Goal: Task Accomplishment & Management: Manage account settings

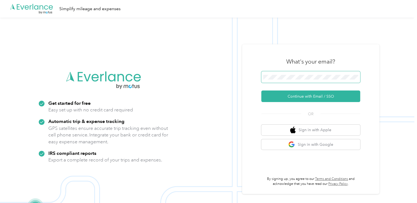
click at [301, 80] on span at bounding box center [310, 77] width 99 height 12
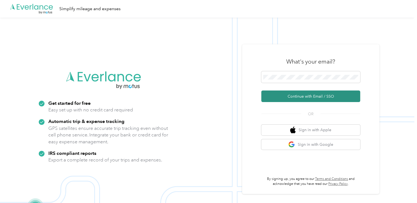
click at [302, 92] on button "Continue with Email / SSO" at bounding box center [310, 96] width 99 height 12
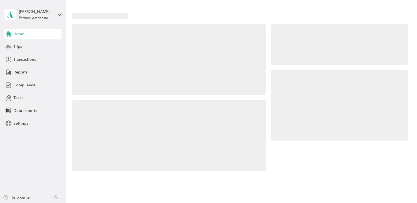
click at [282, 96] on div at bounding box center [338, 104] width 137 height 71
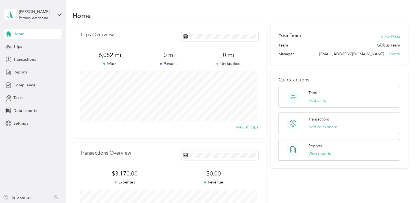
click at [19, 72] on span "Reports" at bounding box center [20, 72] width 14 height 6
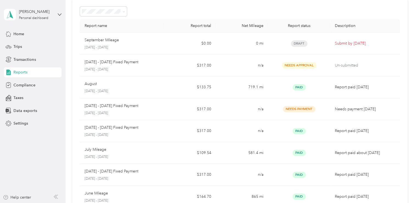
scroll to position [55, 0]
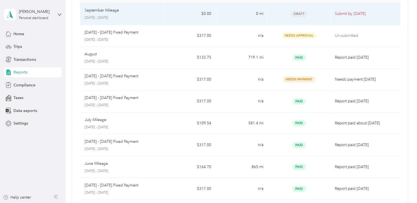
click at [162, 4] on td "September Mileage [DATE] - [DATE]" at bounding box center [121, 14] width 83 height 22
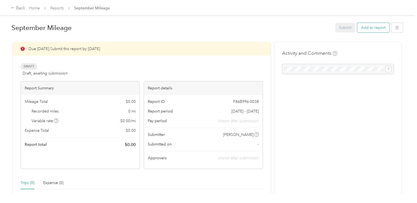
click at [364, 26] on button "Add to report" at bounding box center [373, 28] width 32 height 10
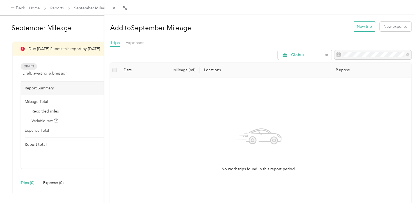
click at [354, 23] on button "New trip" at bounding box center [364, 27] width 23 height 10
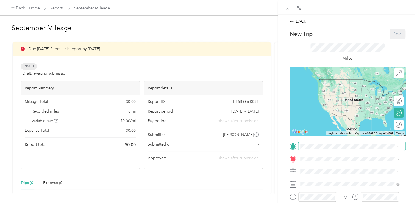
click at [331, 150] on span at bounding box center [351, 146] width 107 height 9
click at [333, 90] on span "[STREET_ADDRESS][PERSON_NAME]" at bounding box center [342, 87] width 65 height 5
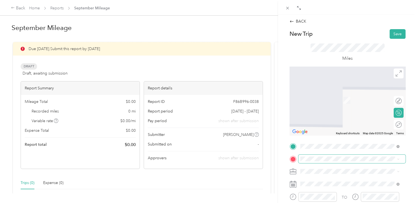
click at [328, 162] on span at bounding box center [351, 158] width 107 height 9
click at [324, 131] on div "Honor Health TPK [STREET_ADDRESS][PERSON_NAME], [GEOGRAPHIC_DATA], [GEOGRAPHIC_…" at bounding box center [353, 119] width 87 height 23
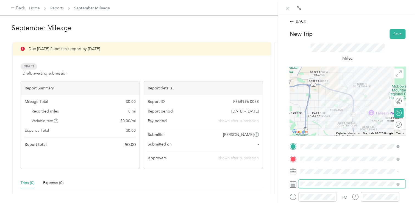
click at [325, 180] on span at bounding box center [351, 183] width 107 height 9
click at [320, 187] on span at bounding box center [351, 183] width 107 height 9
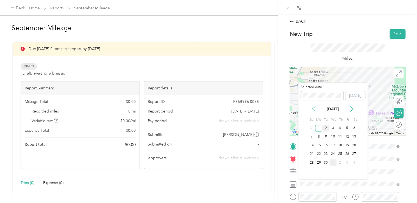
click at [325, 128] on div "2" at bounding box center [325, 127] width 7 height 7
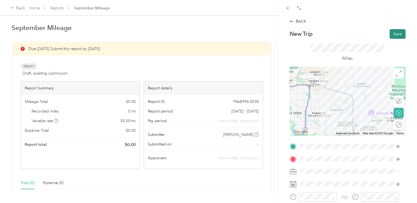
click at [393, 32] on button "Save" at bounding box center [397, 34] width 16 height 10
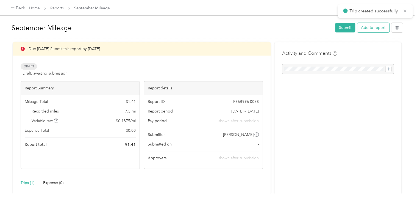
click at [364, 27] on button "Add to report" at bounding box center [373, 28] width 32 height 10
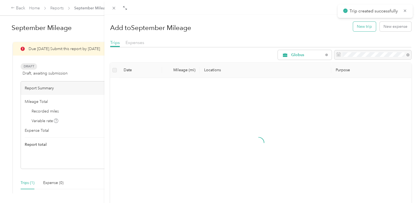
click at [353, 28] on button "New trip" at bounding box center [364, 27] width 23 height 10
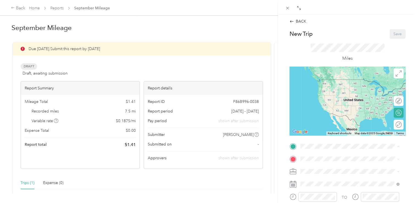
click at [329, 119] on div "Honor Health TPK [STREET_ADDRESS][PERSON_NAME], [GEOGRAPHIC_DATA], [GEOGRAPHIC_…" at bounding box center [353, 107] width 87 height 23
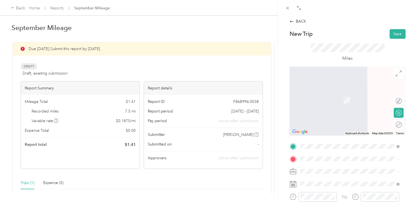
click at [329, 150] on span "[GEOGRAPHIC_DATA], [STREET_ADDRESS][PERSON_NAME][US_STATE]" at bounding box center [348, 149] width 77 height 10
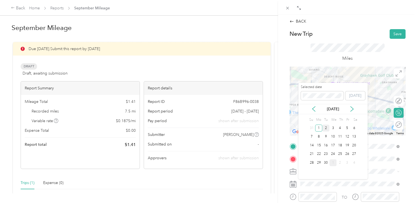
click at [326, 127] on div "2" at bounding box center [325, 127] width 7 height 7
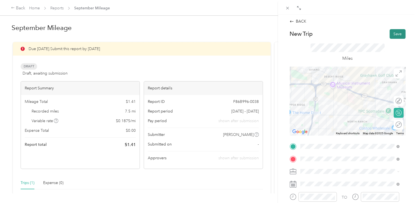
click at [395, 30] on button "Save" at bounding box center [397, 34] width 16 height 10
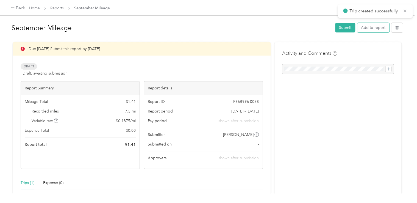
click at [373, 26] on button "Add to report" at bounding box center [373, 28] width 32 height 10
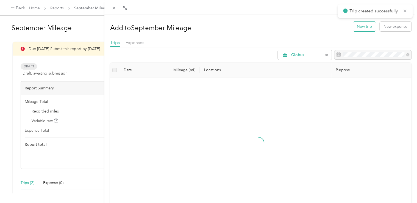
click at [354, 23] on button "New trip" at bounding box center [364, 27] width 23 height 10
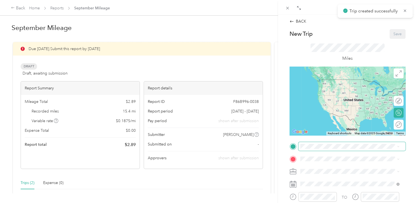
click at [321, 143] on span at bounding box center [351, 146] width 107 height 9
click at [324, 142] on span at bounding box center [351, 146] width 107 height 9
click at [329, 130] on strong "Abrazo [GEOGRAPHIC_DATA]" at bounding box center [337, 127] width 55 height 5
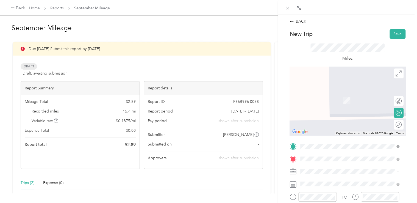
click at [337, 101] on div "Honor Health [PERSON_NAME][GEOGRAPHIC_DATA] [STREET_ADDRESS][PERSON_NAME][US_ST…" at bounding box center [353, 99] width 87 height 16
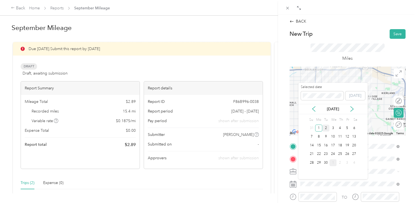
click at [324, 125] on div "2" at bounding box center [325, 127] width 7 height 7
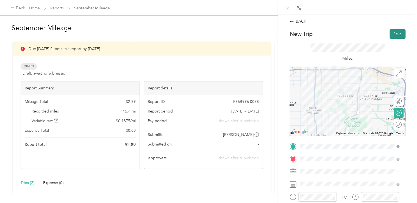
click at [392, 33] on button "Save" at bounding box center [397, 34] width 16 height 10
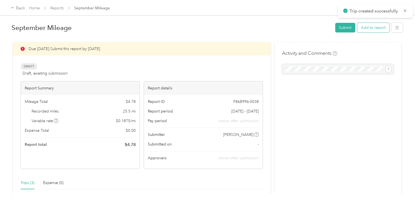
click at [367, 26] on button "Add to report" at bounding box center [373, 28] width 32 height 10
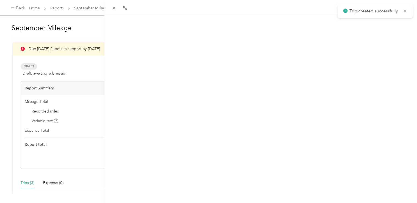
click at [353, 26] on button "New trip" at bounding box center [364, 27] width 23 height 10
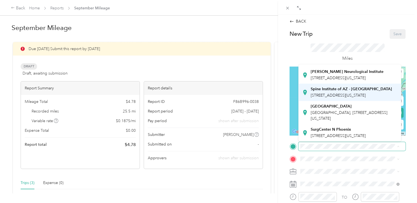
scroll to position [171, 0]
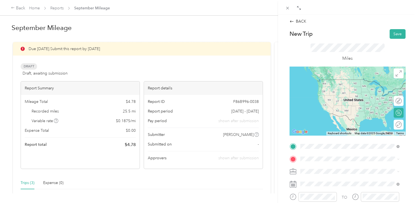
click at [339, 84] on div "Honor Health [PERSON_NAME][GEOGRAPHIC_DATA] [STREET_ADDRESS][PERSON_NAME][US_ST…" at bounding box center [353, 87] width 87 height 16
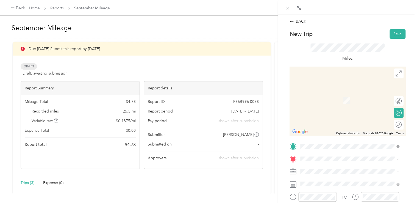
click at [340, 102] on span "[STREET_ADDRESS][PERSON_NAME]" at bounding box center [342, 99] width 65 height 5
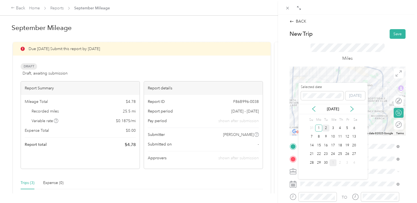
click at [327, 128] on div "2" at bounding box center [325, 127] width 7 height 7
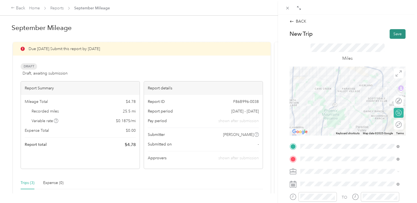
click at [394, 35] on button "Save" at bounding box center [397, 34] width 16 height 10
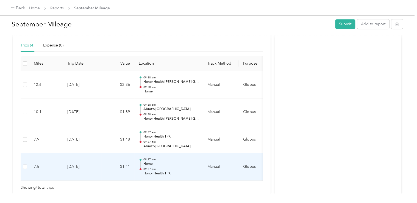
scroll to position [110, 0]
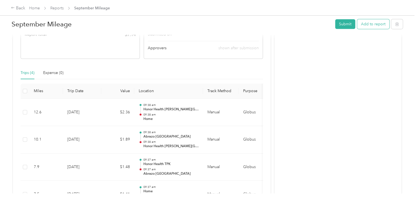
click at [373, 24] on button "Add to report" at bounding box center [373, 24] width 32 height 10
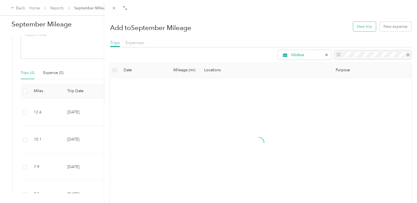
click at [353, 25] on button "New trip" at bounding box center [364, 27] width 23 height 10
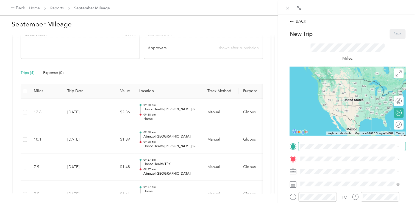
click at [357, 142] on span at bounding box center [351, 146] width 107 height 9
click at [348, 97] on ol "From your Favorite places Home [STREET_ADDRESS][GEOGRAPHIC_DATA][PERSON_NAME], …" at bounding box center [349, 102] width 103 height 77
click at [339, 90] on div "Home [STREET_ADDRESS][PERSON_NAME]" at bounding box center [342, 85] width 65 height 12
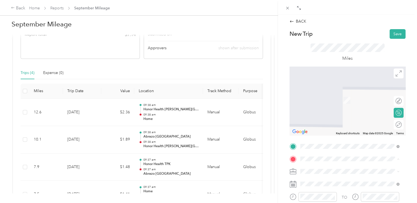
click at [332, 131] on div "Honor Health TPK [STREET_ADDRESS][PERSON_NAME], [GEOGRAPHIC_DATA], [GEOGRAPHIC_…" at bounding box center [353, 119] width 87 height 23
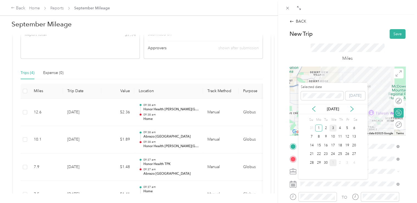
click at [330, 130] on div "3" at bounding box center [332, 127] width 7 height 7
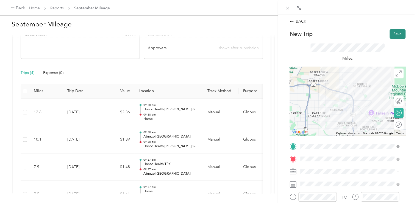
click at [391, 34] on button "Save" at bounding box center [397, 34] width 16 height 10
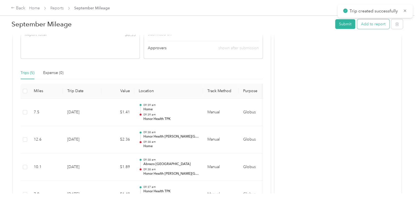
click at [367, 23] on button "Add to report" at bounding box center [373, 24] width 32 height 10
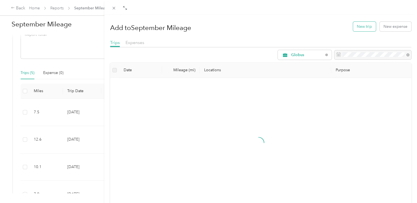
click at [362, 24] on button "New trip" at bounding box center [364, 27] width 23 height 10
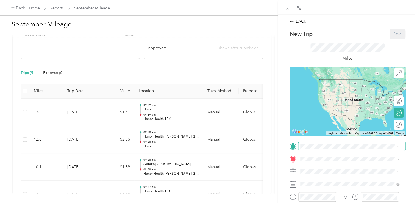
click at [334, 143] on span at bounding box center [351, 146] width 107 height 9
click at [341, 117] on span "[STREET_ADDRESS][PERSON_NAME], [GEOGRAPHIC_DATA], [GEOGRAPHIC_DATA], [GEOGRAPHI…" at bounding box center [351, 110] width 82 height 16
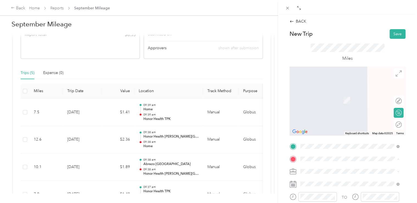
click at [332, 142] on strong "Abrazo [GEOGRAPHIC_DATA]" at bounding box center [337, 139] width 55 height 5
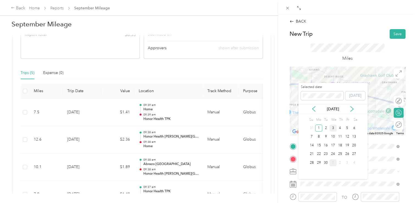
click at [330, 129] on div "3" at bounding box center [332, 127] width 7 height 7
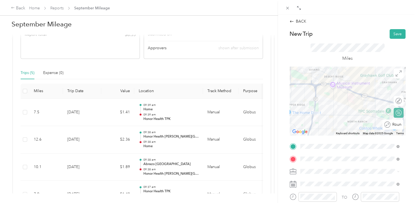
click at [393, 122] on div "Round trip" at bounding box center [395, 124] width 11 height 6
click at [393, 122] on div at bounding box center [396, 124] width 12 height 6
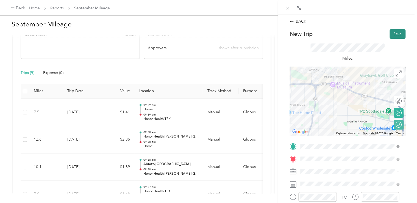
click at [394, 30] on button "Save" at bounding box center [397, 34] width 16 height 10
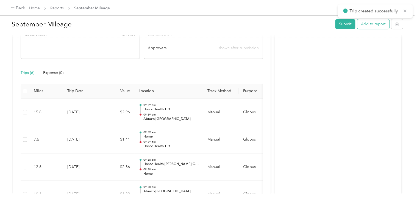
click at [371, 26] on button "Add to report" at bounding box center [373, 24] width 32 height 10
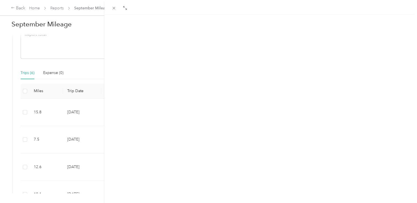
click at [362, 27] on button "New trip" at bounding box center [364, 27] width 23 height 10
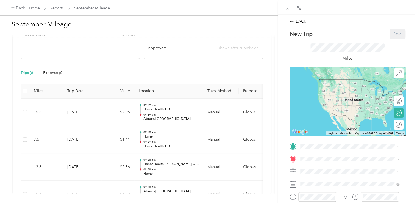
click at [343, 111] on span "[STREET_ADDRESS][PERSON_NAME], [GEOGRAPHIC_DATA], [GEOGRAPHIC_DATA], [GEOGRAPHI…" at bounding box center [351, 110] width 82 height 16
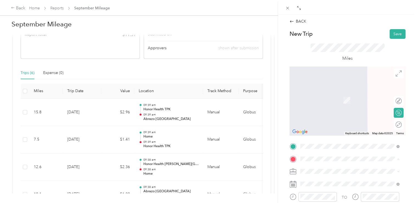
click at [346, 96] on div "Home [STREET_ADDRESS][PERSON_NAME]" at bounding box center [342, 97] width 65 height 12
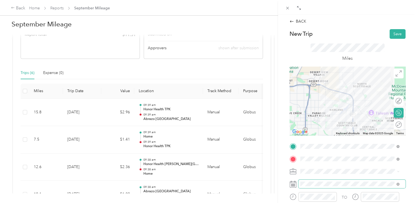
click at [330, 180] on span at bounding box center [351, 183] width 107 height 9
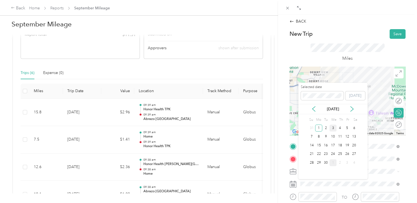
click at [335, 127] on div "3" at bounding box center [332, 127] width 7 height 7
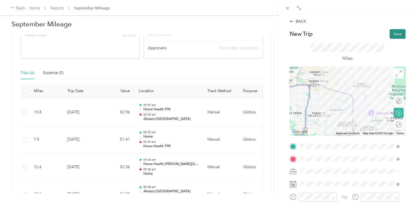
click at [389, 30] on button "Save" at bounding box center [397, 34] width 16 height 10
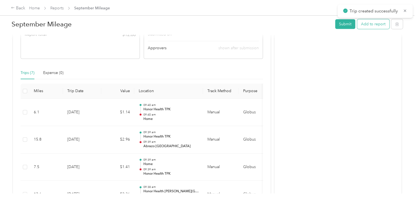
click at [377, 29] on button "Add to report" at bounding box center [373, 24] width 32 height 10
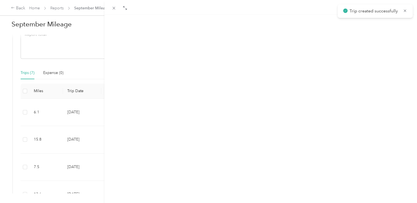
click at [360, 26] on button "New trip" at bounding box center [364, 27] width 23 height 10
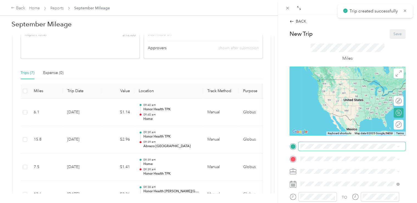
click at [307, 149] on span at bounding box center [351, 146] width 107 height 9
click at [321, 150] on span at bounding box center [351, 146] width 107 height 9
click at [332, 89] on div "Home [STREET_ADDRESS][PERSON_NAME]" at bounding box center [342, 85] width 65 height 12
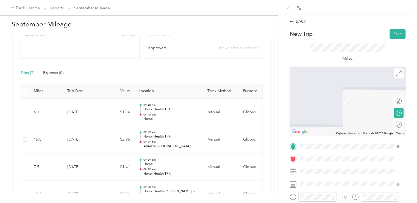
click at [335, 120] on div "Honor Health TPK [STREET_ADDRESS][PERSON_NAME], [GEOGRAPHIC_DATA], [GEOGRAPHIC_…" at bounding box center [353, 119] width 87 height 23
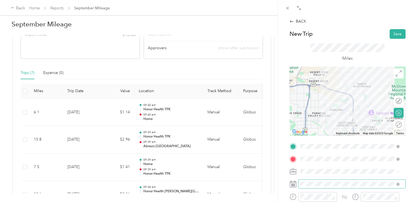
click at [340, 186] on span at bounding box center [351, 183] width 107 height 9
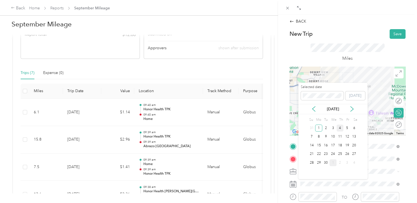
click at [338, 128] on div "4" at bounding box center [339, 127] width 7 height 7
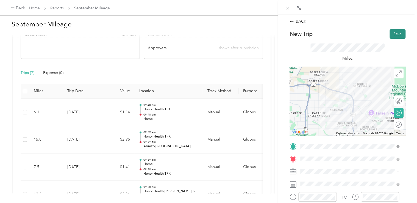
click at [389, 29] on button "Save" at bounding box center [397, 34] width 16 height 10
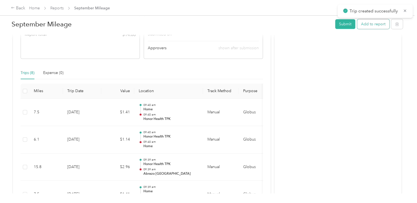
click at [373, 23] on button "Add to report" at bounding box center [373, 24] width 32 height 10
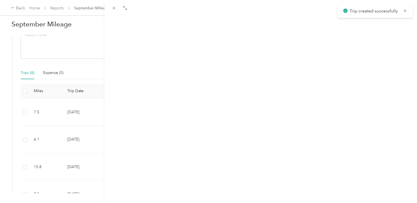
click at [360, 23] on button "New trip" at bounding box center [364, 27] width 23 height 10
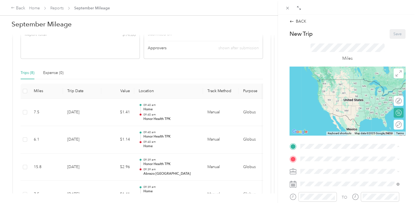
click at [343, 101] on div "Honor Health TPK" at bounding box center [353, 98] width 87 height 5
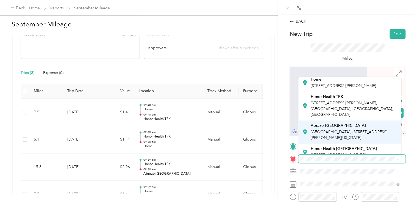
scroll to position [27, 0]
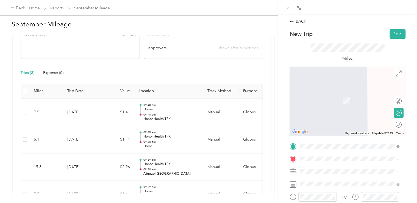
click at [334, 144] on span "[STREET_ADDRESS][US_STATE]" at bounding box center [337, 141] width 55 height 5
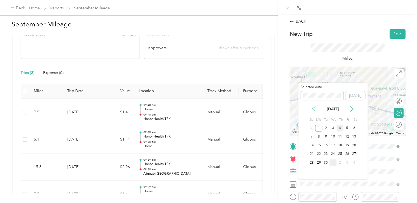
click at [338, 124] on div "4" at bounding box center [339, 127] width 7 height 7
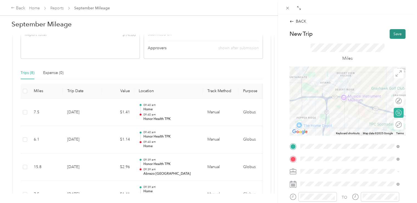
click at [394, 33] on button "Save" at bounding box center [397, 34] width 16 height 10
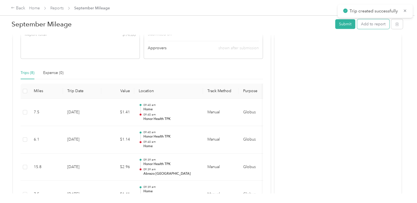
click at [378, 27] on button "Add to report" at bounding box center [373, 24] width 32 height 10
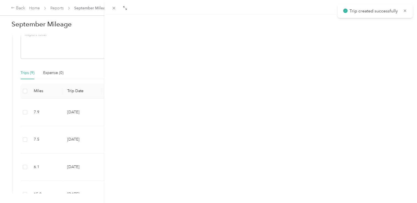
click at [355, 26] on button "New trip" at bounding box center [364, 27] width 23 height 10
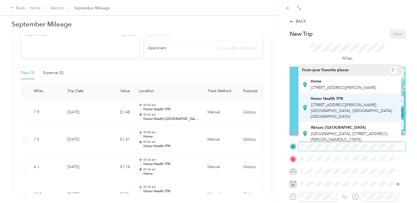
scroll to position [55, 0]
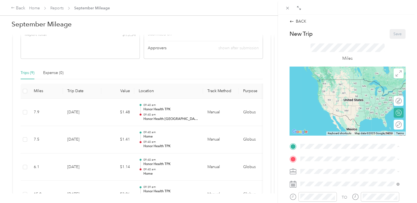
click at [332, 104] on span "[STREET_ADDRESS][US_STATE]" at bounding box center [337, 101] width 55 height 5
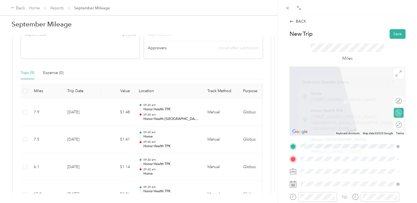
click at [336, 149] on span "[GEOGRAPHIC_DATA], [STREET_ADDRESS][PERSON_NAME][US_STATE]" at bounding box center [348, 148] width 77 height 10
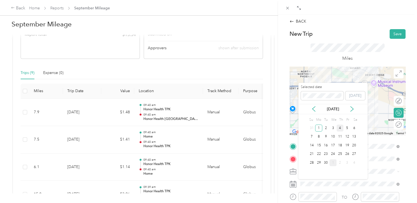
click at [340, 127] on div "4" at bounding box center [339, 127] width 7 height 7
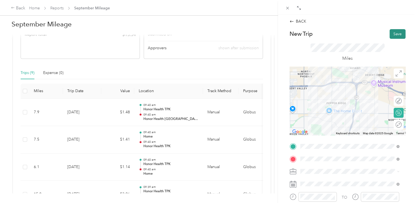
click at [394, 31] on button "Save" at bounding box center [397, 34] width 16 height 10
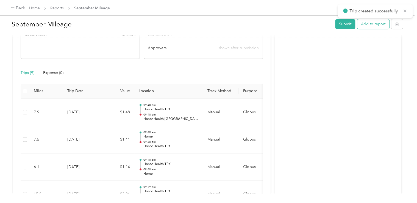
click at [377, 23] on button "Add to report" at bounding box center [373, 24] width 32 height 10
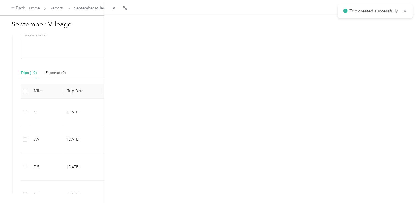
click at [358, 27] on button "New trip" at bounding box center [364, 27] width 23 height 10
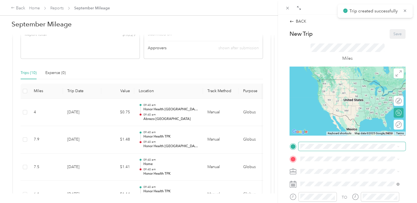
click at [333, 148] on span at bounding box center [351, 146] width 107 height 9
click at [336, 129] on strong "Abrazo [GEOGRAPHIC_DATA]" at bounding box center [337, 126] width 55 height 5
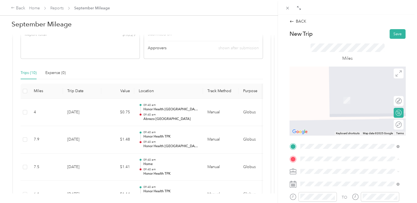
click at [344, 123] on span "[STREET_ADDRESS][PERSON_NAME], [GEOGRAPHIC_DATA], [GEOGRAPHIC_DATA], [GEOGRAPHI…" at bounding box center [351, 123] width 82 height 16
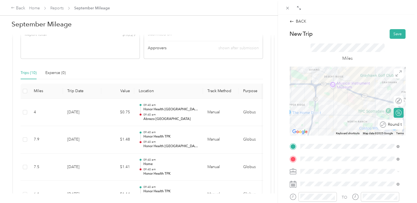
click at [396, 124] on div "Round trip" at bounding box center [394, 124] width 16 height 6
click at [395, 124] on div at bounding box center [396, 124] width 12 height 6
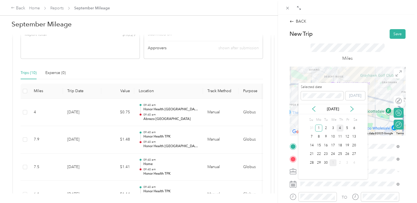
click at [340, 128] on div "4" at bounding box center [339, 127] width 7 height 7
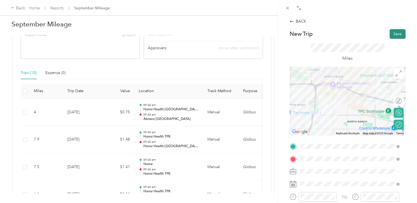
click at [389, 35] on button "Save" at bounding box center [397, 34] width 16 height 10
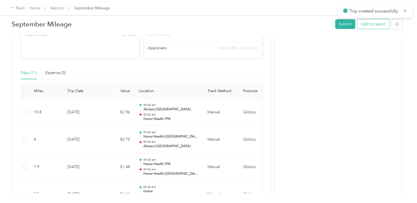
click at [367, 23] on button "Add to report" at bounding box center [373, 24] width 32 height 10
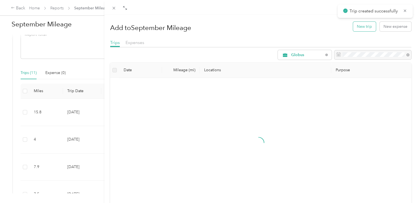
click at [353, 24] on button "New trip" at bounding box center [364, 27] width 23 height 10
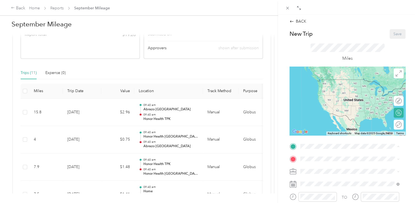
click at [340, 137] on span "[GEOGRAPHIC_DATA], [STREET_ADDRESS][PERSON_NAME][US_STATE]" at bounding box center [348, 136] width 77 height 10
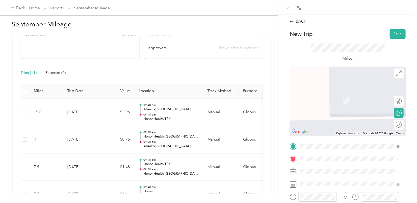
click at [337, 103] on div "Home [STREET_ADDRESS][PERSON_NAME]" at bounding box center [342, 97] width 65 height 12
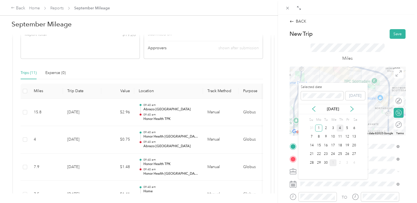
click at [340, 125] on div "4" at bounding box center [339, 127] width 7 height 7
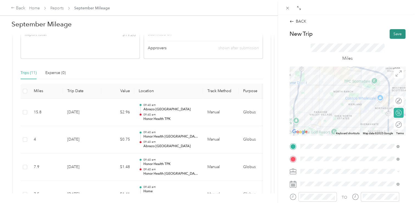
click at [392, 32] on button "Save" at bounding box center [397, 34] width 16 height 10
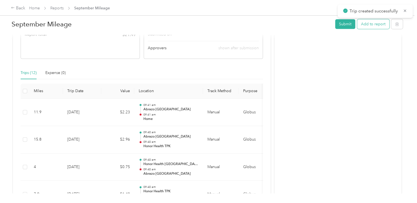
click at [371, 26] on button "Add to report" at bounding box center [373, 24] width 32 height 10
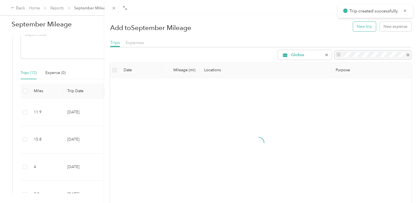
click at [360, 24] on button "New trip" at bounding box center [364, 27] width 23 height 10
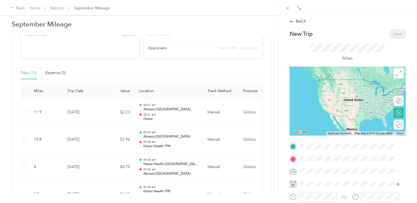
click at [347, 90] on span "[STREET_ADDRESS][PERSON_NAME]" at bounding box center [342, 87] width 65 height 5
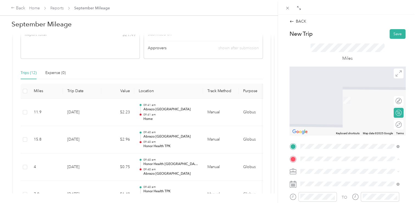
click at [334, 142] on strong "Abrazo [GEOGRAPHIC_DATA]" at bounding box center [337, 139] width 55 height 5
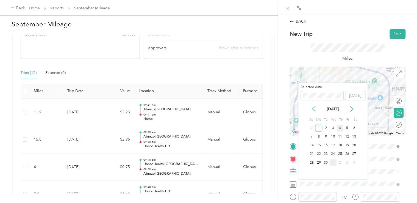
click at [340, 127] on div "4" at bounding box center [339, 127] width 7 height 7
click at [344, 127] on div "5" at bounding box center [346, 127] width 7 height 7
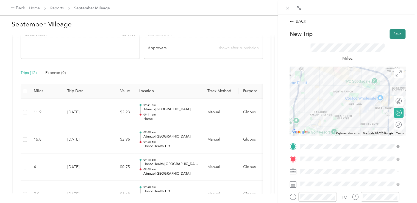
click at [389, 31] on button "Save" at bounding box center [397, 34] width 16 height 10
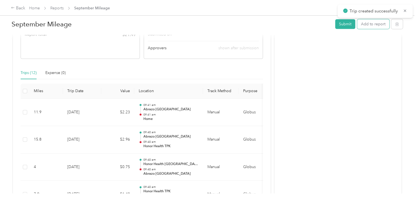
click at [366, 24] on button "Add to report" at bounding box center [373, 24] width 32 height 10
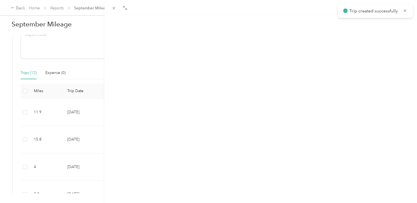
click at [359, 27] on button "New trip" at bounding box center [364, 27] width 23 height 10
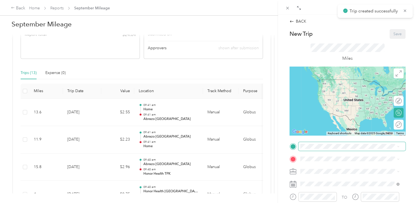
click at [340, 142] on span at bounding box center [351, 146] width 107 height 9
click at [343, 135] on div "[GEOGRAPHIC_DATA] [GEOGRAPHIC_DATA], [STREET_ADDRESS][PERSON_NAME][US_STATE]" at bounding box center [353, 133] width 87 height 17
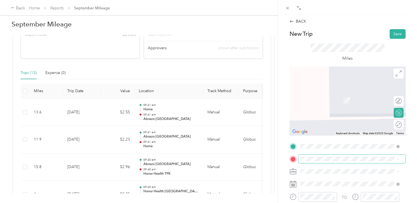
click at [331, 161] on span at bounding box center [351, 158] width 107 height 9
click at [338, 119] on div "Honor Health TPK [STREET_ADDRESS][PERSON_NAME], [GEOGRAPHIC_DATA], [GEOGRAPHIC_…" at bounding box center [353, 119] width 87 height 23
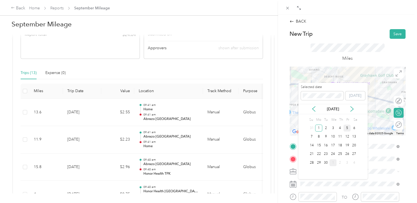
drag, startPoint x: 333, startPoint y: 128, endPoint x: 345, endPoint y: 125, distance: 12.4
click at [345, 125] on div "31 1 2 3 4 5 6" at bounding box center [332, 128] width 49 height 9
click at [344, 129] on div "5" at bounding box center [346, 127] width 7 height 7
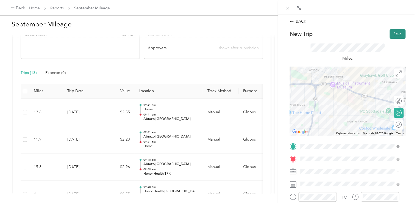
click at [394, 34] on button "Save" at bounding box center [397, 34] width 16 height 10
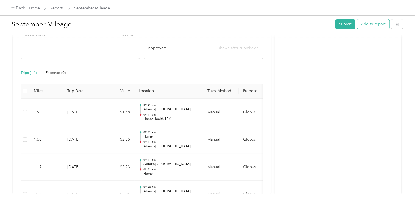
click at [364, 23] on button "Add to report" at bounding box center [373, 24] width 32 height 10
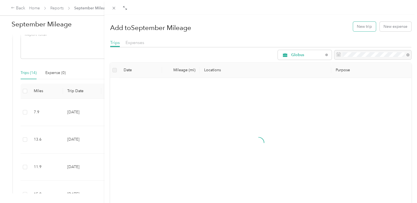
click at [359, 27] on button "New trip" at bounding box center [364, 27] width 23 height 10
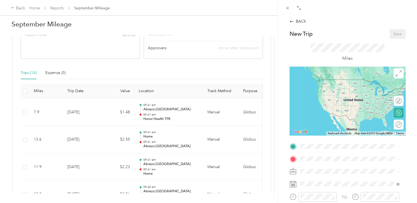
click at [341, 112] on div "Honor Health TPK [STREET_ADDRESS][PERSON_NAME], [GEOGRAPHIC_DATA], [GEOGRAPHIC_…" at bounding box center [353, 107] width 87 height 23
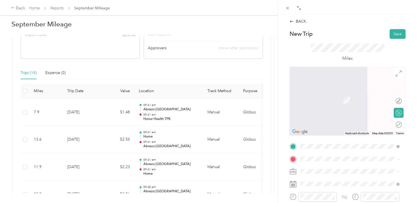
click at [343, 97] on div "Home [STREET_ADDRESS][PERSON_NAME]" at bounding box center [342, 97] width 65 height 12
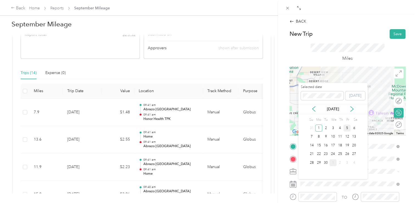
click at [346, 130] on div "5" at bounding box center [346, 127] width 7 height 7
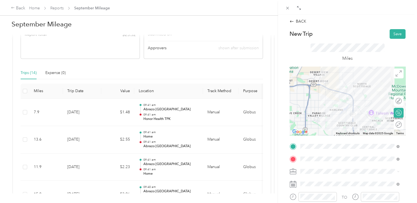
click at [396, 28] on div "BACK New Trip Save This trip cannot be edited because it is either under review…" at bounding box center [347, 146] width 127 height 256
click at [389, 35] on button "Save" at bounding box center [397, 34] width 16 height 10
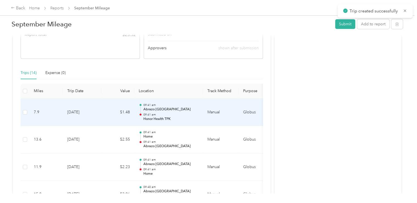
scroll to position [82, 0]
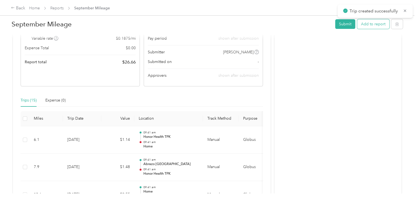
click at [368, 21] on button "Add to report" at bounding box center [373, 24] width 32 height 10
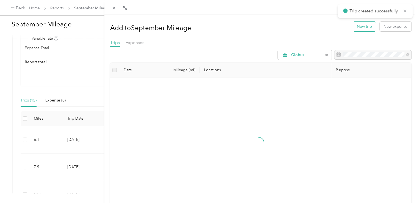
click at [353, 27] on button "New trip" at bounding box center [364, 27] width 23 height 10
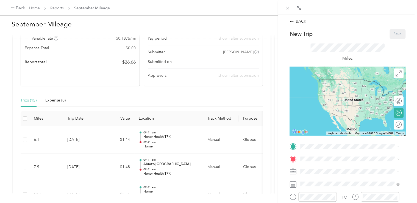
click at [345, 85] on span "[STREET_ADDRESS][PERSON_NAME]" at bounding box center [342, 87] width 65 height 5
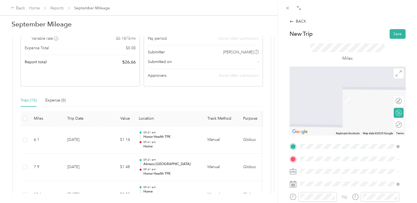
click at [333, 127] on span "[STREET_ADDRESS][PERSON_NAME], [GEOGRAPHIC_DATA], [GEOGRAPHIC_DATA], [GEOGRAPHI…" at bounding box center [351, 123] width 82 height 16
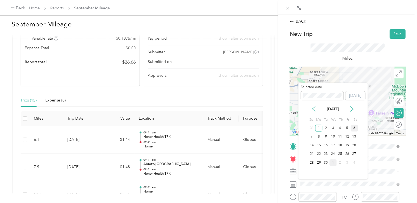
click at [352, 129] on div "6" at bounding box center [353, 127] width 7 height 7
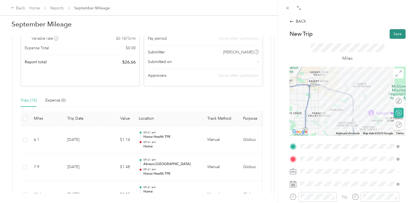
click at [392, 34] on button "Save" at bounding box center [397, 34] width 16 height 10
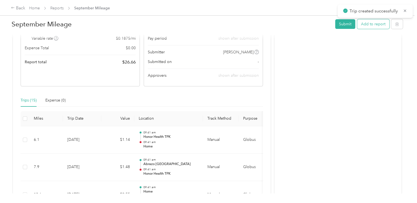
click at [366, 24] on button "Add to report" at bounding box center [373, 24] width 32 height 10
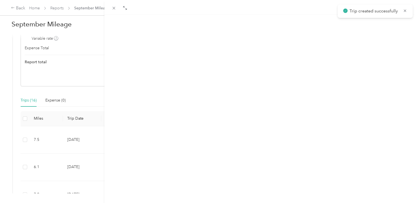
click at [366, 24] on button "New trip" at bounding box center [364, 27] width 23 height 10
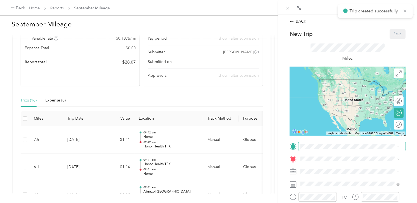
click at [343, 149] on span at bounding box center [351, 146] width 107 height 9
click at [347, 119] on div "Honor Health TPK [STREET_ADDRESS][PERSON_NAME], [GEOGRAPHIC_DATA], [GEOGRAPHIC_…" at bounding box center [353, 107] width 87 height 23
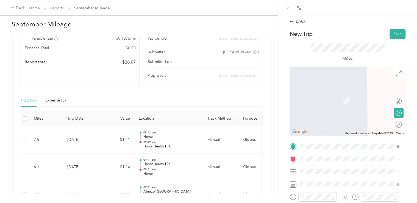
click at [343, 142] on strong "Abrazo [GEOGRAPHIC_DATA]" at bounding box center [337, 139] width 55 height 5
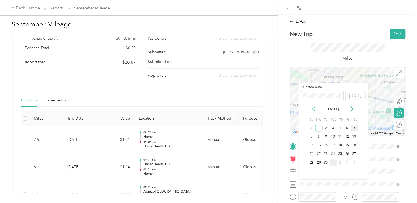
click at [354, 127] on div "6" at bounding box center [353, 127] width 7 height 7
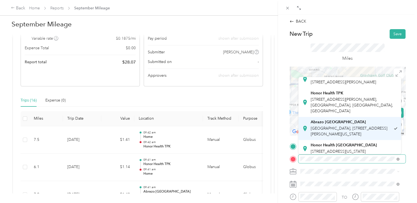
scroll to position [27, 0]
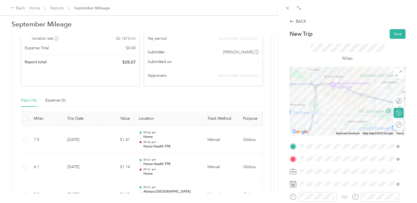
click at [335, 142] on div "Honor Health [GEOGRAPHIC_DATA] [STREET_ADDRESS][US_STATE]" at bounding box center [343, 139] width 66 height 12
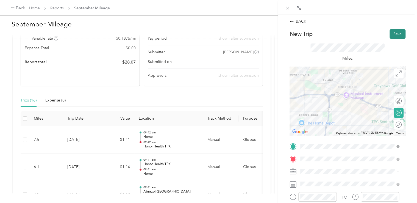
click at [394, 33] on button "Save" at bounding box center [397, 34] width 16 height 10
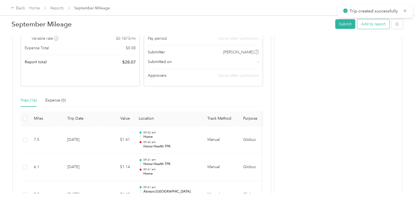
click at [377, 26] on button "Add to report" at bounding box center [373, 24] width 32 height 10
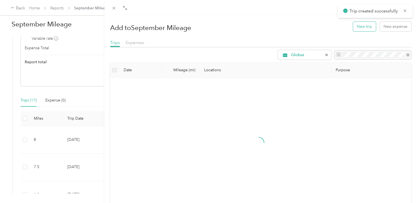
click at [364, 27] on button "New trip" at bounding box center [364, 27] width 23 height 10
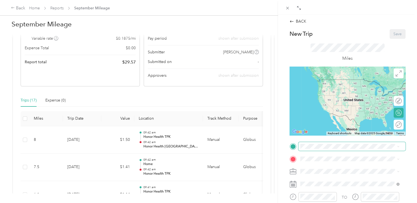
click at [339, 149] on span at bounding box center [351, 146] width 107 height 9
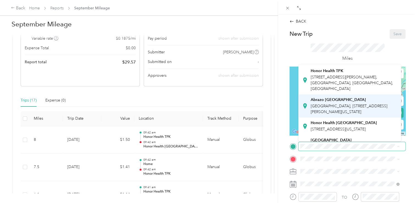
scroll to position [55, 0]
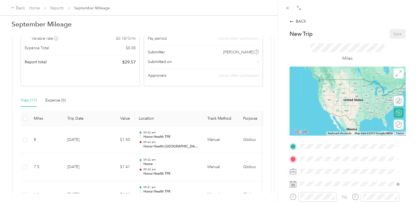
click at [347, 104] on span "[STREET_ADDRESS][US_STATE]" at bounding box center [337, 101] width 55 height 5
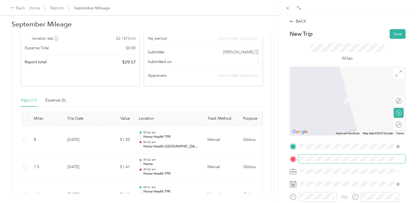
click at [337, 154] on span at bounding box center [351, 158] width 107 height 9
click at [335, 162] on span at bounding box center [351, 158] width 107 height 9
click at [338, 110] on ol "From your Favorite places Home [STREET_ADDRESS][GEOGRAPHIC_DATA][PERSON_NAME], …" at bounding box center [349, 115] width 103 height 77
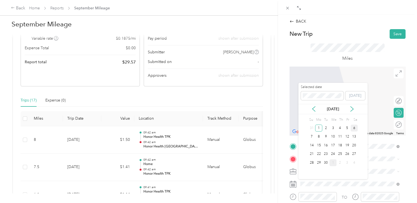
click at [351, 126] on div "6" at bounding box center [353, 127] width 7 height 7
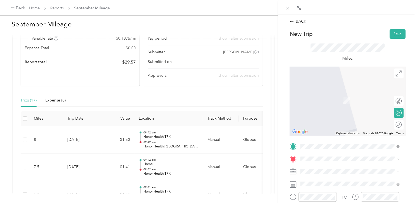
drag, startPoint x: 392, startPoint y: 33, endPoint x: 342, endPoint y: 64, distance: 58.9
click at [342, 64] on div "New Trip Save This trip cannot be edited because it is either under review, app…" at bounding box center [347, 151] width 116 height 245
click at [333, 104] on div "Home [STREET_ADDRESS][PERSON_NAME]" at bounding box center [349, 96] width 95 height 13
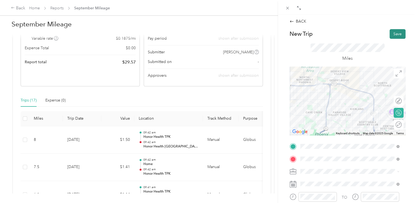
click at [392, 35] on button "Save" at bounding box center [397, 34] width 16 height 10
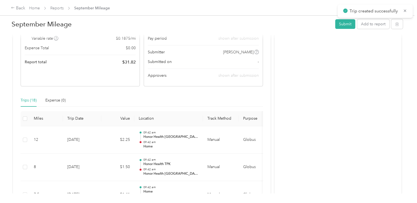
drag, startPoint x: 367, startPoint y: 16, endPoint x: 366, endPoint y: 19, distance: 2.9
click at [367, 17] on div "Trip created successfully" at bounding box center [374, 10] width 75 height 13
click at [365, 21] on button "Add to report" at bounding box center [373, 24] width 32 height 10
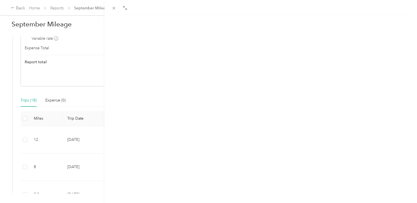
click at [358, 23] on button "New trip" at bounding box center [364, 27] width 23 height 10
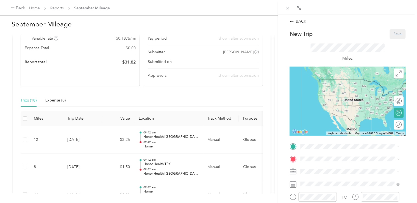
click at [319, 84] on div "Home [STREET_ADDRESS][PERSON_NAME]" at bounding box center [342, 85] width 65 height 12
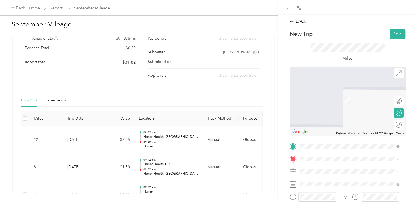
click at [316, 142] on strong "Abrazo [GEOGRAPHIC_DATA]" at bounding box center [337, 139] width 55 height 5
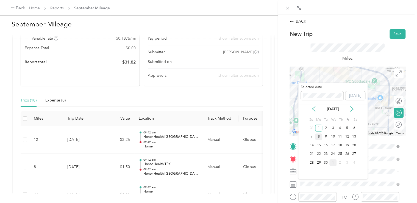
click at [317, 137] on div "8" at bounding box center [318, 136] width 7 height 7
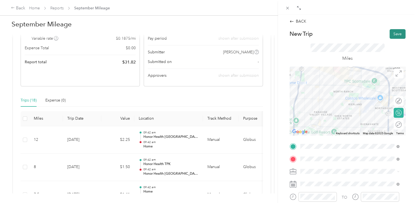
click at [395, 30] on button "Save" at bounding box center [397, 34] width 16 height 10
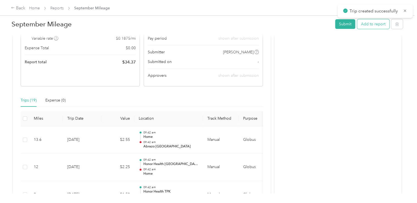
click at [370, 20] on button "Add to report" at bounding box center [373, 24] width 32 height 10
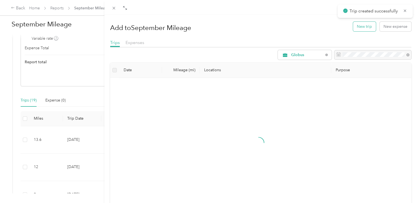
click at [359, 30] on button "New trip" at bounding box center [364, 27] width 23 height 10
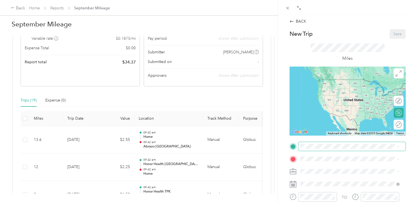
click at [310, 148] on span at bounding box center [351, 146] width 107 height 9
click at [321, 130] on strong "Abrazo [GEOGRAPHIC_DATA]" at bounding box center [337, 127] width 55 height 5
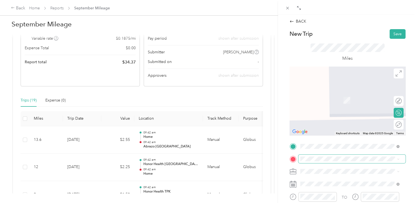
click at [326, 161] on span at bounding box center [351, 158] width 107 height 9
click at [340, 127] on span "[STREET_ADDRESS][PERSON_NAME], [GEOGRAPHIC_DATA], [GEOGRAPHIC_DATA], [GEOGRAPHI…" at bounding box center [351, 122] width 82 height 16
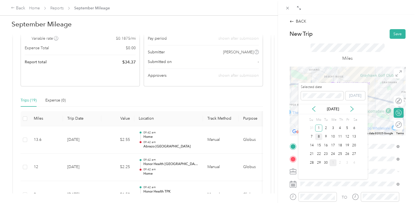
click at [320, 134] on div "8" at bounding box center [318, 136] width 7 height 7
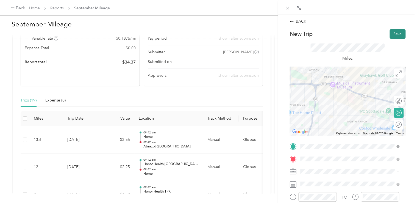
click at [397, 34] on button "Save" at bounding box center [397, 34] width 16 height 10
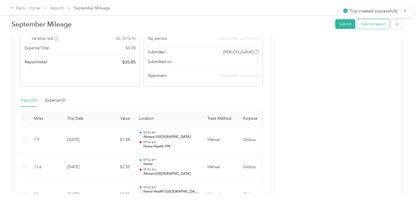
click at [364, 26] on button "Add to report" at bounding box center [373, 24] width 32 height 10
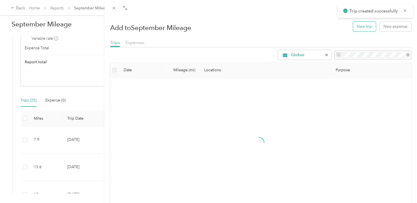
click at [361, 26] on button "New trip" at bounding box center [364, 27] width 23 height 10
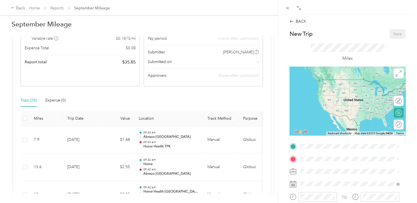
click at [328, 105] on div "Honor Health TPK [STREET_ADDRESS][PERSON_NAME], [GEOGRAPHIC_DATA], [GEOGRAPHIC_…" at bounding box center [353, 107] width 87 height 23
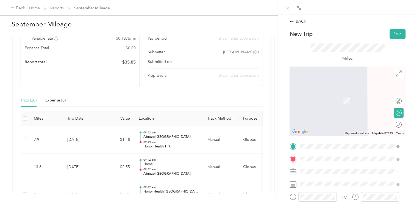
click at [341, 100] on span "[STREET_ADDRESS][US_STATE]" at bounding box center [337, 97] width 55 height 5
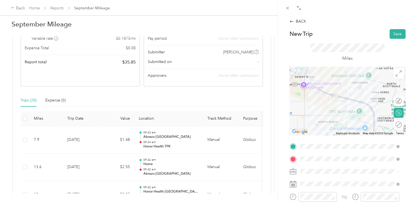
click at [401, 125] on div "Round trip" at bounding box center [401, 124] width 0 height 6
click at [393, 125] on div at bounding box center [396, 124] width 12 height 6
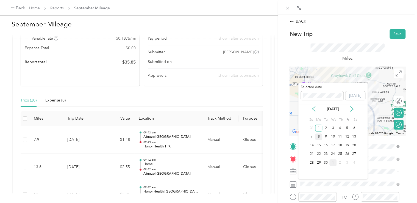
click at [318, 136] on div "8" at bounding box center [318, 136] width 7 height 7
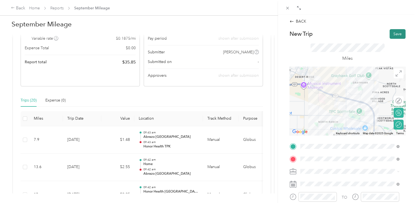
click at [392, 35] on button "Save" at bounding box center [397, 34] width 16 height 10
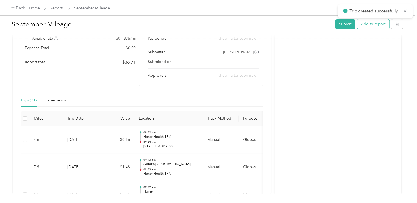
click at [371, 26] on button "Add to report" at bounding box center [373, 24] width 32 height 10
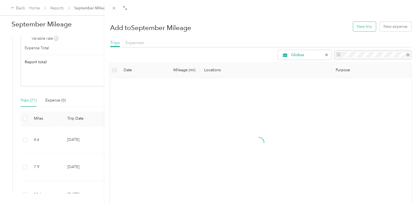
click at [363, 22] on button "New trip" at bounding box center [364, 27] width 23 height 10
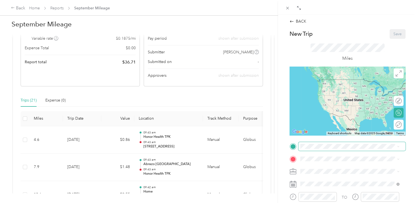
click at [338, 149] on span at bounding box center [351, 146] width 107 height 9
click at [336, 111] on div "Honor Health TPK [STREET_ADDRESS][PERSON_NAME], [GEOGRAPHIC_DATA], [GEOGRAPHIC_…" at bounding box center [353, 106] width 87 height 23
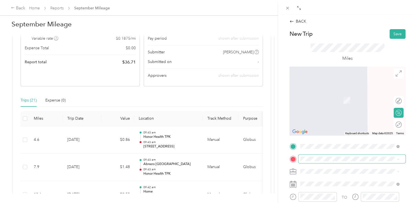
click at [326, 161] on span at bounding box center [351, 158] width 107 height 9
click at [328, 148] on div "[GEOGRAPHIC_DATA] [GEOGRAPHIC_DATA], [STREET_ADDRESS][PERSON_NAME][US_STATE]" at bounding box center [353, 145] width 87 height 17
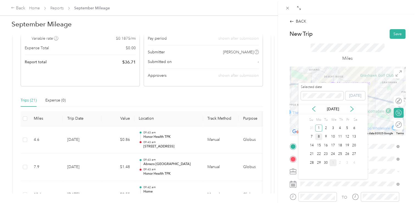
click at [320, 137] on div "8" at bounding box center [318, 136] width 7 height 7
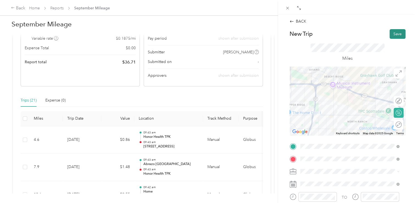
click at [392, 29] on button "Save" at bounding box center [397, 34] width 16 height 10
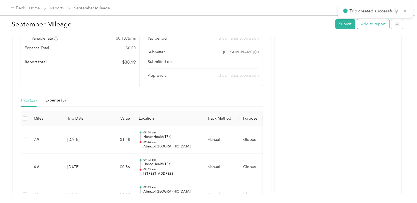
click at [364, 24] on button "Add to report" at bounding box center [373, 24] width 32 height 10
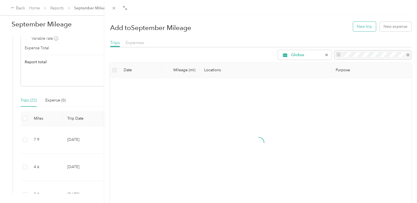
click at [363, 30] on button "New trip" at bounding box center [364, 27] width 23 height 10
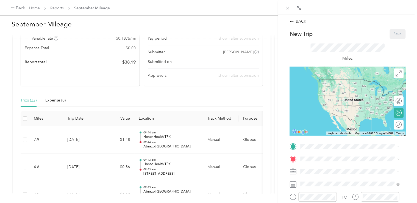
click at [319, 130] on strong "Abrazo [GEOGRAPHIC_DATA]" at bounding box center [337, 127] width 55 height 5
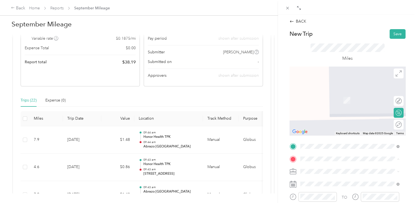
click at [333, 95] on div "Home [STREET_ADDRESS][PERSON_NAME]" at bounding box center [342, 97] width 65 height 12
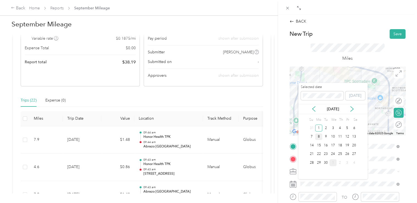
click at [320, 136] on div "8" at bounding box center [318, 136] width 7 height 7
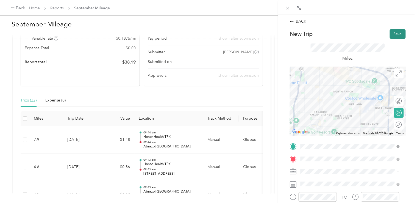
click at [396, 30] on button "Save" at bounding box center [397, 34] width 16 height 10
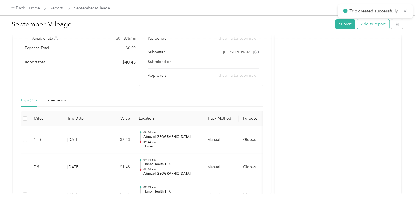
click at [371, 24] on button "Add to report" at bounding box center [373, 24] width 32 height 10
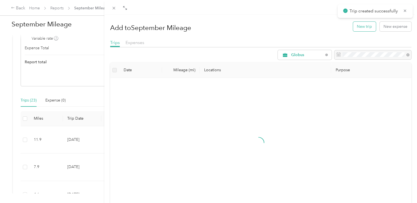
click at [364, 26] on button "New trip" at bounding box center [364, 27] width 23 height 10
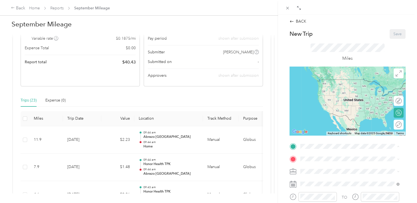
click at [334, 90] on span "[STREET_ADDRESS][PERSON_NAME]" at bounding box center [342, 87] width 65 height 5
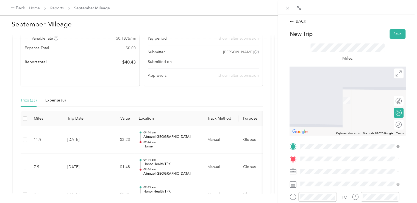
click at [325, 98] on li "[STREET_ADDRESS][PERSON_NAME][US_STATE]" at bounding box center [349, 91] width 103 height 11
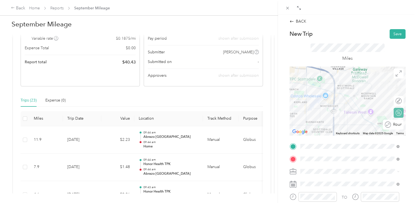
click at [395, 125] on div "Round trip" at bounding box center [396, 124] width 11 height 6
click at [392, 123] on div at bounding box center [396, 124] width 12 height 6
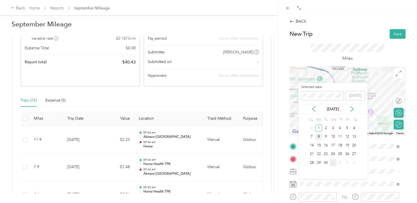
click at [319, 136] on div "8" at bounding box center [318, 136] width 7 height 7
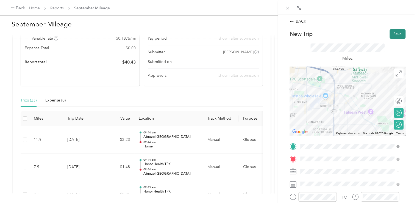
click at [391, 31] on button "Save" at bounding box center [397, 34] width 16 height 10
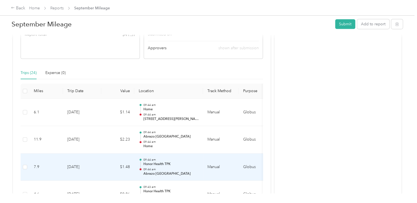
scroll to position [137, 0]
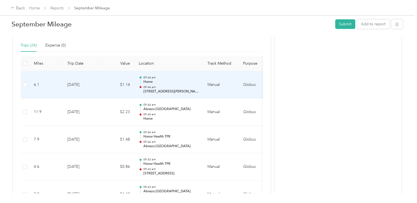
click at [108, 86] on td "$1.14" at bounding box center [117, 84] width 33 height 27
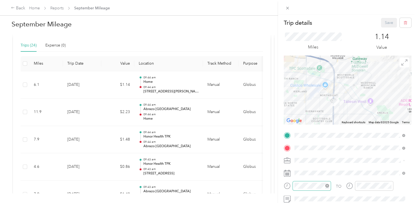
scroll to position [0, 0]
click at [287, 7] on icon at bounding box center [287, 8] width 5 height 5
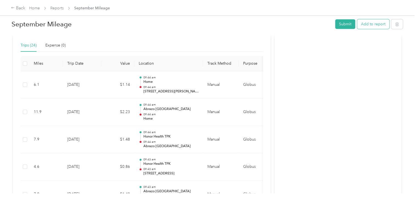
click at [371, 24] on button "Add to report" at bounding box center [373, 24] width 32 height 10
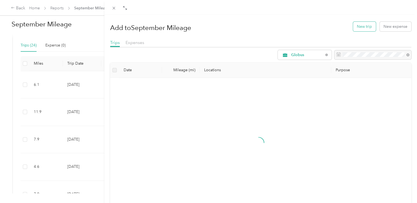
click at [356, 24] on button "New trip" at bounding box center [364, 27] width 23 height 10
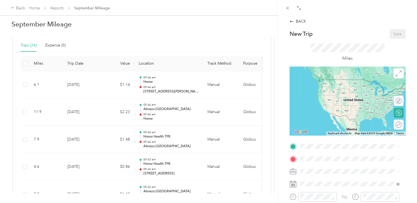
click at [329, 93] on li "Home [STREET_ADDRESS][PERSON_NAME]" at bounding box center [349, 84] width 103 height 17
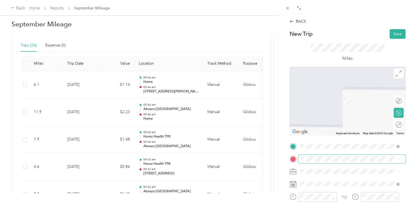
click at [338, 155] on span at bounding box center [351, 158] width 107 height 9
click at [335, 130] on div "Honor Health TPK [STREET_ADDRESS][PERSON_NAME], [GEOGRAPHIC_DATA], [GEOGRAPHIC_…" at bounding box center [353, 119] width 87 height 23
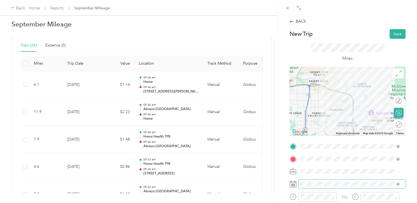
click at [330, 180] on span at bounding box center [351, 183] width 107 height 9
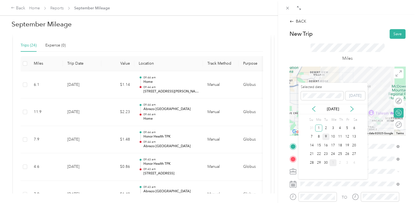
click at [326, 137] on div "9" at bounding box center [325, 136] width 7 height 7
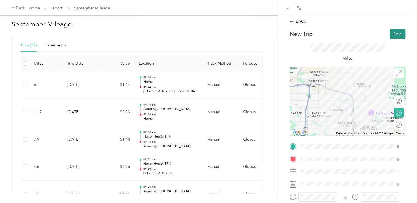
click at [391, 31] on button "Save" at bounding box center [397, 34] width 16 height 10
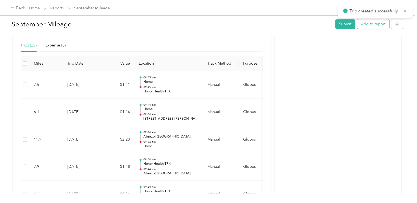
click at [359, 24] on button "Add to report" at bounding box center [373, 24] width 32 height 10
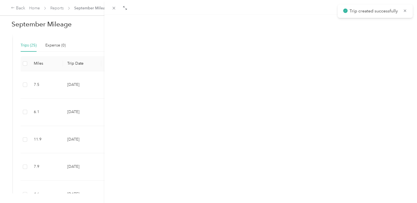
click at [357, 26] on button "New trip" at bounding box center [364, 27] width 23 height 10
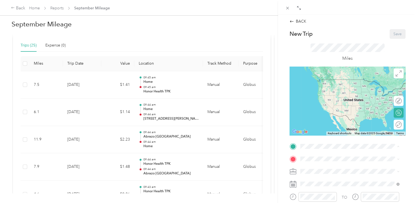
click at [340, 114] on span "[STREET_ADDRESS][PERSON_NAME], [GEOGRAPHIC_DATA], [GEOGRAPHIC_DATA], [GEOGRAPHI…" at bounding box center [351, 110] width 82 height 16
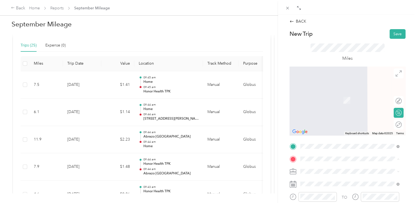
click at [343, 142] on strong "Abrazo [GEOGRAPHIC_DATA]" at bounding box center [337, 139] width 55 height 5
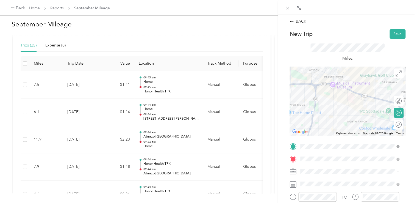
click at [401, 124] on div "Round trip" at bounding box center [401, 124] width 0 height 6
click at [392, 124] on div at bounding box center [396, 124] width 12 height 6
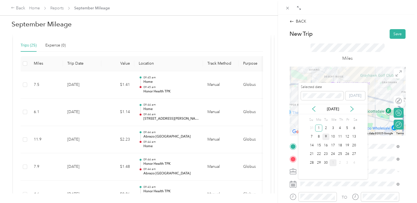
click at [323, 138] on div "9" at bounding box center [325, 136] width 7 height 7
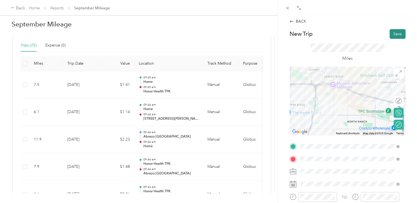
click at [391, 33] on button "Save" at bounding box center [397, 34] width 16 height 10
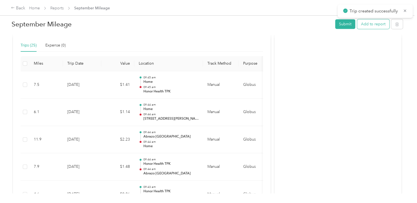
click at [383, 26] on button "Add to report" at bounding box center [373, 24] width 32 height 10
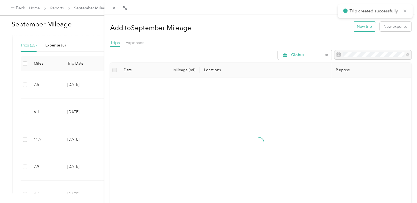
click at [355, 25] on button "New trip" at bounding box center [364, 27] width 23 height 10
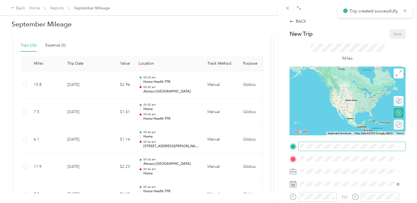
click at [334, 143] on span at bounding box center [351, 146] width 107 height 9
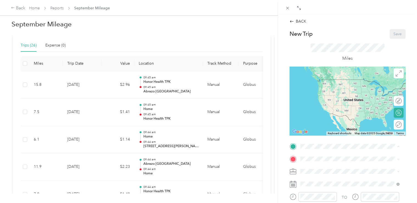
click at [332, 110] on span "[STREET_ADDRESS][PERSON_NAME], [GEOGRAPHIC_DATA], [GEOGRAPHIC_DATA], [GEOGRAPHI…" at bounding box center [351, 110] width 82 height 16
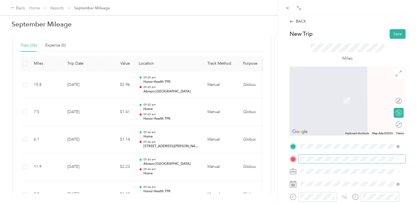
click at [335, 161] on span at bounding box center [351, 158] width 107 height 9
click at [329, 102] on div "Home [STREET_ADDRESS][PERSON_NAME]" at bounding box center [342, 97] width 65 height 12
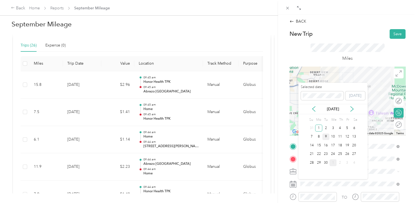
click at [326, 136] on div "9" at bounding box center [325, 136] width 7 height 7
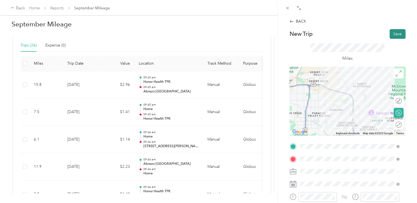
click at [391, 33] on button "Save" at bounding box center [397, 34] width 16 height 10
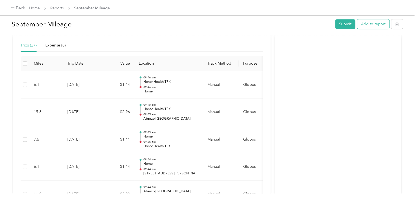
click at [378, 23] on button "Add to report" at bounding box center [373, 24] width 32 height 10
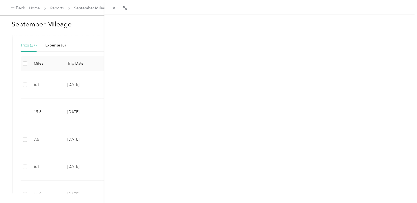
click at [366, 24] on button "New trip" at bounding box center [364, 27] width 23 height 10
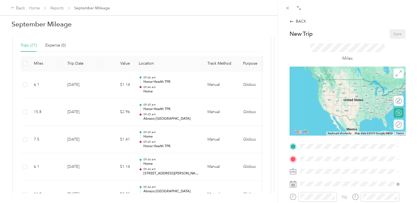
click at [336, 90] on span "[STREET_ADDRESS][PERSON_NAME]" at bounding box center [342, 87] width 65 height 5
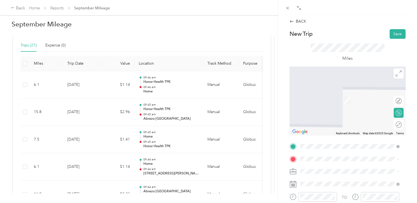
click at [327, 150] on span "[GEOGRAPHIC_DATA], [STREET_ADDRESS][PERSON_NAME][US_STATE]" at bounding box center [348, 149] width 77 height 10
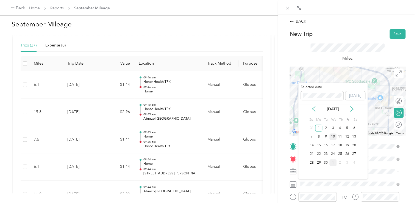
click at [332, 136] on div "10" at bounding box center [332, 136] width 7 height 7
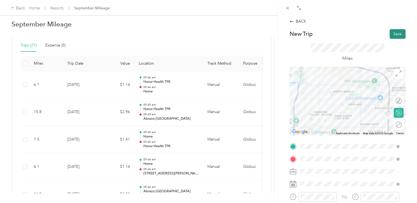
click at [391, 36] on button "Save" at bounding box center [397, 34] width 16 height 10
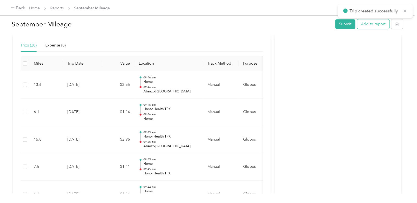
click at [360, 24] on button "Add to report" at bounding box center [373, 24] width 32 height 10
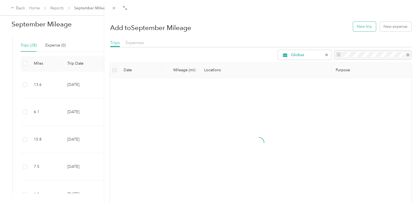
click at [356, 28] on button "New trip" at bounding box center [364, 27] width 23 height 10
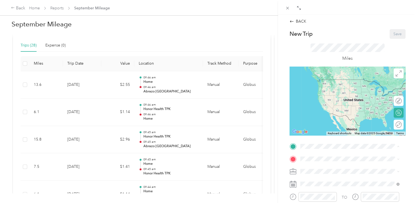
click at [334, 130] on strong "Abrazo [GEOGRAPHIC_DATA]" at bounding box center [337, 127] width 55 height 5
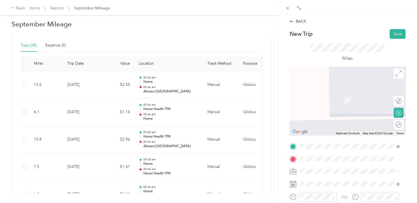
click at [336, 127] on span "[STREET_ADDRESS][PERSON_NAME], [GEOGRAPHIC_DATA], [GEOGRAPHIC_DATA], [GEOGRAPHI…" at bounding box center [351, 122] width 82 height 16
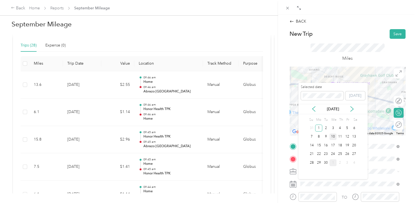
click at [335, 138] on div "10" at bounding box center [332, 136] width 7 height 7
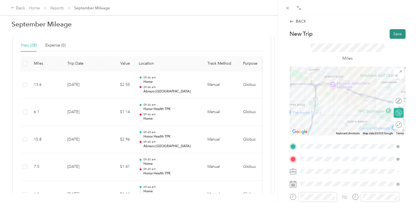
click at [389, 33] on button "Save" at bounding box center [397, 34] width 16 height 10
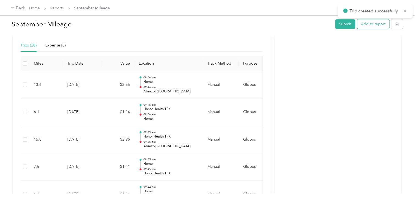
click at [381, 27] on button "Add to report" at bounding box center [373, 24] width 32 height 10
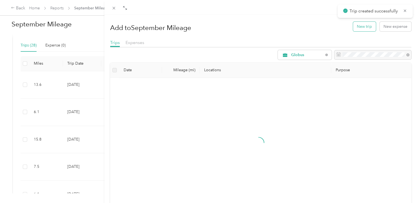
click at [363, 28] on button "New trip" at bounding box center [364, 27] width 23 height 10
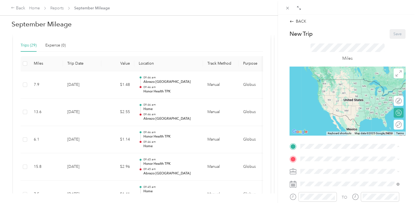
click at [345, 111] on div "Honor Health TPK [STREET_ADDRESS][PERSON_NAME], [GEOGRAPHIC_DATA], [GEOGRAPHIC_…" at bounding box center [353, 107] width 87 height 23
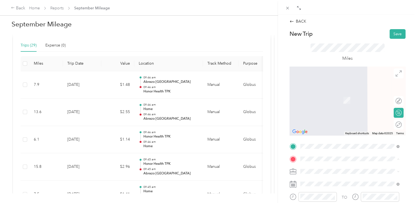
click at [335, 102] on span "[STREET_ADDRESS][PERSON_NAME]" at bounding box center [342, 99] width 65 height 5
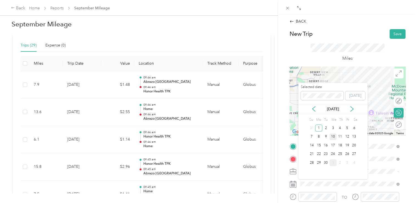
click at [332, 136] on div "10" at bounding box center [332, 136] width 7 height 7
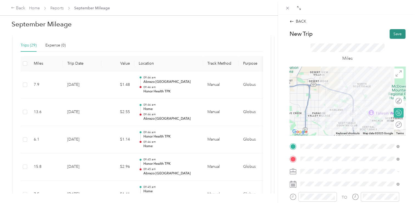
click at [396, 34] on button "Save" at bounding box center [397, 34] width 16 height 10
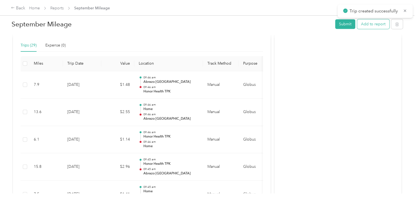
click at [370, 25] on button "Add to report" at bounding box center [373, 24] width 32 height 10
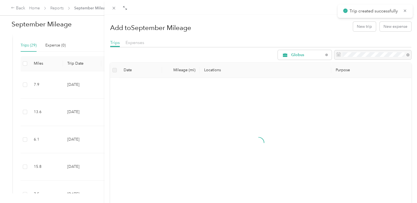
click at [357, 31] on div "Add to September Mileage New trip New expense" at bounding box center [260, 26] width 301 height 16
click at [358, 29] on button "New trip" at bounding box center [364, 27] width 23 height 10
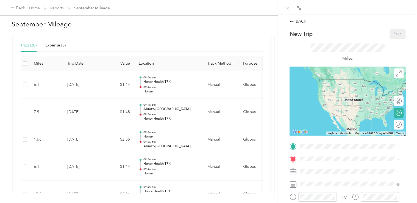
click at [337, 91] on div "Home [STREET_ADDRESS][PERSON_NAME]" at bounding box center [349, 84] width 95 height 13
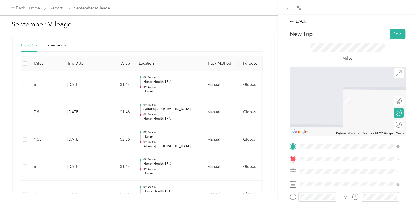
click at [332, 142] on strong "Abrazo [GEOGRAPHIC_DATA]" at bounding box center [337, 139] width 55 height 5
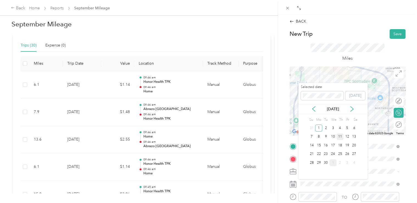
click at [342, 137] on div "11" at bounding box center [339, 136] width 7 height 7
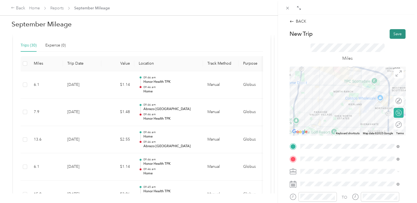
click at [391, 33] on button "Save" at bounding box center [397, 34] width 16 height 10
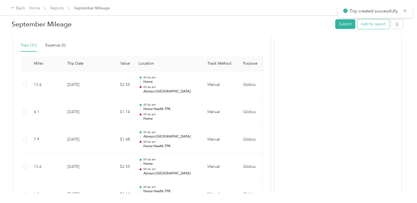
click at [372, 26] on button "Add to report" at bounding box center [373, 24] width 32 height 10
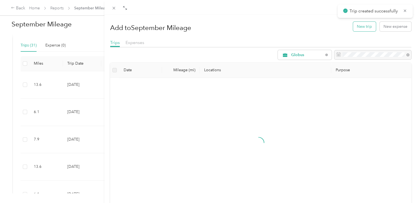
click at [354, 28] on button "New trip" at bounding box center [364, 27] width 23 height 10
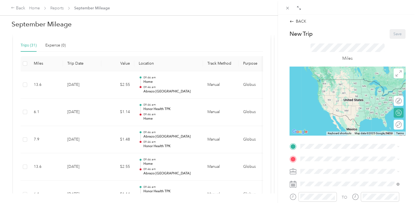
click at [334, 137] on span "[GEOGRAPHIC_DATA], [STREET_ADDRESS][PERSON_NAME][US_STATE]" at bounding box center [348, 134] width 77 height 10
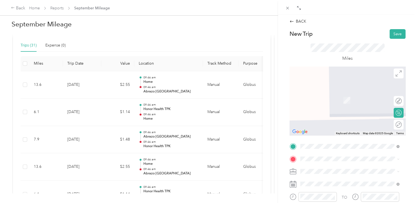
click at [336, 113] on li "Honor Health TPK [STREET_ADDRESS][PERSON_NAME], [GEOGRAPHIC_DATA], [GEOGRAPHIC_…" at bounding box center [349, 119] width 103 height 29
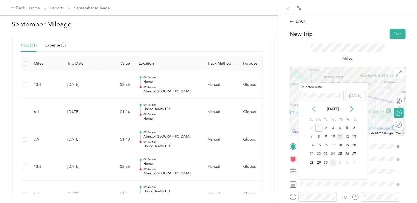
click at [341, 136] on div "11" at bounding box center [339, 136] width 7 height 7
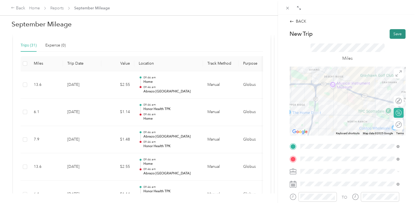
click at [395, 35] on button "Save" at bounding box center [397, 34] width 16 height 10
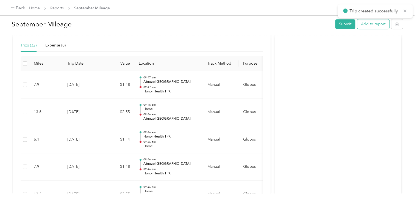
click at [370, 23] on button "Add to report" at bounding box center [373, 24] width 32 height 10
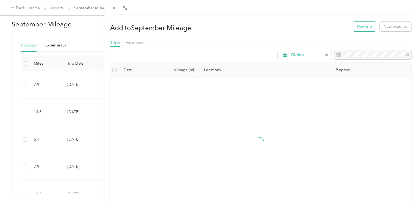
click at [364, 23] on button "New trip" at bounding box center [364, 27] width 23 height 10
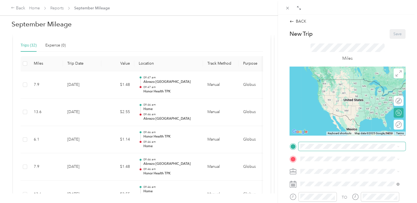
click at [318, 149] on span at bounding box center [351, 146] width 107 height 9
click at [330, 115] on span "[STREET_ADDRESS][PERSON_NAME], [GEOGRAPHIC_DATA], [GEOGRAPHIC_DATA], [GEOGRAPHI…" at bounding box center [351, 110] width 82 height 16
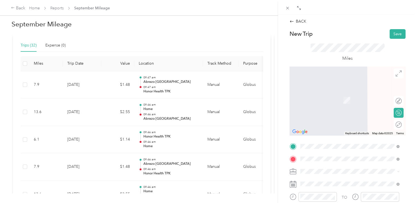
click at [328, 108] on li "[STREET_ADDRESS][US_STATE]" at bounding box center [349, 113] width 103 height 11
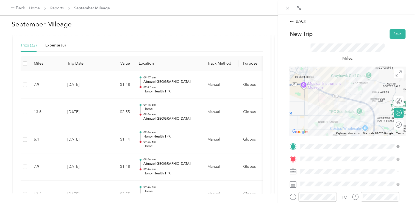
click at [401, 125] on div "Round trip" at bounding box center [401, 124] width 0 height 6
click at [394, 125] on div at bounding box center [396, 124] width 12 height 6
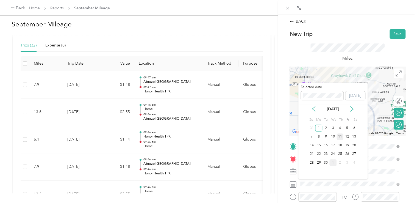
click at [339, 137] on div "11" at bounding box center [339, 136] width 7 height 7
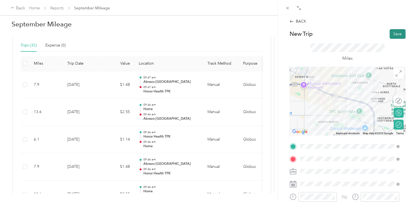
click at [391, 31] on button "Save" at bounding box center [397, 34] width 16 height 10
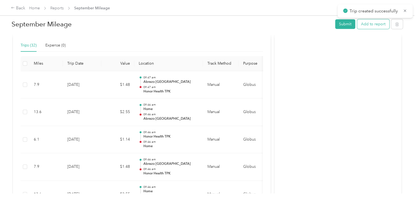
click at [376, 21] on button "Add to report" at bounding box center [373, 24] width 32 height 10
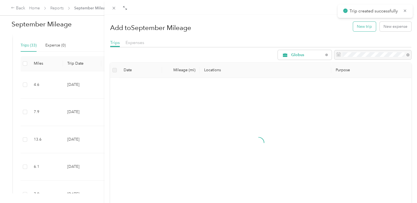
click at [361, 25] on button "New trip" at bounding box center [364, 27] width 23 height 10
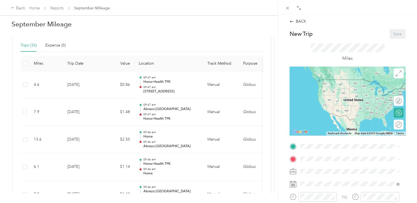
click at [333, 112] on div "Honor Health TPK [STREET_ADDRESS][PERSON_NAME], [GEOGRAPHIC_DATA], [GEOGRAPHIC_…" at bounding box center [353, 107] width 87 height 23
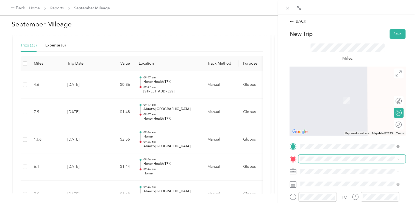
click at [326, 156] on span at bounding box center [351, 158] width 107 height 9
click at [333, 142] on strong "Abrazo [GEOGRAPHIC_DATA]" at bounding box center [337, 139] width 55 height 5
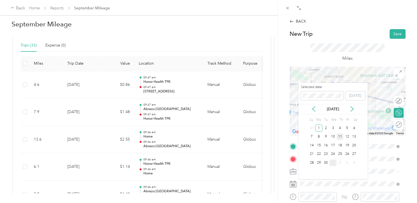
click at [340, 136] on div "11" at bounding box center [339, 136] width 7 height 7
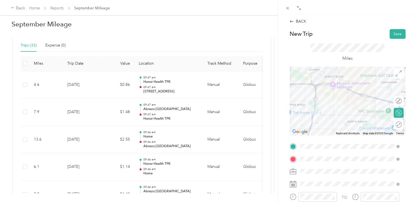
click at [393, 28] on div "BACK New Trip Save This trip cannot be edited because it is either under review…" at bounding box center [347, 146] width 127 height 256
click at [393, 33] on button "Save" at bounding box center [397, 34] width 16 height 10
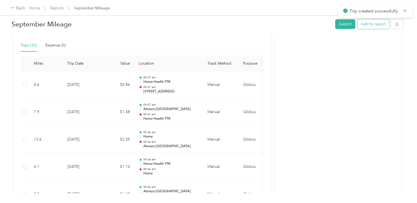
click at [378, 19] on button "Add to report" at bounding box center [373, 24] width 32 height 10
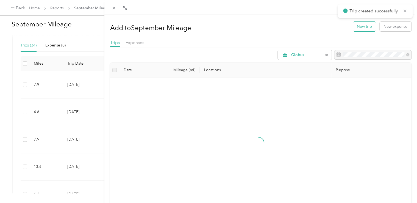
click at [364, 28] on button "New trip" at bounding box center [364, 27] width 23 height 10
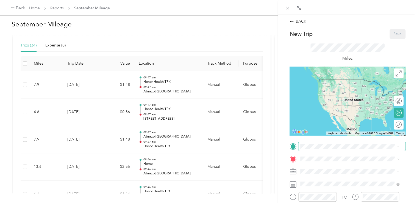
click at [322, 143] on span at bounding box center [351, 146] width 107 height 9
click at [321, 149] on span at bounding box center [351, 146] width 107 height 9
click at [327, 129] on strong "Abrazo [GEOGRAPHIC_DATA]" at bounding box center [337, 126] width 55 height 5
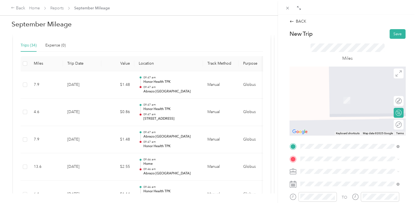
click at [340, 102] on span "[STREET_ADDRESS][PERSON_NAME]" at bounding box center [342, 99] width 65 height 5
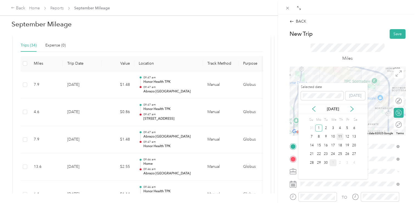
click at [342, 137] on div "11" at bounding box center [339, 136] width 7 height 7
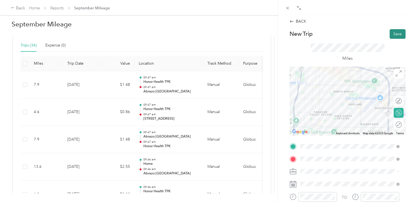
click at [393, 32] on button "Save" at bounding box center [397, 34] width 16 height 10
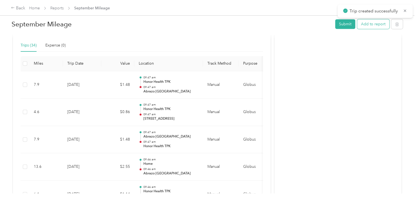
click at [361, 26] on button "Add to report" at bounding box center [373, 24] width 32 height 10
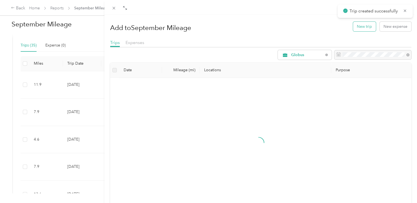
click at [354, 26] on button "New trip" at bounding box center [364, 27] width 23 height 10
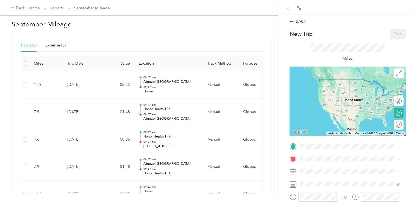
click at [328, 88] on div "Home [STREET_ADDRESS][PERSON_NAME]" at bounding box center [342, 85] width 65 height 12
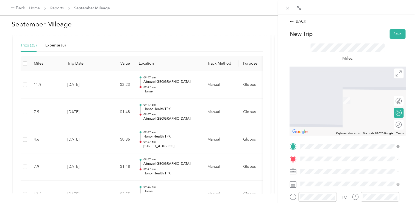
click at [333, 128] on span "[STREET_ADDRESS][PERSON_NAME], [GEOGRAPHIC_DATA], [GEOGRAPHIC_DATA], [GEOGRAPHI…" at bounding box center [351, 123] width 82 height 16
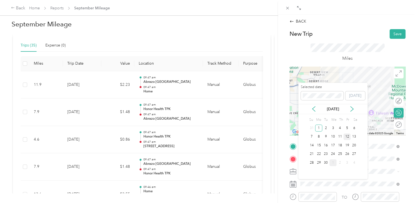
click at [347, 137] on div "12" at bounding box center [346, 136] width 7 height 7
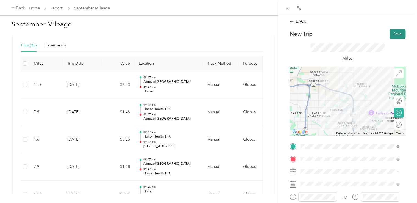
click at [398, 30] on button "Save" at bounding box center [397, 34] width 16 height 10
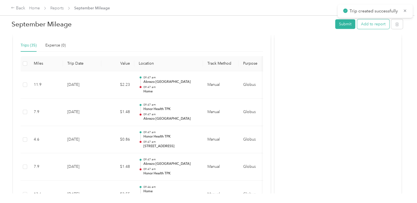
click at [369, 28] on button "Add to report" at bounding box center [373, 24] width 32 height 10
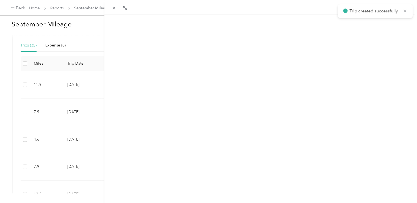
click at [368, 28] on button "New trip" at bounding box center [364, 27] width 23 height 10
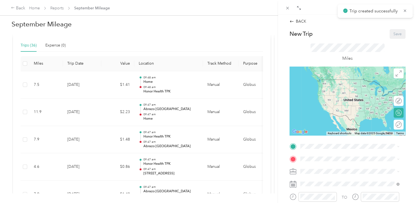
click at [345, 118] on div "Honor Health TPK [STREET_ADDRESS][PERSON_NAME], [GEOGRAPHIC_DATA], [GEOGRAPHIC_…" at bounding box center [353, 107] width 87 height 23
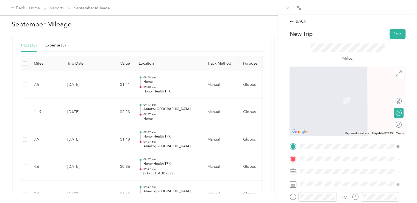
click at [338, 142] on strong "Abrazo [GEOGRAPHIC_DATA]" at bounding box center [337, 139] width 55 height 5
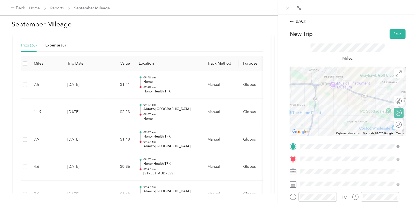
click at [401, 124] on div "Round trip" at bounding box center [401, 124] width 0 height 6
click at [390, 122] on div at bounding box center [392, 124] width 5 height 5
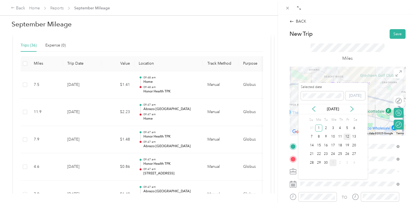
click at [346, 134] on div "12" at bounding box center [346, 136] width 7 height 7
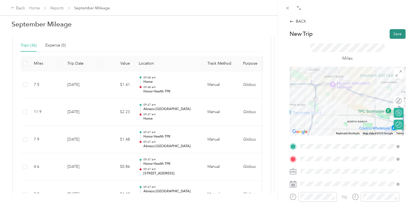
click at [397, 35] on button "Save" at bounding box center [397, 34] width 16 height 10
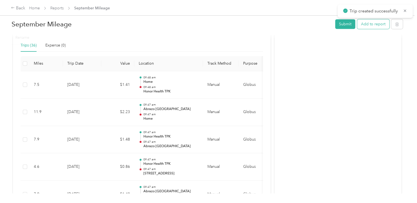
click at [368, 20] on button "Add to report" at bounding box center [373, 24] width 32 height 10
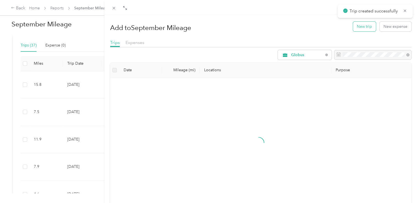
click at [364, 30] on button "New trip" at bounding box center [364, 27] width 23 height 10
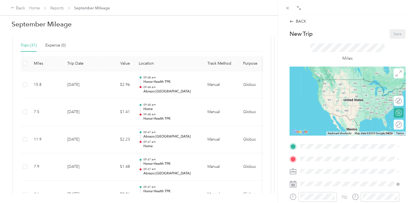
click at [332, 115] on span "[STREET_ADDRESS][PERSON_NAME], [GEOGRAPHIC_DATA], [GEOGRAPHIC_DATA], [GEOGRAPHI…" at bounding box center [351, 110] width 82 height 16
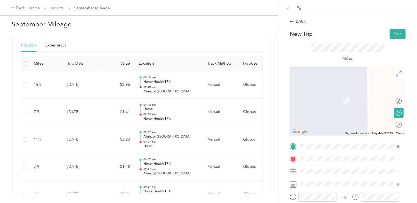
click at [334, 99] on span "[STREET_ADDRESS][PERSON_NAME]" at bounding box center [342, 99] width 65 height 5
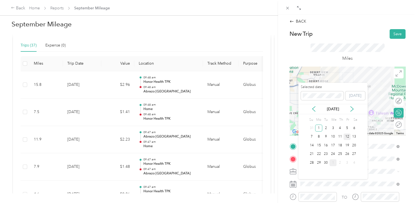
click at [347, 136] on div "12" at bounding box center [346, 136] width 7 height 7
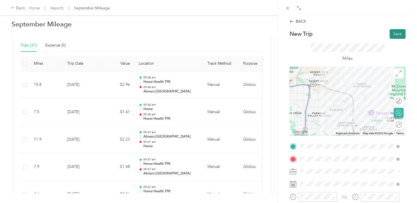
click at [393, 29] on button "Save" at bounding box center [397, 34] width 16 height 10
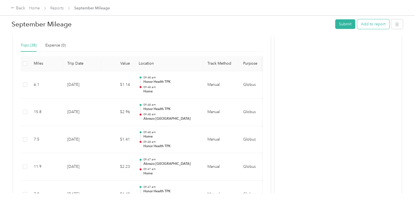
click at [369, 19] on button "Add to report" at bounding box center [373, 24] width 32 height 10
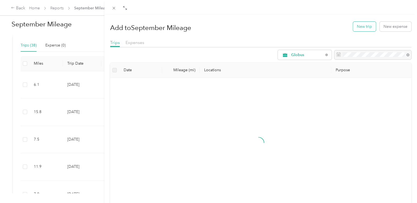
click at [362, 25] on button "New trip" at bounding box center [364, 27] width 23 height 10
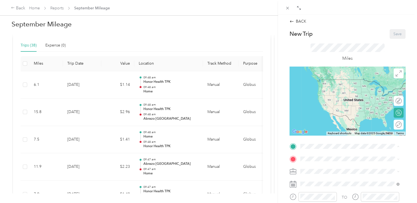
click at [343, 87] on span "[STREET_ADDRESS][PERSON_NAME]" at bounding box center [342, 87] width 65 height 5
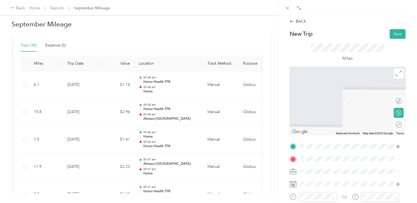
click at [332, 131] on div "Honor Health TPK [STREET_ADDRESS][PERSON_NAME], [GEOGRAPHIC_DATA], [GEOGRAPHIC_…" at bounding box center [353, 119] width 87 height 23
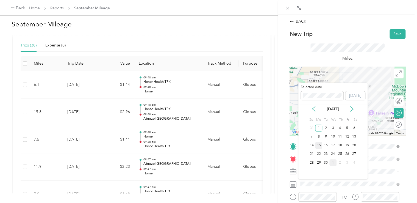
click at [319, 144] on div "15" at bounding box center [318, 145] width 7 height 7
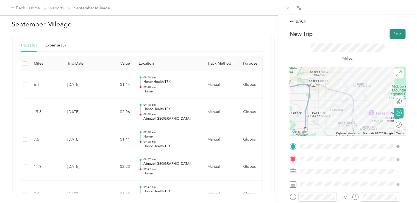
click at [394, 31] on button "Save" at bounding box center [397, 34] width 16 height 10
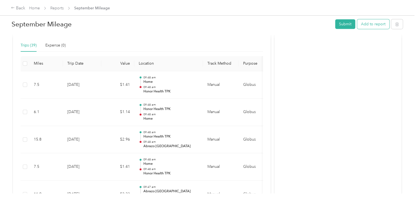
click at [359, 24] on button "Add to report" at bounding box center [373, 24] width 32 height 10
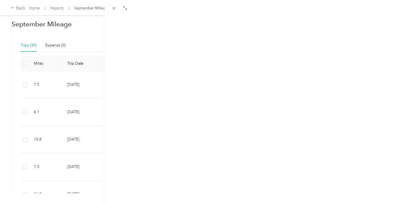
click at [359, 26] on button "New trip" at bounding box center [364, 27] width 23 height 10
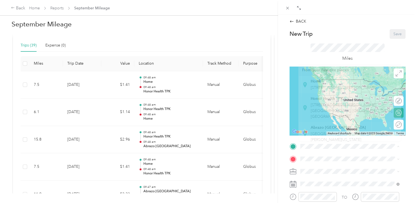
click at [337, 116] on span "[STREET_ADDRESS][PERSON_NAME], [GEOGRAPHIC_DATA], [GEOGRAPHIC_DATA], [GEOGRAPHI…" at bounding box center [351, 110] width 82 height 16
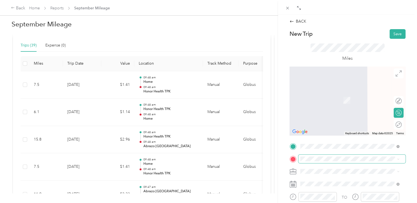
click at [332, 155] on span at bounding box center [351, 158] width 107 height 9
click at [337, 142] on strong "Abrazo [GEOGRAPHIC_DATA]" at bounding box center [337, 139] width 55 height 5
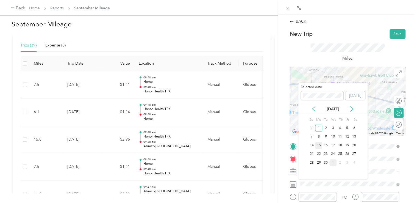
click at [317, 147] on div "15" at bounding box center [318, 145] width 7 height 7
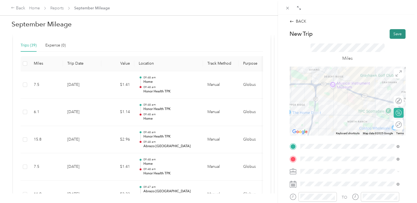
click at [393, 35] on button "Save" at bounding box center [397, 34] width 16 height 10
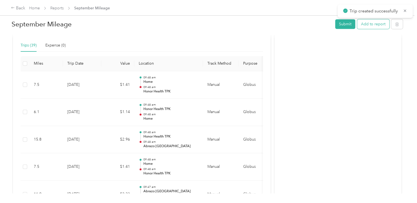
click at [366, 20] on button "Add to report" at bounding box center [373, 24] width 32 height 10
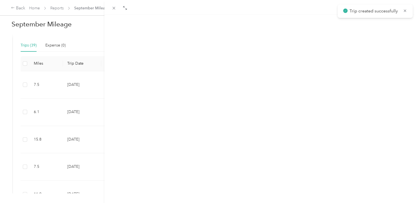
click at [361, 26] on button "New trip" at bounding box center [364, 27] width 23 height 10
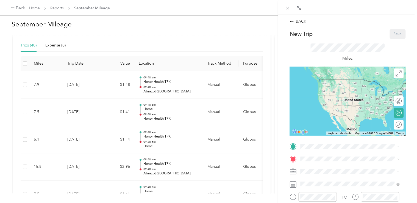
click at [334, 129] on li "[GEOGRAPHIC_DATA] [GEOGRAPHIC_DATA], [STREET_ADDRESS][PERSON_NAME][US_STATE]" at bounding box center [349, 133] width 103 height 23
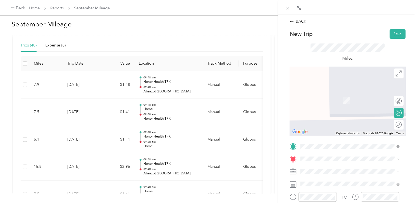
click at [344, 102] on span "[STREET_ADDRESS][PERSON_NAME]" at bounding box center [342, 99] width 65 height 5
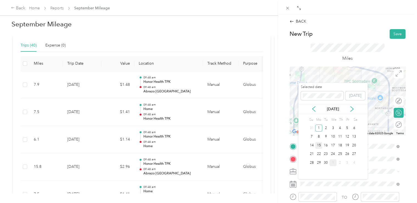
click at [318, 146] on div "15" at bounding box center [318, 145] width 7 height 7
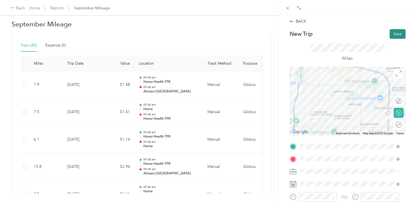
click at [390, 35] on button "Save" at bounding box center [397, 34] width 16 height 10
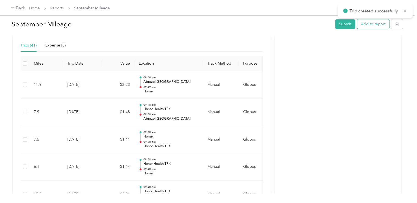
click at [368, 22] on button "Add to report" at bounding box center [373, 24] width 32 height 10
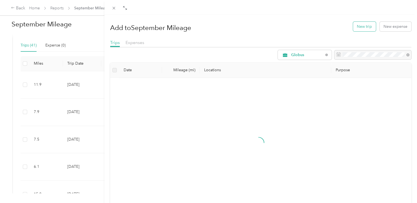
click at [363, 29] on button "New trip" at bounding box center [364, 27] width 23 height 10
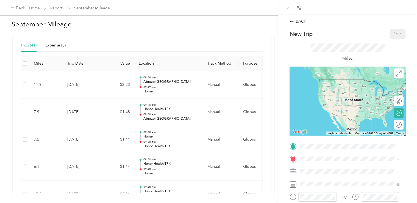
click at [345, 90] on span "[STREET_ADDRESS][PERSON_NAME]" at bounding box center [342, 87] width 65 height 5
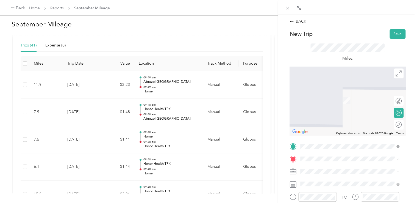
click at [343, 127] on span "[STREET_ADDRESS][PERSON_NAME], [GEOGRAPHIC_DATA], [GEOGRAPHIC_DATA], [GEOGRAPHI…" at bounding box center [351, 123] width 82 height 16
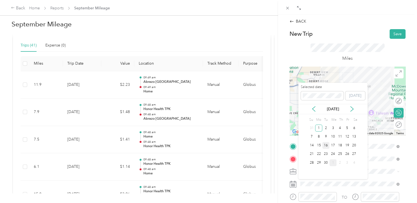
click at [324, 144] on div "16" at bounding box center [325, 145] width 7 height 7
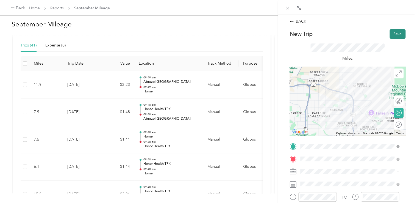
click at [390, 31] on button "Save" at bounding box center [397, 34] width 16 height 10
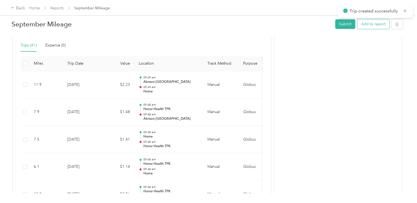
click at [377, 24] on button "Add to report" at bounding box center [373, 24] width 32 height 10
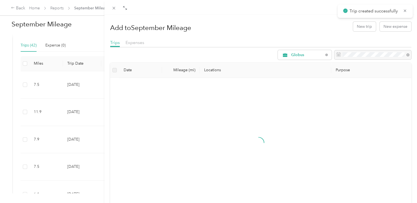
click at [377, 19] on div "Add to September Mileage New trip New expense" at bounding box center [260, 26] width 301 height 16
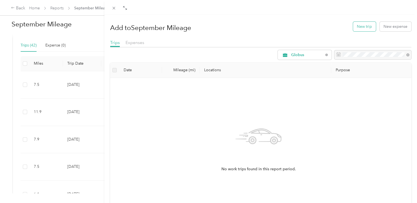
click at [363, 25] on button "New trip" at bounding box center [364, 27] width 23 height 10
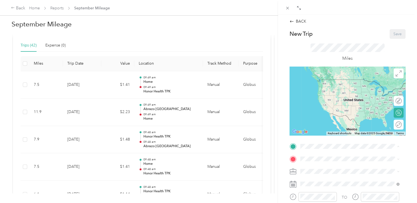
click at [325, 118] on div "Honor Health TPK [STREET_ADDRESS][PERSON_NAME], [GEOGRAPHIC_DATA], [GEOGRAPHIC_…" at bounding box center [353, 107] width 87 height 23
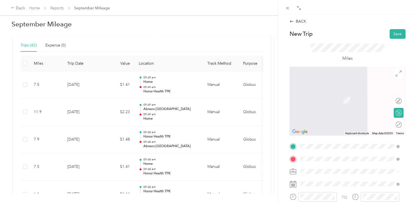
click at [314, 99] on span "[STREET_ADDRESS][US_STATE]" at bounding box center [337, 99] width 55 height 5
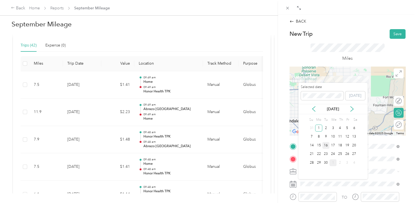
click at [326, 146] on div "16" at bounding box center [325, 145] width 7 height 7
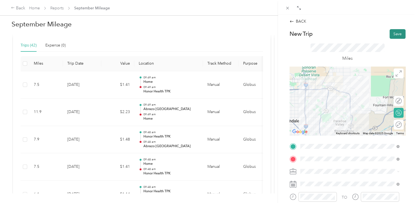
click at [391, 34] on button "Save" at bounding box center [397, 34] width 16 height 10
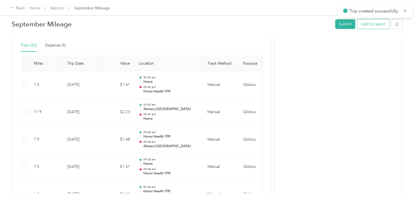
click at [359, 25] on button "Add to report" at bounding box center [373, 24] width 32 height 10
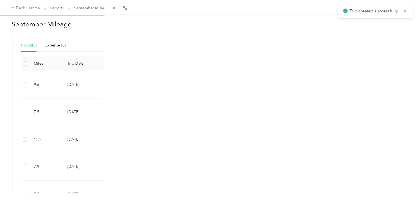
click at [358, 26] on button "New trip" at bounding box center [364, 27] width 23 height 10
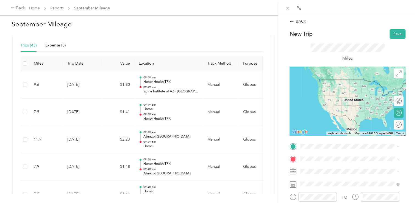
click at [338, 89] on div "[GEOGRAPHIC_DATA] [STREET_ADDRESS][US_STATE]" at bounding box center [350, 85] width 81 height 12
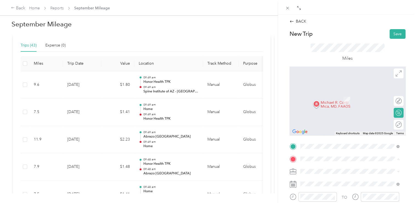
click at [343, 101] on span "[STREET_ADDRESS][PERSON_NAME]" at bounding box center [342, 99] width 65 height 5
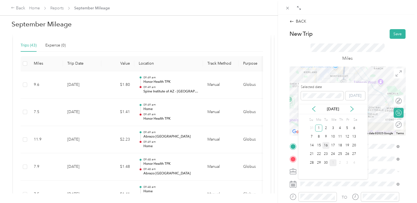
click at [327, 143] on div "16" at bounding box center [325, 145] width 7 height 7
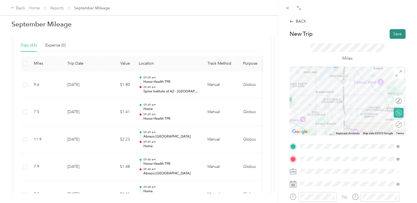
click at [389, 31] on button "Save" at bounding box center [397, 34] width 16 height 10
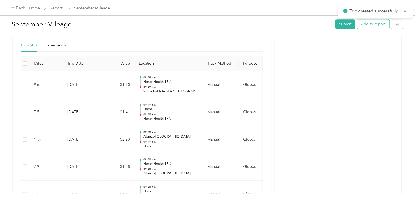
click at [370, 21] on button "Add to report" at bounding box center [373, 24] width 32 height 10
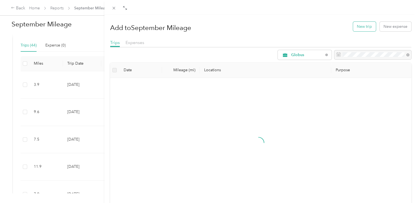
click at [357, 26] on button "New trip" at bounding box center [364, 27] width 23 height 10
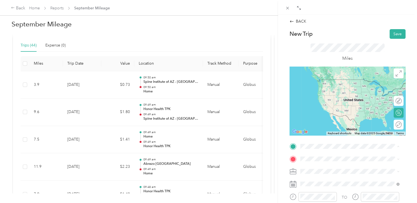
click at [340, 80] on div "Home" at bounding box center [342, 81] width 65 height 5
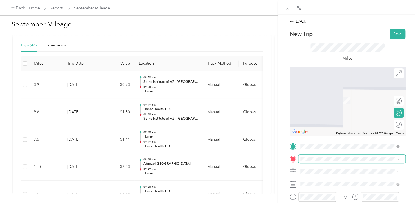
click at [326, 162] on span at bounding box center [351, 158] width 107 height 9
click at [325, 122] on span "[STREET_ADDRESS][PERSON_NAME], [GEOGRAPHIC_DATA], [GEOGRAPHIC_DATA], [GEOGRAPHI…" at bounding box center [351, 123] width 82 height 16
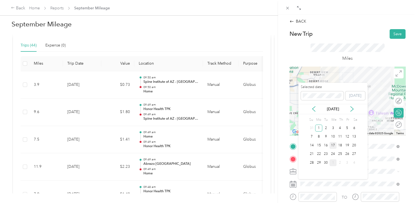
click at [331, 145] on div "17" at bounding box center [332, 145] width 7 height 7
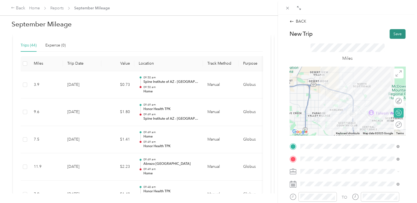
click at [399, 33] on button "Save" at bounding box center [397, 34] width 16 height 10
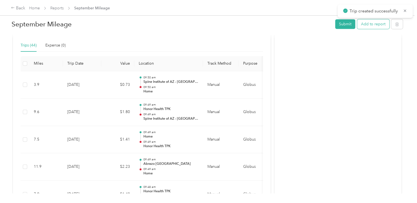
click at [372, 23] on button "Add to report" at bounding box center [373, 24] width 32 height 10
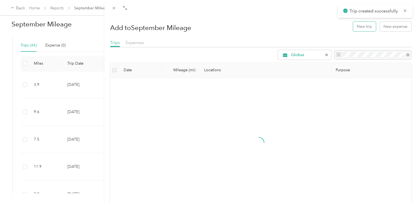
click at [369, 27] on button "New trip" at bounding box center [364, 27] width 23 height 10
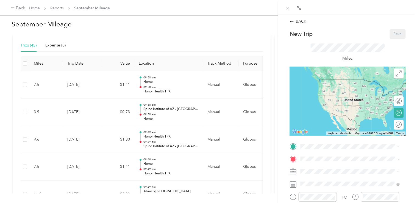
click at [329, 110] on span "[STREET_ADDRESS][PERSON_NAME], [GEOGRAPHIC_DATA], [GEOGRAPHIC_DATA], [GEOGRAPHI…" at bounding box center [351, 110] width 82 height 16
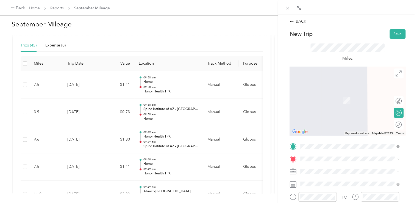
click at [340, 92] on span "[STREET_ADDRESS][US_STATE]" at bounding box center [337, 90] width 55 height 5
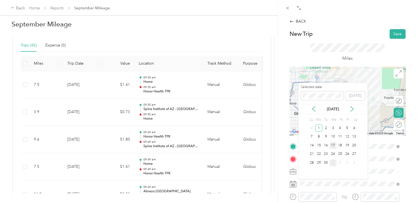
click at [335, 144] on div "17" at bounding box center [332, 145] width 7 height 7
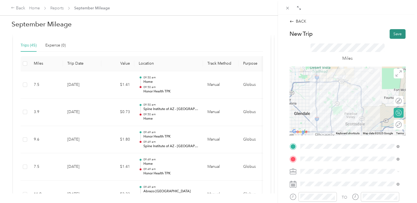
click at [393, 37] on button "Save" at bounding box center [397, 34] width 16 height 10
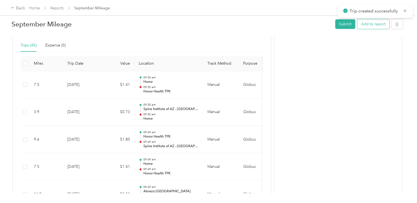
click at [368, 24] on button "Add to report" at bounding box center [373, 24] width 32 height 10
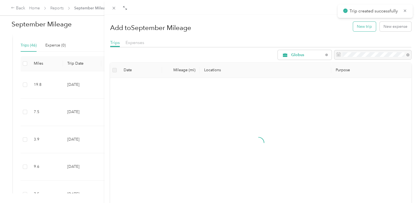
click at [353, 26] on button "New trip" at bounding box center [364, 27] width 23 height 10
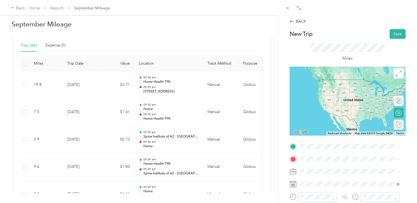
click at [328, 81] on span "[STREET_ADDRESS][US_STATE]" at bounding box center [337, 78] width 55 height 5
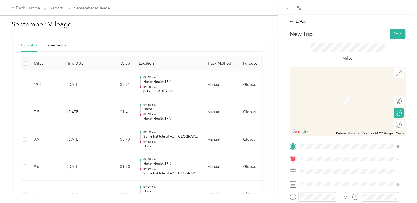
click at [328, 102] on span "[STREET_ADDRESS][PERSON_NAME]" at bounding box center [342, 99] width 65 height 5
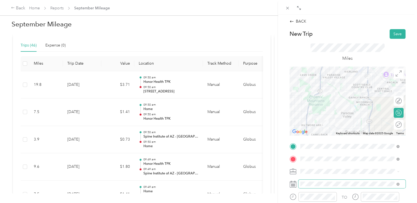
click at [332, 181] on span at bounding box center [351, 183] width 107 height 9
click at [326, 181] on span at bounding box center [351, 183] width 107 height 9
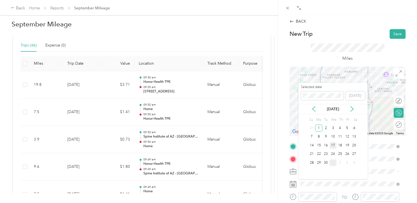
click at [333, 145] on div "17" at bounding box center [332, 145] width 7 height 7
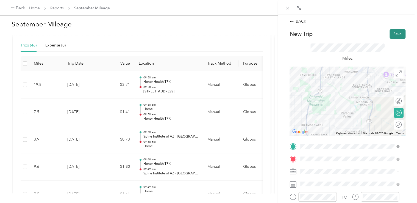
click at [390, 36] on button "Save" at bounding box center [397, 34] width 16 height 10
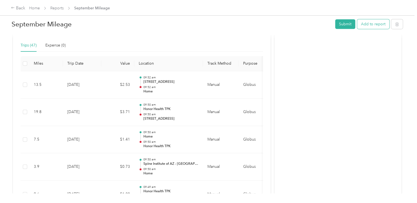
click at [363, 28] on button "Add to report" at bounding box center [373, 24] width 32 height 10
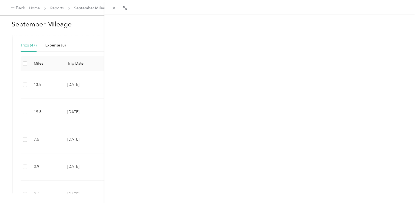
click at [360, 27] on button "New trip" at bounding box center [364, 27] width 23 height 10
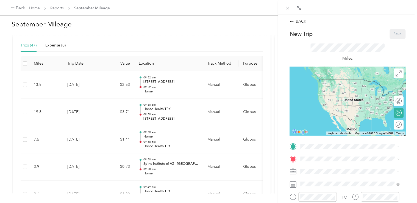
click at [335, 91] on div "Home [STREET_ADDRESS][PERSON_NAME]" at bounding box center [349, 84] width 95 height 13
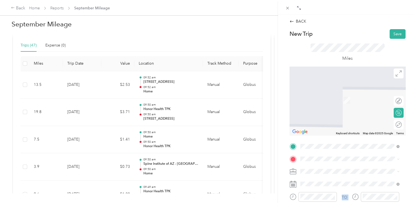
drag, startPoint x: 333, startPoint y: 122, endPoint x: 334, endPoint y: 140, distance: 18.4
drag, startPoint x: 334, startPoint y: 140, endPoint x: 329, endPoint y: 155, distance: 15.3
click at [332, 150] on span "[GEOGRAPHIC_DATA], [STREET_ADDRESS][PERSON_NAME][US_STATE]" at bounding box center [348, 149] width 77 height 10
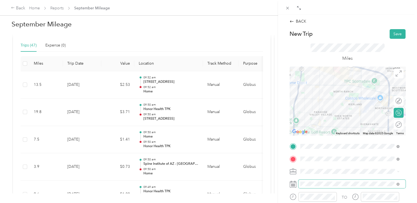
click at [327, 181] on span at bounding box center [351, 183] width 107 height 9
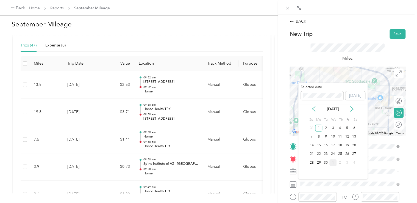
click at [339, 150] on div "25" at bounding box center [339, 153] width 7 height 9
click at [340, 146] on div "18" at bounding box center [339, 145] width 7 height 7
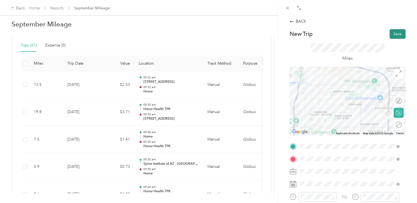
click at [393, 32] on button "Save" at bounding box center [397, 34] width 16 height 10
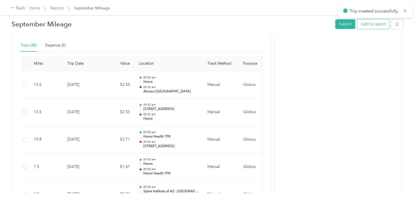
click at [371, 23] on button "Add to report" at bounding box center [373, 24] width 32 height 10
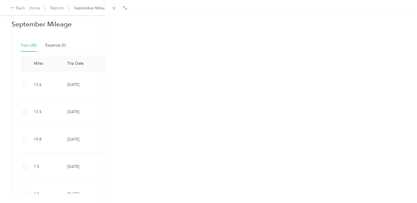
click at [356, 28] on button "New trip" at bounding box center [364, 27] width 23 height 10
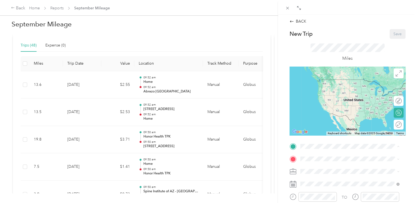
click at [334, 130] on strong "Abrazo [GEOGRAPHIC_DATA]" at bounding box center [337, 127] width 55 height 5
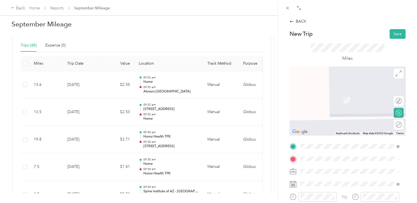
click at [334, 125] on div "Honor Health TPK [STREET_ADDRESS][PERSON_NAME], [GEOGRAPHIC_DATA], [GEOGRAPHIC_…" at bounding box center [353, 119] width 87 height 23
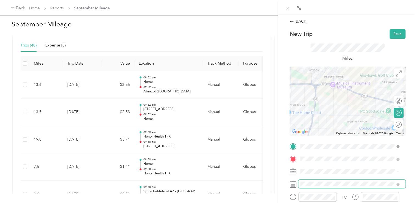
click at [334, 187] on span at bounding box center [351, 183] width 107 height 9
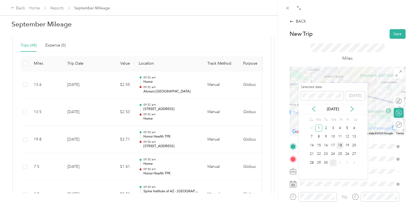
click at [339, 142] on div "18" at bounding box center [339, 145] width 7 height 7
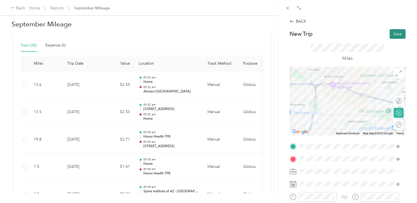
click at [397, 34] on button "Save" at bounding box center [397, 34] width 16 height 10
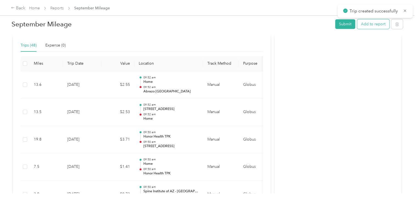
click at [377, 27] on button "Add to report" at bounding box center [373, 24] width 32 height 10
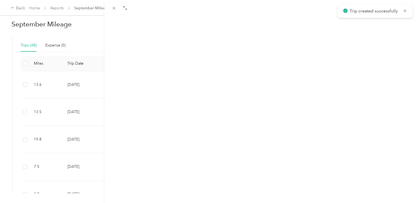
click at [356, 25] on button "New trip" at bounding box center [364, 27] width 23 height 10
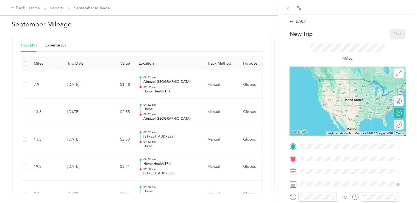
click at [338, 112] on div "Honor Health TPK [STREET_ADDRESS][PERSON_NAME], [GEOGRAPHIC_DATA], [GEOGRAPHIC_…" at bounding box center [353, 107] width 87 height 23
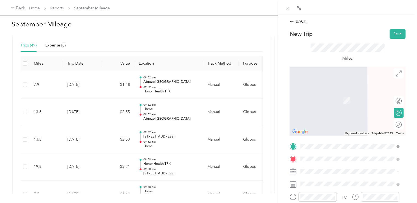
click at [347, 94] on span "[STREET_ADDRESS][US_STATE]" at bounding box center [337, 91] width 55 height 5
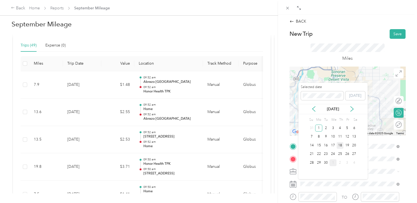
click at [340, 145] on div "18" at bounding box center [339, 145] width 7 height 7
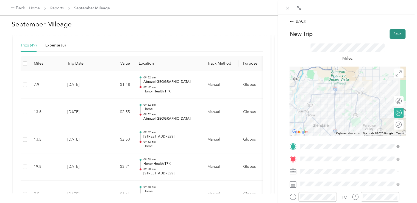
click at [389, 35] on button "Save" at bounding box center [397, 34] width 16 height 10
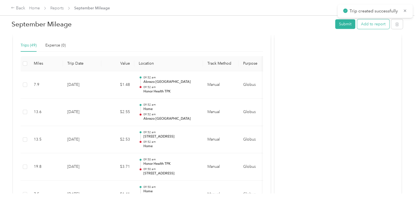
click at [373, 29] on div "September Mileage Submit Add to report" at bounding box center [207, 25] width 391 height 16
click at [374, 26] on button "Add to report" at bounding box center [373, 24] width 32 height 10
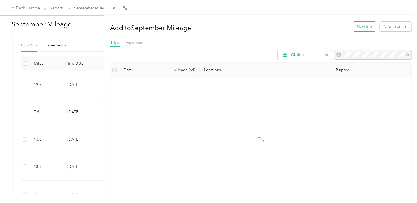
click at [355, 24] on button "New trip" at bounding box center [364, 27] width 23 height 10
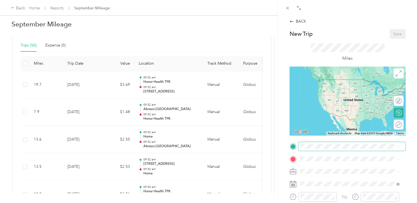
click at [312, 149] on span at bounding box center [351, 146] width 107 height 9
click at [351, 82] on span "[STREET_ADDRESS][US_STATE]" at bounding box center [337, 79] width 55 height 5
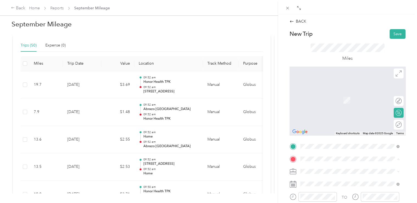
click at [340, 147] on div "[GEOGRAPHIC_DATA] [GEOGRAPHIC_DATA], [STREET_ADDRESS][PERSON_NAME][US_STATE]" at bounding box center [353, 145] width 87 height 17
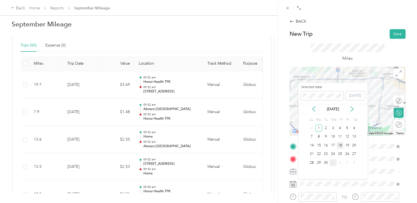
click at [338, 142] on div "18" at bounding box center [339, 145] width 7 height 7
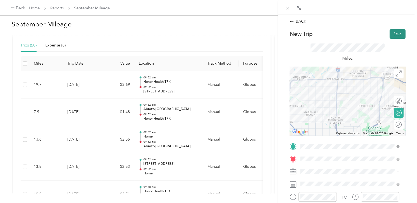
click at [397, 34] on button "Save" at bounding box center [397, 34] width 16 height 10
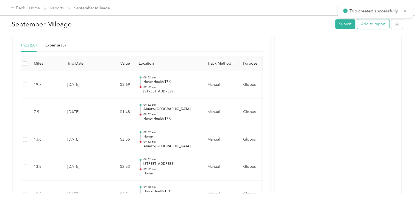
click at [358, 27] on button "Add to report" at bounding box center [373, 24] width 32 height 10
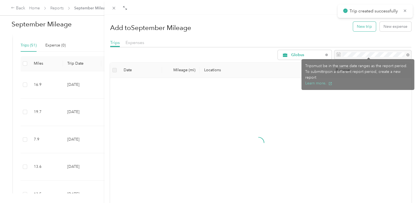
click at [355, 27] on button "New trip" at bounding box center [364, 27] width 23 height 10
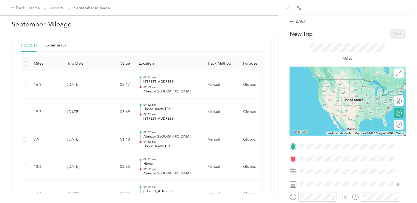
click at [323, 129] on strong "Abrazo [GEOGRAPHIC_DATA]" at bounding box center [337, 126] width 55 height 5
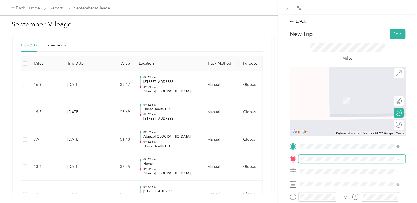
click at [337, 161] on span at bounding box center [351, 158] width 107 height 9
click at [347, 114] on span "[STREET_ADDRESS][US_STATE]" at bounding box center [337, 112] width 55 height 5
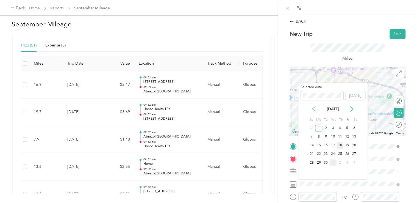
click at [340, 147] on div "18" at bounding box center [339, 145] width 7 height 7
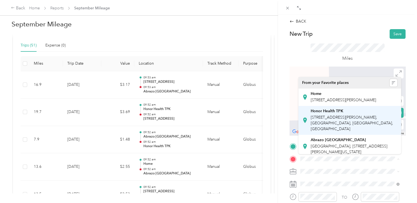
click at [321, 124] on span "[STREET_ADDRESS][PERSON_NAME], [GEOGRAPHIC_DATA], [GEOGRAPHIC_DATA], [GEOGRAPHI…" at bounding box center [351, 123] width 82 height 16
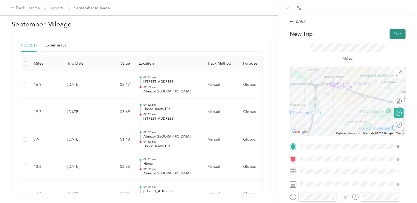
click at [392, 35] on button "Save" at bounding box center [397, 34] width 16 height 10
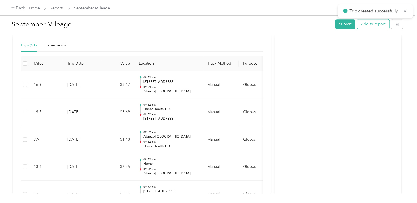
click at [365, 23] on button "Add to report" at bounding box center [373, 24] width 32 height 10
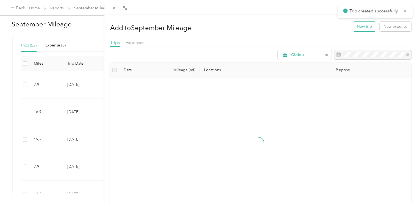
click at [353, 28] on button "New trip" at bounding box center [364, 27] width 23 height 10
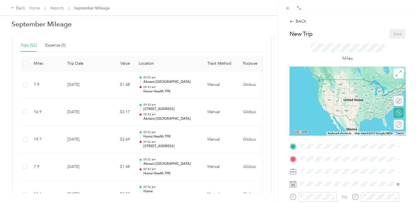
click at [334, 113] on div "Honor Health TPK [STREET_ADDRESS][PERSON_NAME], [GEOGRAPHIC_DATA], [GEOGRAPHIC_…" at bounding box center [353, 107] width 87 height 23
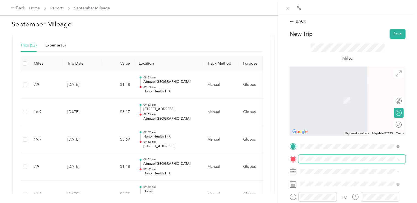
click at [325, 156] on span at bounding box center [351, 158] width 107 height 9
click at [310, 155] on span at bounding box center [351, 158] width 107 height 9
click at [322, 115] on span "[STREET_ADDRESS][US_STATE]" at bounding box center [337, 112] width 55 height 5
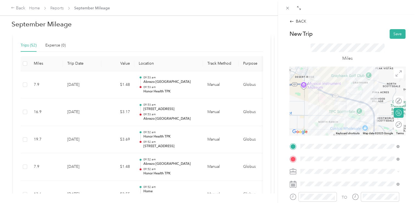
click at [395, 123] on div "Round trip" at bounding box center [398, 124] width 10 height 10
click at [394, 123] on div at bounding box center [396, 124] width 12 height 6
drag, startPoint x: 388, startPoint y: 34, endPoint x: 339, endPoint y: 179, distance: 153.2
click at [349, 167] on div "New Trip Save This trip cannot be edited because it is either under review, app…" at bounding box center [347, 151] width 116 height 245
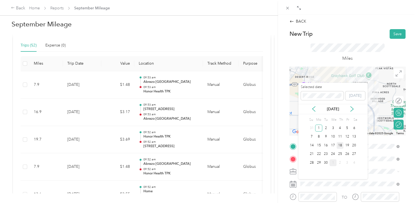
click at [340, 145] on div "18" at bounding box center [339, 145] width 7 height 7
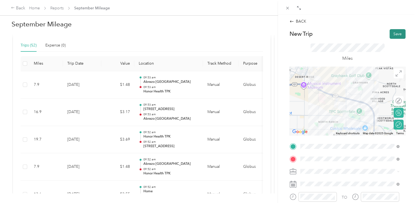
click at [392, 31] on button "Save" at bounding box center [397, 34] width 16 height 10
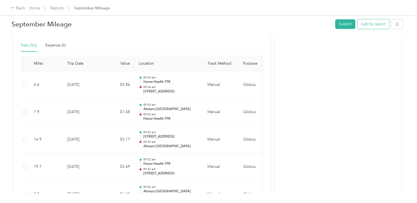
click at [369, 23] on button "Add to report" at bounding box center [373, 24] width 32 height 10
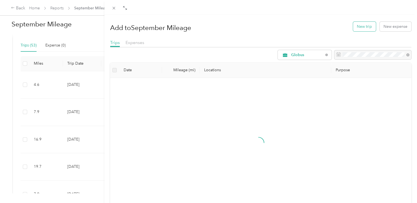
click at [358, 28] on button "New trip" at bounding box center [364, 27] width 23 height 10
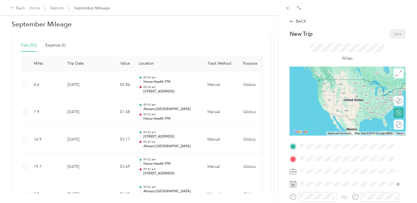
click at [321, 115] on span "[STREET_ADDRESS][PERSON_NAME], [GEOGRAPHIC_DATA], [GEOGRAPHIC_DATA], [GEOGRAPHI…" at bounding box center [351, 110] width 82 height 16
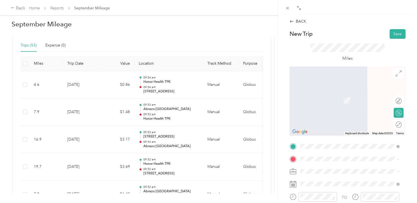
click at [322, 111] on ol "From your Favorite places Home [STREET_ADDRESS][GEOGRAPHIC_DATA][PERSON_NAME], …" at bounding box center [349, 115] width 103 height 77
click at [399, 125] on div "Round trip" at bounding box center [398, 124] width 10 height 10
click at [391, 125] on div "Round trip" at bounding box center [380, 124] width 42 height 6
click at [401, 125] on div "Round trip" at bounding box center [401, 124] width 0 height 6
click at [392, 124] on div "Round trip" at bounding box center [380, 124] width 42 height 6
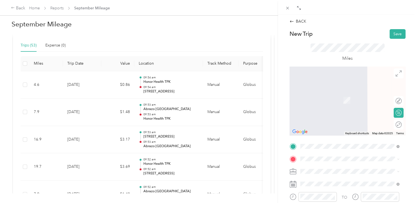
click at [341, 102] on span "[STREET_ADDRESS][PERSON_NAME]" at bounding box center [342, 99] width 65 height 5
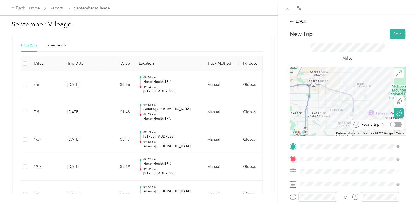
click at [394, 124] on div at bounding box center [396, 124] width 12 height 6
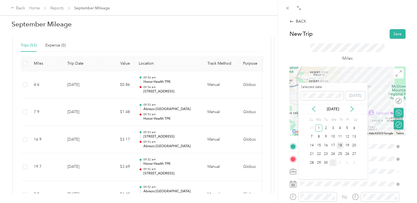
click at [341, 144] on div "18" at bounding box center [339, 145] width 7 height 7
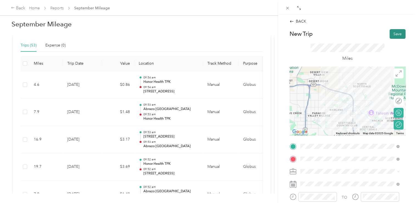
click at [390, 32] on button "Save" at bounding box center [397, 34] width 16 height 10
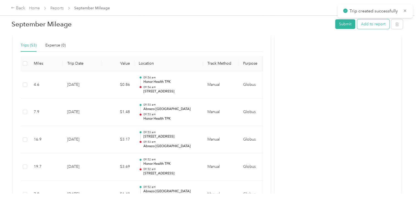
click at [360, 23] on button "Add to report" at bounding box center [373, 24] width 32 height 10
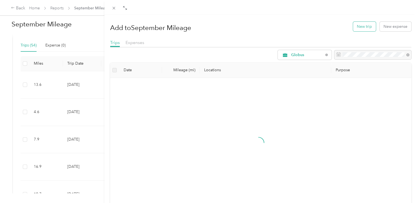
click at [354, 28] on button "New trip" at bounding box center [364, 27] width 23 height 10
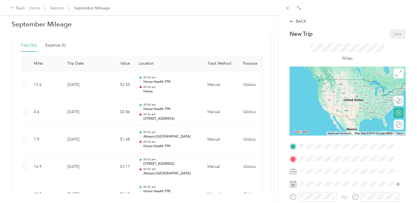
click at [327, 118] on div "Honor Health TPK [STREET_ADDRESS][PERSON_NAME], [GEOGRAPHIC_DATA], [GEOGRAPHIC_…" at bounding box center [353, 107] width 87 height 23
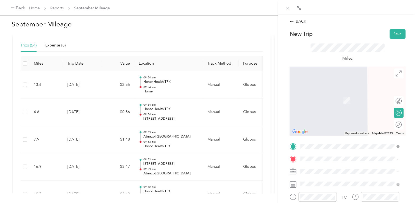
click at [332, 102] on span "[STREET_ADDRESS][PERSON_NAME]" at bounding box center [342, 99] width 65 height 5
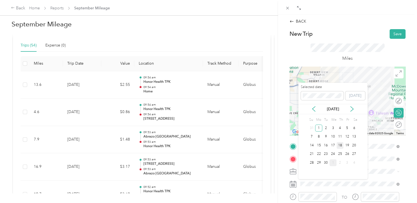
click at [343, 146] on div "18" at bounding box center [339, 145] width 7 height 7
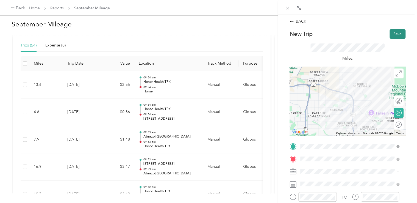
click at [392, 36] on button "Save" at bounding box center [397, 34] width 16 height 10
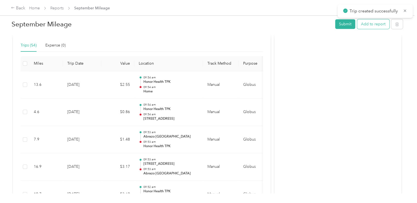
click at [373, 25] on button "Add to report" at bounding box center [373, 24] width 32 height 10
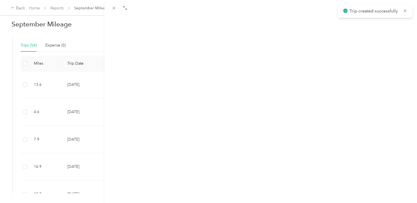
click at [369, 24] on button "New trip" at bounding box center [364, 27] width 23 height 10
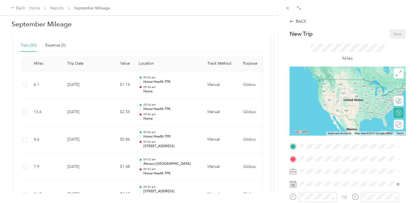
click at [341, 90] on span "[STREET_ADDRESS][PERSON_NAME]" at bounding box center [342, 87] width 65 height 5
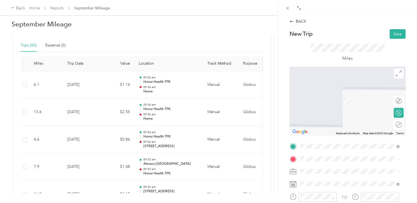
click at [328, 124] on span "[STREET_ADDRESS][PERSON_NAME], [GEOGRAPHIC_DATA], [GEOGRAPHIC_DATA], [GEOGRAPHI…" at bounding box center [351, 123] width 82 height 16
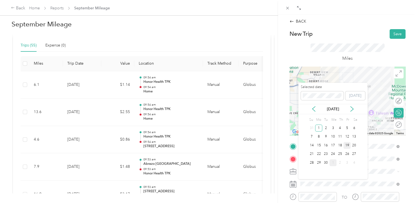
click at [347, 146] on div "19" at bounding box center [346, 145] width 7 height 7
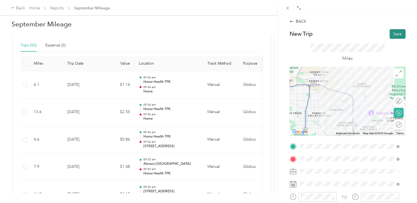
click at [393, 35] on button "Save" at bounding box center [397, 34] width 16 height 10
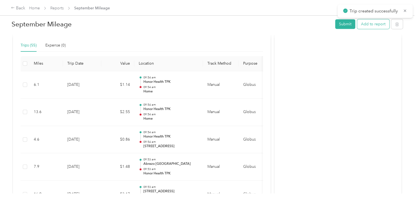
click at [372, 26] on button "Add to report" at bounding box center [373, 24] width 32 height 10
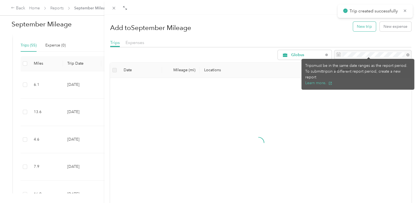
click at [358, 29] on button "New trip" at bounding box center [364, 27] width 23 height 10
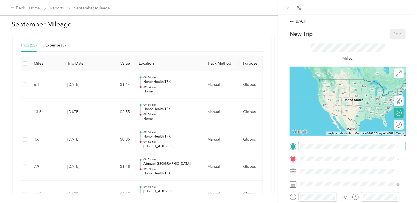
click at [316, 143] on span at bounding box center [351, 146] width 107 height 9
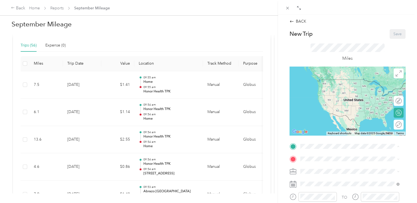
click at [325, 119] on div "Honor Health TPK [STREET_ADDRESS][PERSON_NAME], [GEOGRAPHIC_DATA], [GEOGRAPHIC_…" at bounding box center [353, 107] width 87 height 23
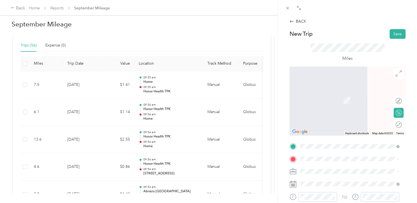
click at [330, 148] on div "[GEOGRAPHIC_DATA] [GEOGRAPHIC_DATA], [STREET_ADDRESS][PERSON_NAME][US_STATE]" at bounding box center [353, 145] width 87 height 17
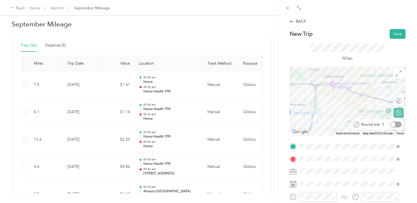
click at [394, 124] on div at bounding box center [396, 124] width 12 height 6
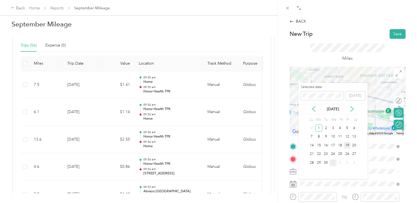
click at [346, 146] on div "19" at bounding box center [346, 145] width 7 height 7
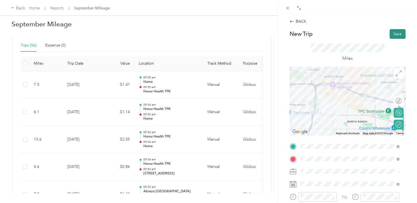
click at [395, 36] on button "Save" at bounding box center [397, 34] width 16 height 10
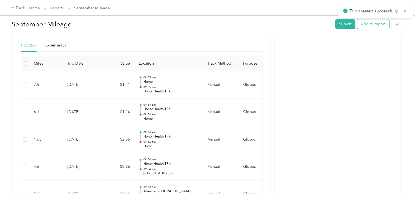
click at [380, 23] on button "Add to report" at bounding box center [373, 24] width 32 height 10
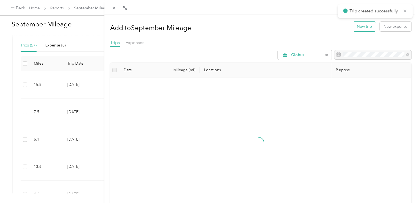
click at [362, 27] on button "New trip" at bounding box center [364, 27] width 23 height 10
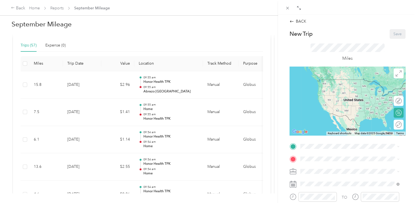
click at [343, 116] on span "[STREET_ADDRESS][PERSON_NAME], [GEOGRAPHIC_DATA], [GEOGRAPHIC_DATA], [GEOGRAPHI…" at bounding box center [351, 110] width 82 height 16
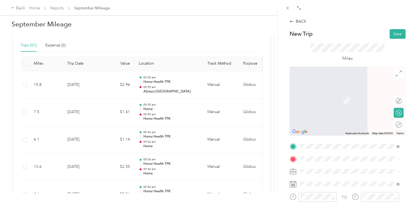
click at [338, 150] on span "[GEOGRAPHIC_DATA], [STREET_ADDRESS][PERSON_NAME][US_STATE]" at bounding box center [348, 148] width 77 height 10
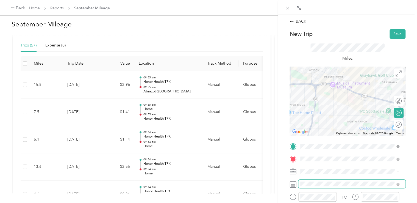
click at [331, 181] on span at bounding box center [351, 183] width 107 height 9
click at [333, 186] on span at bounding box center [351, 183] width 107 height 9
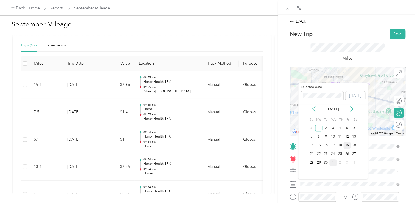
click at [347, 146] on div "19" at bounding box center [346, 145] width 7 height 7
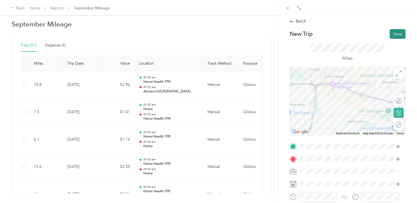
click at [392, 34] on button "Save" at bounding box center [397, 34] width 16 height 10
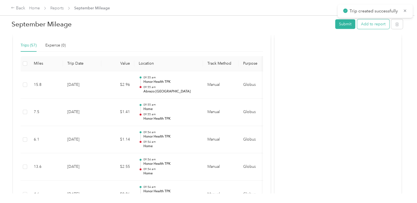
click at [361, 24] on button "Add to report" at bounding box center [373, 24] width 32 height 10
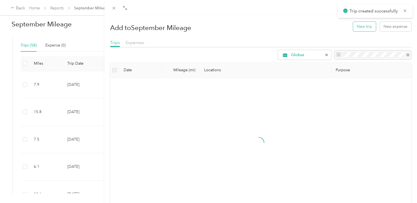
click at [359, 23] on button "New trip" at bounding box center [364, 27] width 23 height 10
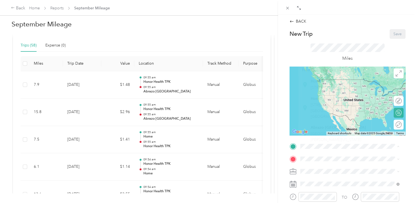
click at [335, 137] on span "[GEOGRAPHIC_DATA], [STREET_ADDRESS][PERSON_NAME][US_STATE]" at bounding box center [348, 136] width 77 height 10
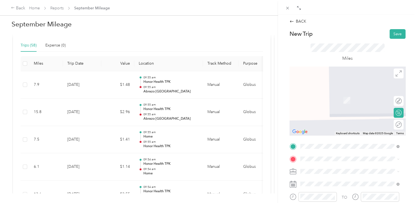
click at [339, 96] on div "Home [STREET_ADDRESS][PERSON_NAME]" at bounding box center [342, 97] width 65 height 12
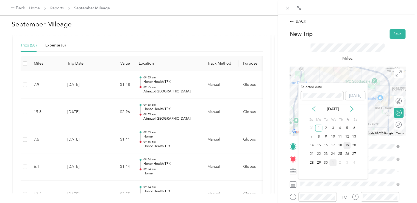
click at [346, 145] on div "19" at bounding box center [346, 145] width 7 height 7
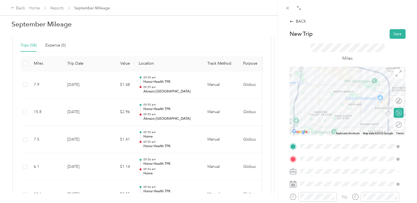
click at [401, 35] on form "New Trip Save This trip cannot be edited because it is either under review, app…" at bounding box center [347, 151] width 127 height 245
click at [389, 35] on button "Save" at bounding box center [397, 34] width 16 height 10
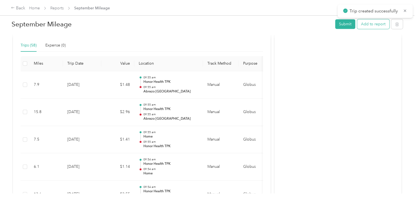
click at [361, 23] on button "Add to report" at bounding box center [373, 24] width 32 height 10
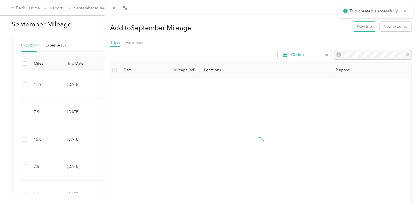
click at [355, 25] on button "New trip" at bounding box center [364, 27] width 23 height 10
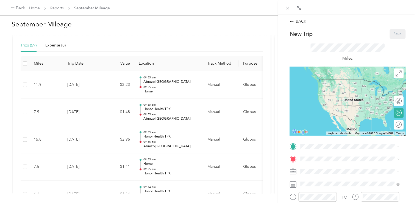
click at [321, 90] on div "Home [STREET_ADDRESS][PERSON_NAME]" at bounding box center [342, 85] width 65 height 12
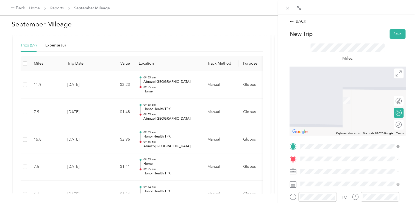
click at [331, 113] on strong "Honor Health TPK" at bounding box center [326, 110] width 33 height 5
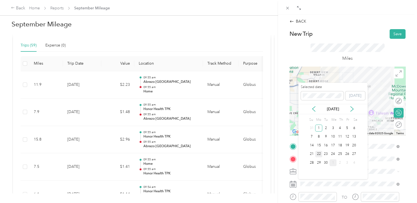
click at [320, 153] on div "22" at bounding box center [318, 153] width 7 height 7
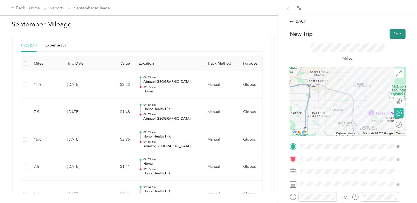
click at [393, 35] on button "Save" at bounding box center [397, 34] width 16 height 10
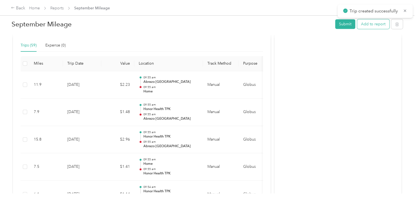
click at [374, 21] on button "Add to report" at bounding box center [373, 24] width 32 height 10
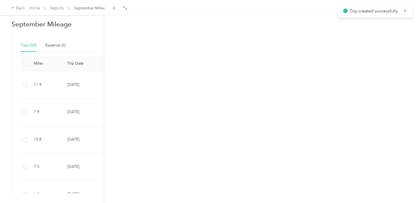
click at [364, 24] on button "New trip" at bounding box center [364, 27] width 23 height 10
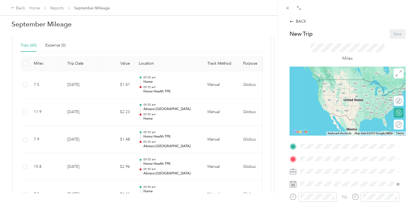
click at [328, 118] on div "Honor Health TPK [STREET_ADDRESS][PERSON_NAME], [GEOGRAPHIC_DATA], [GEOGRAPHIC_…" at bounding box center [353, 107] width 87 height 23
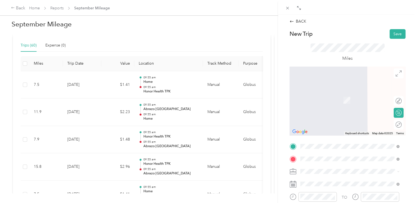
click at [330, 102] on div "Honor Health [PERSON_NAME][GEOGRAPHIC_DATA] [STREET_ADDRESS][PERSON_NAME][US_ST…" at bounding box center [353, 99] width 87 height 16
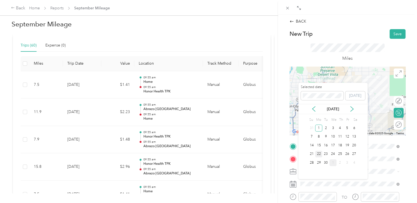
click at [321, 155] on div "22" at bounding box center [318, 153] width 7 height 7
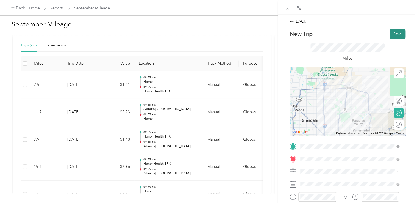
click at [389, 33] on button "Save" at bounding box center [397, 34] width 16 height 10
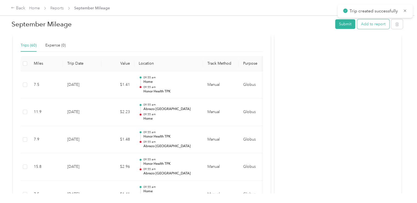
click at [366, 25] on button "Add to report" at bounding box center [373, 24] width 32 height 10
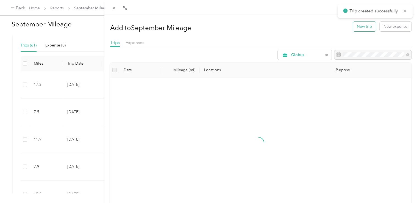
click at [360, 24] on button "New trip" at bounding box center [364, 27] width 23 height 10
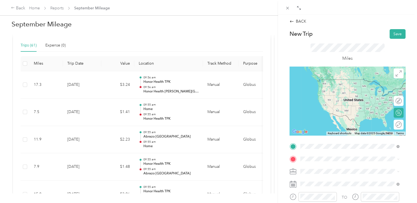
click at [351, 90] on div "Honor Health [PERSON_NAME][GEOGRAPHIC_DATA] [STREET_ADDRESS][PERSON_NAME][US_ST…" at bounding box center [353, 87] width 87 height 16
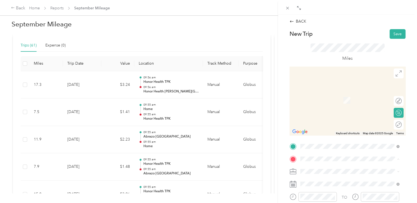
click at [339, 142] on strong "Abrazo [GEOGRAPHIC_DATA]" at bounding box center [337, 139] width 55 height 5
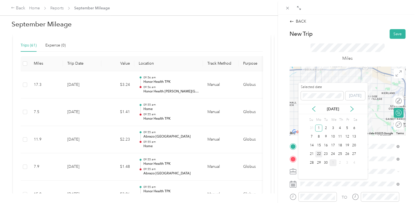
click at [317, 156] on div "22" at bounding box center [318, 153] width 7 height 7
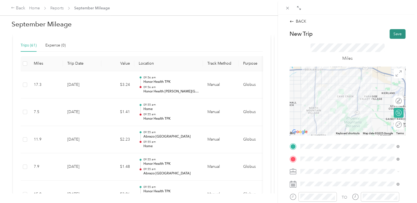
click at [389, 37] on button "Save" at bounding box center [397, 34] width 16 height 10
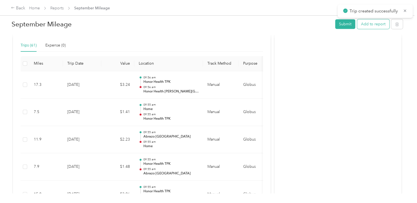
click at [373, 26] on button "Add to report" at bounding box center [373, 24] width 32 height 10
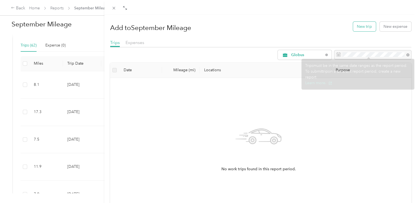
click at [358, 25] on button "New trip" at bounding box center [364, 27] width 23 height 10
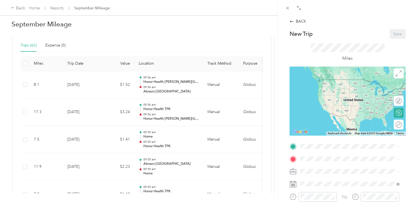
click at [328, 136] on div "[GEOGRAPHIC_DATA] [GEOGRAPHIC_DATA], [STREET_ADDRESS][PERSON_NAME][US_STATE]" at bounding box center [353, 131] width 87 height 17
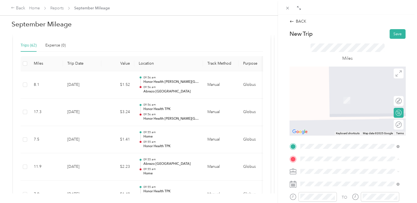
drag, startPoint x: 330, startPoint y: 123, endPoint x: 329, endPoint y: 130, distance: 7.8
click at [330, 123] on span "[STREET_ADDRESS][PERSON_NAME], [GEOGRAPHIC_DATA], [GEOGRAPHIC_DATA], [GEOGRAPHI…" at bounding box center [351, 123] width 82 height 16
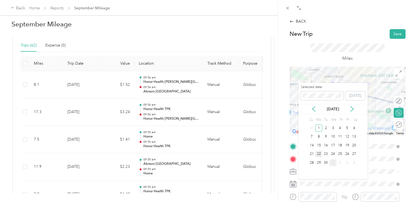
click at [319, 154] on div "22" at bounding box center [318, 153] width 7 height 7
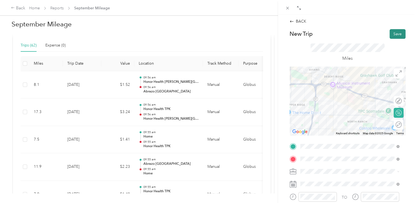
click at [392, 31] on button "Save" at bounding box center [397, 34] width 16 height 10
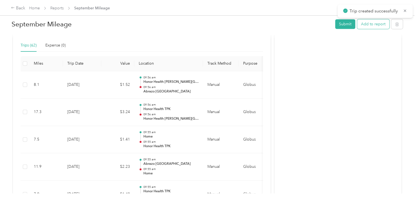
click at [370, 26] on div at bounding box center [208, 101] width 417 height 203
click at [364, 26] on button "Add to report" at bounding box center [373, 24] width 32 height 10
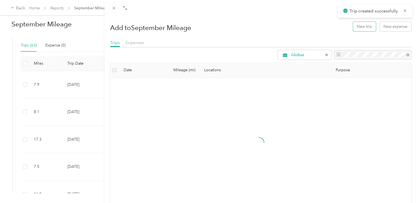
click at [364, 26] on button "New trip" at bounding box center [364, 27] width 23 height 10
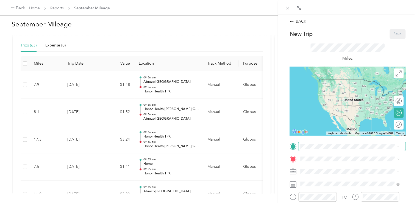
click at [322, 149] on span at bounding box center [351, 146] width 107 height 9
click at [327, 143] on span at bounding box center [351, 146] width 107 height 9
click at [327, 110] on span "[STREET_ADDRESS][PERSON_NAME], [GEOGRAPHIC_DATA], [GEOGRAPHIC_DATA], [GEOGRAPHI…" at bounding box center [351, 110] width 82 height 16
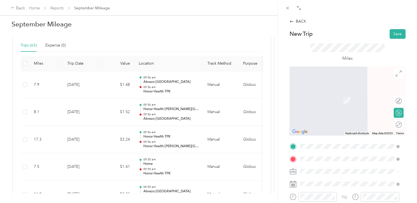
click at [330, 115] on span "[STREET_ADDRESS][US_STATE]" at bounding box center [337, 112] width 55 height 5
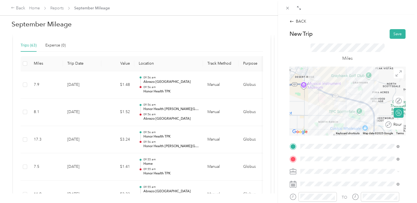
click at [393, 124] on div "Round trip" at bounding box center [396, 124] width 10 height 6
click at [392, 124] on div at bounding box center [396, 124] width 12 height 6
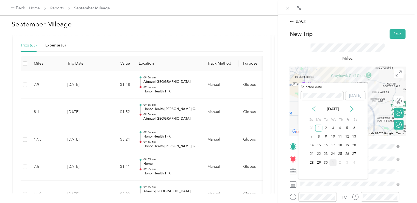
click at [318, 149] on div "22" at bounding box center [318, 153] width 7 height 9
click at [319, 153] on div "22" at bounding box center [318, 153] width 7 height 7
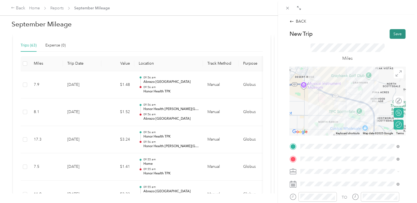
click at [392, 32] on button "Save" at bounding box center [397, 34] width 16 height 10
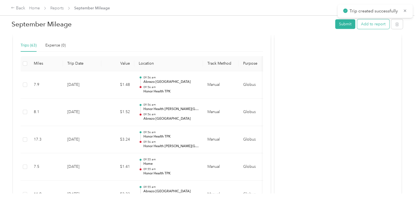
click at [369, 21] on button "Add to report" at bounding box center [373, 24] width 32 height 10
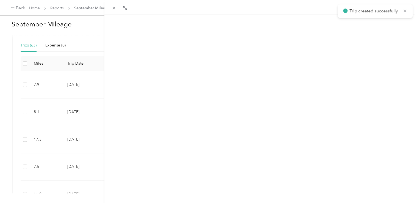
click at [355, 27] on button "New trip" at bounding box center [364, 27] width 23 height 10
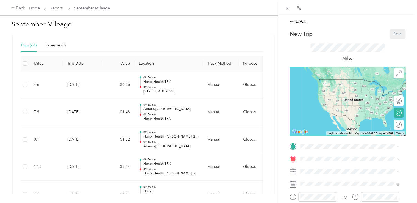
click at [328, 118] on div "Honor Health TPK [STREET_ADDRESS][PERSON_NAME], [GEOGRAPHIC_DATA], [GEOGRAPHIC_…" at bounding box center [353, 107] width 87 height 23
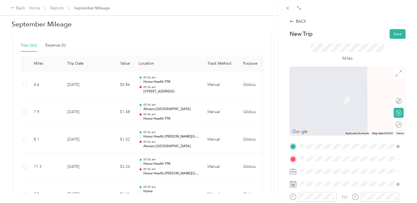
drag, startPoint x: 343, startPoint y: 104, endPoint x: 344, endPoint y: 115, distance: 10.7
click at [343, 102] on span "[STREET_ADDRESS][PERSON_NAME]" at bounding box center [342, 99] width 65 height 5
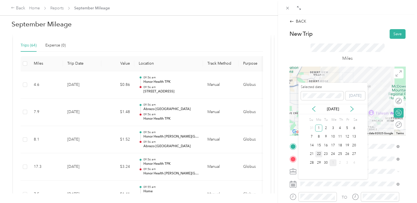
click at [321, 154] on div "22" at bounding box center [318, 153] width 7 height 7
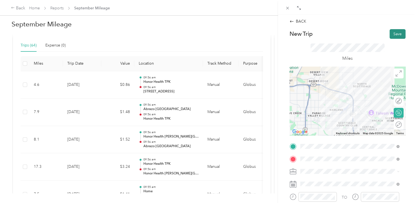
click at [389, 34] on button "Save" at bounding box center [397, 34] width 16 height 10
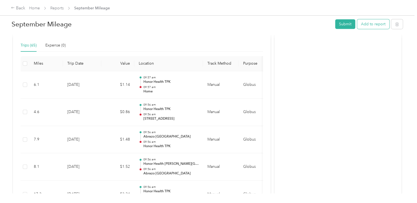
click at [377, 26] on button "Add to report" at bounding box center [373, 24] width 32 height 10
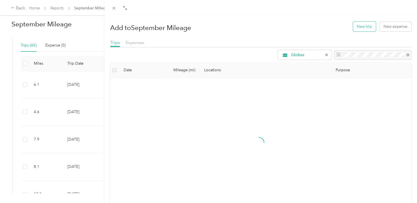
click at [353, 26] on button "New trip" at bounding box center [364, 27] width 23 height 10
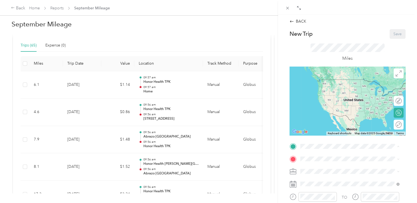
click at [327, 90] on div "Home [STREET_ADDRESS][PERSON_NAME]" at bounding box center [342, 85] width 65 height 12
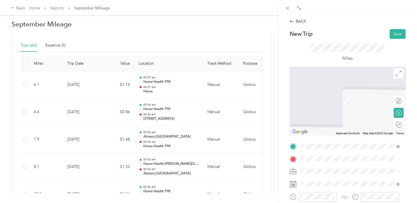
click at [333, 110] on span "[STREET_ADDRESS][US_STATE]" at bounding box center [337, 111] width 55 height 5
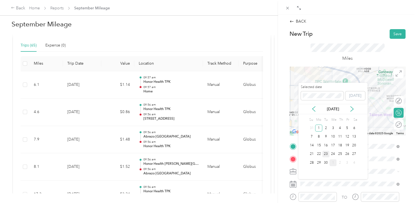
click at [326, 152] on div "23" at bounding box center [325, 153] width 7 height 7
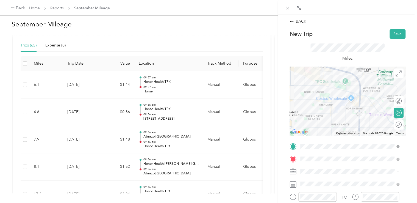
click at [342, 112] on div at bounding box center [347, 100] width 116 height 69
click at [340, 111] on div at bounding box center [347, 100] width 116 height 69
click at [343, 92] on div at bounding box center [347, 100] width 116 height 69
click at [343, 91] on div at bounding box center [347, 100] width 116 height 69
click at [389, 29] on button "Save" at bounding box center [397, 34] width 16 height 10
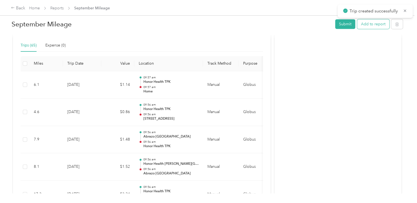
click at [366, 24] on button "Add to report" at bounding box center [373, 24] width 32 height 10
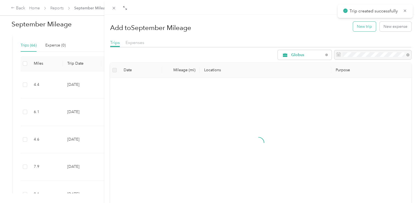
click at [354, 28] on button "New trip" at bounding box center [364, 27] width 23 height 10
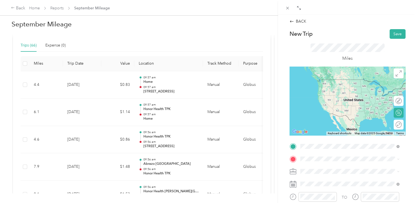
click at [327, 103] on span "[STREET_ADDRESS][US_STATE]" at bounding box center [337, 100] width 55 height 5
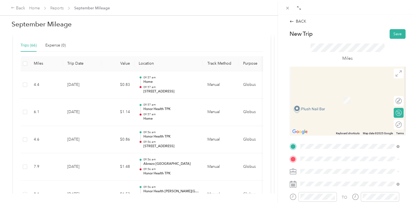
click at [330, 130] on div "Honor Health TPK [STREET_ADDRESS][PERSON_NAME], [GEOGRAPHIC_DATA], [GEOGRAPHIC_…" at bounding box center [353, 119] width 87 height 23
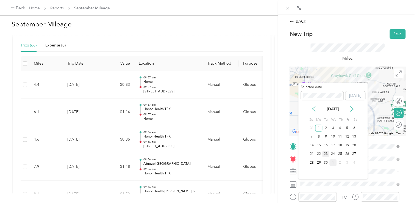
click at [325, 155] on div "23" at bounding box center [325, 153] width 7 height 7
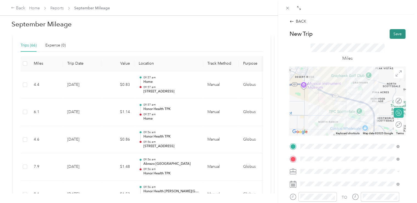
click at [393, 30] on button "Save" at bounding box center [397, 34] width 16 height 10
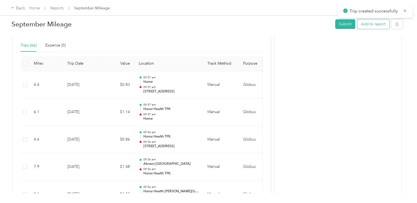
click at [361, 21] on button "Add to report" at bounding box center [373, 24] width 32 height 10
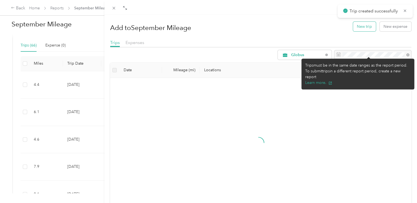
click at [358, 29] on button "New trip" at bounding box center [364, 27] width 23 height 10
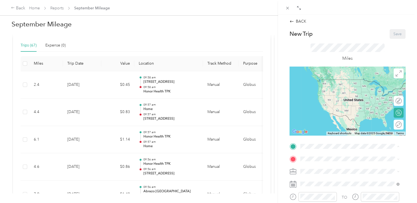
click at [327, 117] on div "Honor Health TPK [STREET_ADDRESS][PERSON_NAME], [GEOGRAPHIC_DATA], [GEOGRAPHIC_…" at bounding box center [353, 107] width 87 height 23
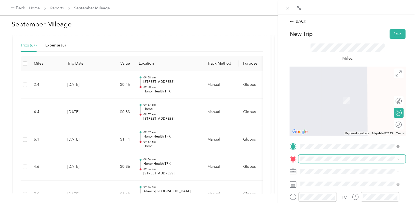
click at [323, 162] on span at bounding box center [351, 158] width 107 height 9
click at [330, 104] on div "Home [STREET_ADDRESS][PERSON_NAME]" at bounding box center [349, 96] width 95 height 13
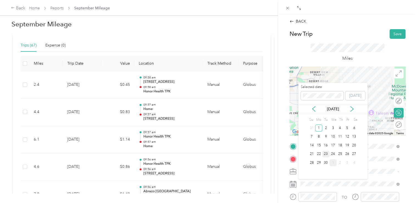
click at [328, 153] on div "23" at bounding box center [325, 153] width 7 height 7
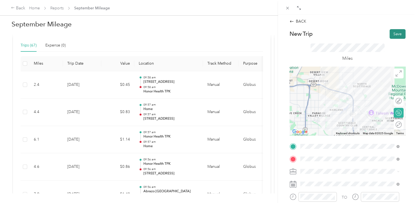
click at [389, 33] on button "Save" at bounding box center [397, 34] width 16 height 10
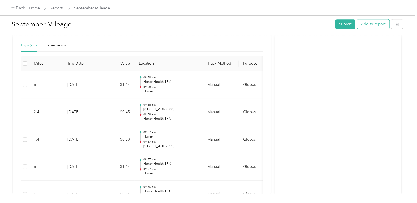
click at [363, 26] on button "Add to report" at bounding box center [373, 24] width 32 height 10
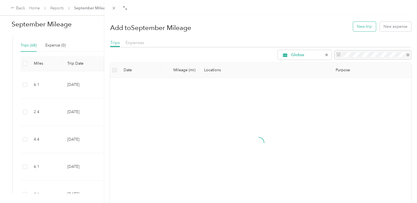
click at [357, 24] on button "New trip" at bounding box center [364, 27] width 23 height 10
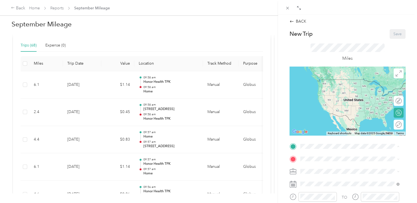
click at [331, 93] on li "Home [STREET_ADDRESS][PERSON_NAME]" at bounding box center [349, 84] width 103 height 17
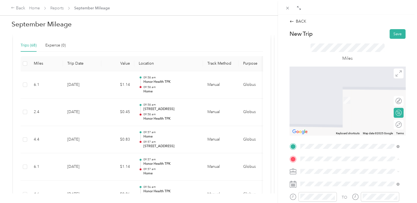
click at [329, 126] on span "[STREET_ADDRESS][PERSON_NAME], [GEOGRAPHIC_DATA], [GEOGRAPHIC_DATA], [GEOGRAPHI…" at bounding box center [351, 123] width 82 height 16
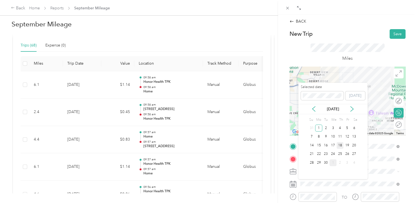
drag, startPoint x: 332, startPoint y: 154, endPoint x: 343, endPoint y: 142, distance: 16.6
click at [332, 154] on div "24" at bounding box center [332, 153] width 7 height 7
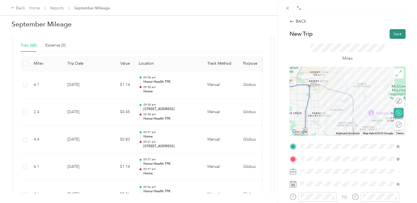
click at [396, 33] on button "Save" at bounding box center [397, 34] width 16 height 10
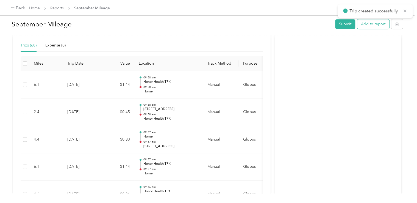
click at [368, 20] on button "Add to report" at bounding box center [373, 24] width 32 height 10
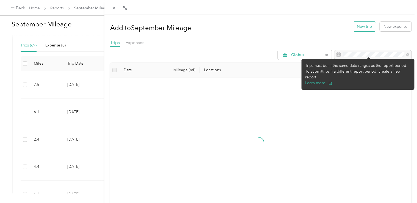
click at [361, 28] on button "New trip" at bounding box center [364, 27] width 23 height 10
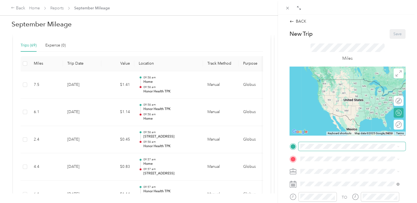
click at [324, 143] on span at bounding box center [351, 146] width 107 height 9
drag, startPoint x: 329, startPoint y: 108, endPoint x: 329, endPoint y: 112, distance: 4.4
click at [329, 108] on div "Honor Health TPK [STREET_ADDRESS][PERSON_NAME], [GEOGRAPHIC_DATA], [GEOGRAPHIC_…" at bounding box center [353, 107] width 87 height 23
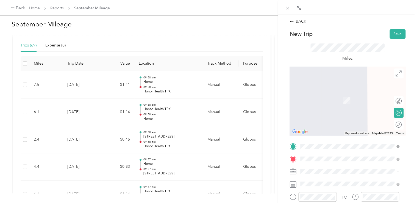
click at [347, 119] on span "[STREET_ADDRESS][US_STATE]" at bounding box center [337, 117] width 55 height 5
click at [398, 159] on span at bounding box center [351, 158] width 107 height 9
click at [355, 155] on span at bounding box center [351, 158] width 107 height 9
click at [348, 162] on span at bounding box center [351, 158] width 107 height 9
click at [330, 167] on span at bounding box center [351, 171] width 107 height 9
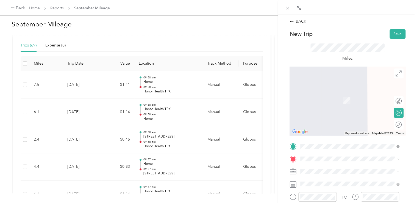
click at [320, 202] on div "Drag to resize Click to close BACK New Trip Save This trip cannot be edited bec…" at bounding box center [207, 203] width 414 height 0
click at [307, 149] on icon at bounding box center [304, 145] width 5 height 5
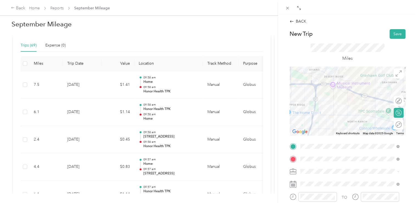
drag, startPoint x: 391, startPoint y: 31, endPoint x: 338, endPoint y: 194, distance: 171.4
click at [352, 202] on html "Back Home Reports September Mileage September Mileage Submit Add to report Due …" at bounding box center [207, 101] width 414 height 203
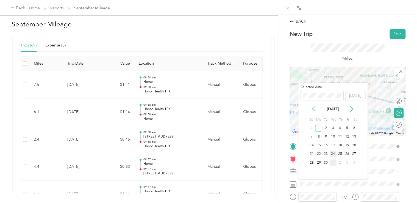
click at [330, 153] on div "24" at bounding box center [332, 153] width 7 height 7
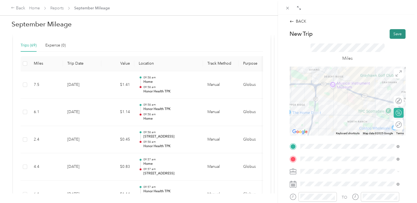
click at [390, 36] on button "Save" at bounding box center [397, 34] width 16 height 10
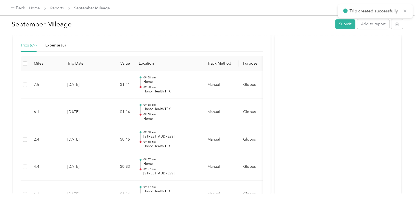
click at [369, 18] on main "Trip created successfully Back Home Reports September Mileage September Mileage…" at bounding box center [207, 101] width 414 height 203
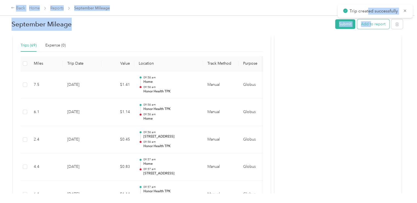
drag, startPoint x: 369, startPoint y: 19, endPoint x: 368, endPoint y: 23, distance: 3.9
click at [368, 23] on button "Add to report" at bounding box center [373, 24] width 32 height 10
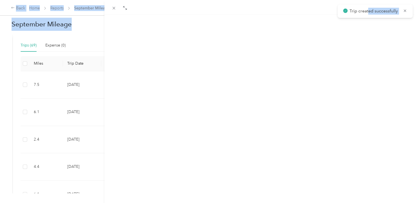
click at [362, 26] on button "New trip" at bounding box center [364, 27] width 23 height 10
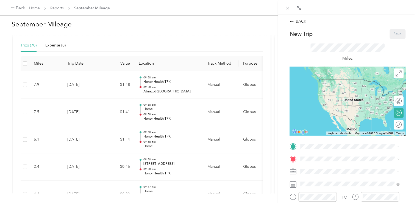
click at [329, 138] on span "[GEOGRAPHIC_DATA], [STREET_ADDRESS][PERSON_NAME][US_STATE]" at bounding box center [348, 136] width 77 height 10
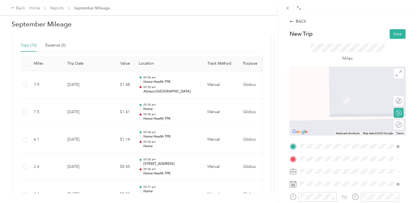
click at [332, 119] on span "[STREET_ADDRESS][US_STATE]" at bounding box center [337, 117] width 55 height 5
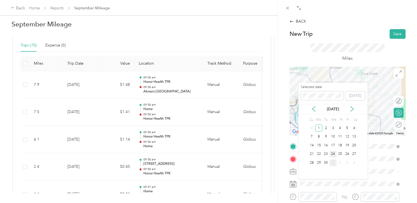
click at [333, 152] on div "24" at bounding box center [332, 153] width 7 height 7
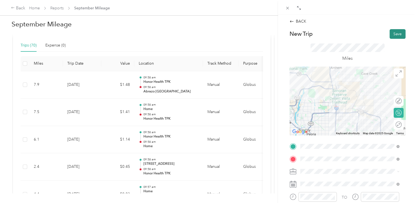
click at [390, 31] on button "Save" at bounding box center [397, 34] width 16 height 10
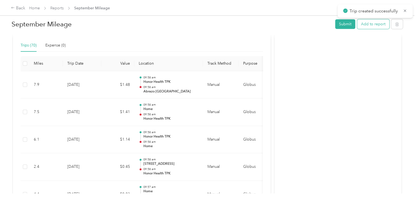
click at [362, 23] on button "Add to report" at bounding box center [373, 24] width 32 height 10
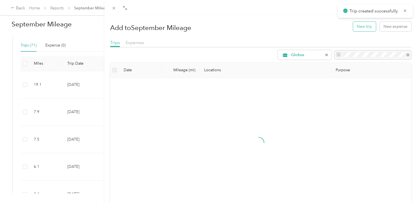
click at [356, 29] on button "New trip" at bounding box center [364, 27] width 23 height 10
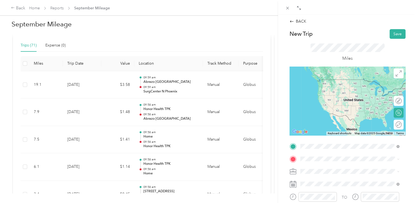
click at [348, 107] on span "[STREET_ADDRESS][US_STATE]" at bounding box center [337, 104] width 55 height 5
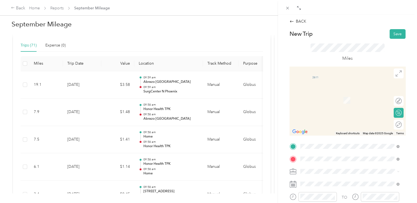
click at [326, 106] on span "[STREET_ADDRESS][PERSON_NAME][US_STATE]" at bounding box center [352, 104] width 85 height 5
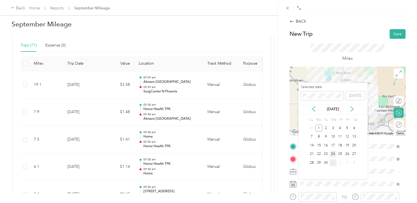
click at [333, 155] on div "24" at bounding box center [332, 153] width 7 height 7
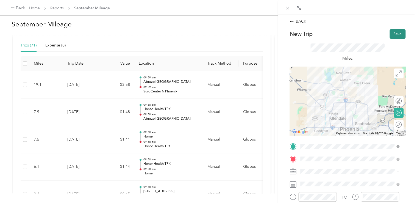
click at [396, 36] on button "Save" at bounding box center [397, 34] width 16 height 10
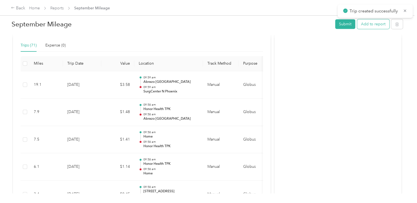
click at [360, 23] on button "Add to report" at bounding box center [373, 24] width 32 height 10
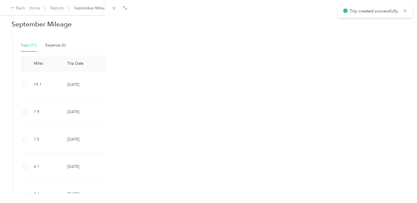
click at [360, 23] on button "New trip" at bounding box center [364, 27] width 23 height 10
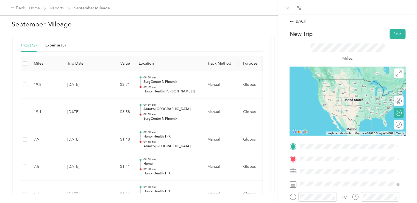
drag, startPoint x: 363, startPoint y: 84, endPoint x: 356, endPoint y: 105, distance: 21.9
click at [363, 84] on div "Honor Health [PERSON_NAME][GEOGRAPHIC_DATA] [STREET_ADDRESS][PERSON_NAME][US_ST…" at bounding box center [353, 87] width 87 height 16
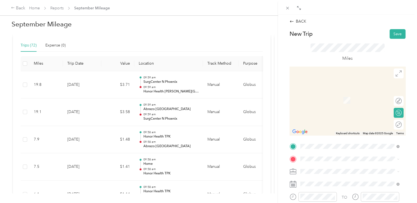
click at [337, 147] on div "[GEOGRAPHIC_DATA] [GEOGRAPHIC_DATA], [STREET_ADDRESS][PERSON_NAME][US_STATE]" at bounding box center [353, 145] width 87 height 17
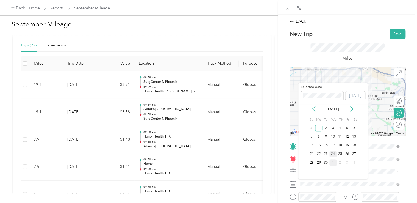
click at [332, 153] on div "24" at bounding box center [332, 153] width 7 height 7
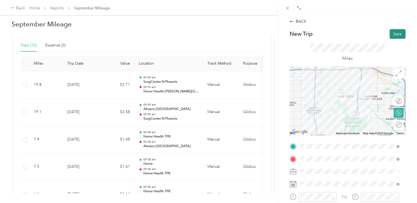
click at [397, 35] on button "Save" at bounding box center [397, 34] width 16 height 10
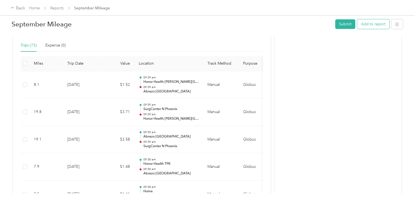
click at [362, 20] on button "Add to report" at bounding box center [373, 24] width 32 height 10
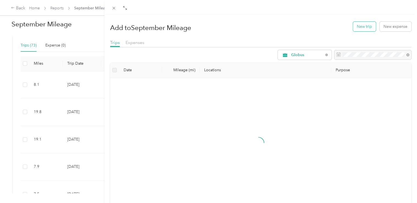
click at [358, 28] on button "New trip" at bounding box center [364, 27] width 23 height 10
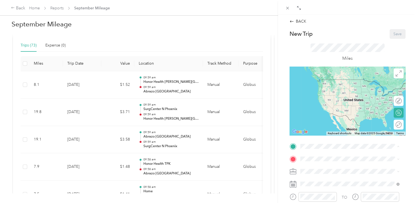
click at [324, 138] on span "[GEOGRAPHIC_DATA], [STREET_ADDRESS][PERSON_NAME][US_STATE]" at bounding box center [348, 136] width 77 height 10
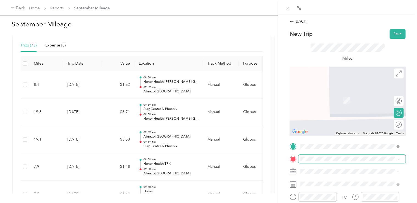
click at [317, 162] on span at bounding box center [351, 158] width 107 height 9
click at [327, 128] on div "Honor Health TPK [STREET_ADDRESS][PERSON_NAME], [GEOGRAPHIC_DATA], [GEOGRAPHIC_…" at bounding box center [353, 116] width 87 height 23
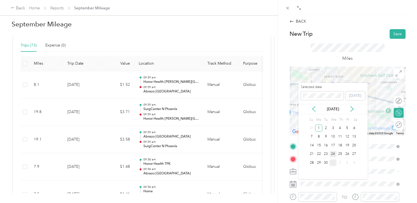
click at [330, 153] on div "24" at bounding box center [332, 153] width 7 height 7
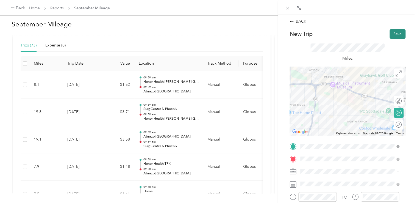
click at [396, 35] on button "Save" at bounding box center [397, 34] width 16 height 10
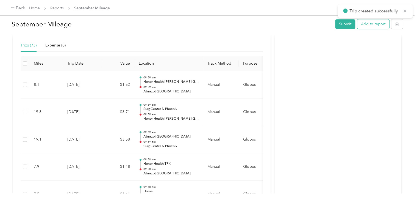
click at [359, 25] on button "Add to report" at bounding box center [373, 24] width 32 height 10
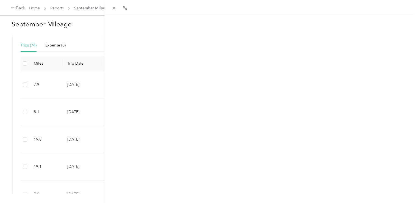
click at [353, 26] on button "New trip" at bounding box center [364, 27] width 23 height 10
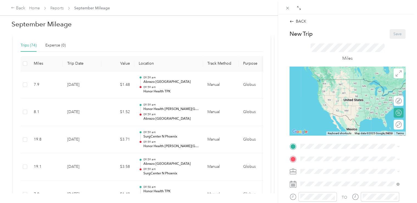
click at [325, 141] on div "New Trip Save This trip cannot be edited because it is either under review, app…" at bounding box center [347, 151] width 116 height 245
click at [345, 110] on span "[STREET_ADDRESS][PERSON_NAME], [GEOGRAPHIC_DATA], [GEOGRAPHIC_DATA], [GEOGRAPHI…" at bounding box center [351, 108] width 82 height 16
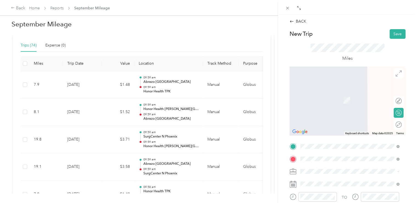
click at [322, 114] on span "[STREET_ADDRESS][US_STATE]" at bounding box center [337, 112] width 55 height 5
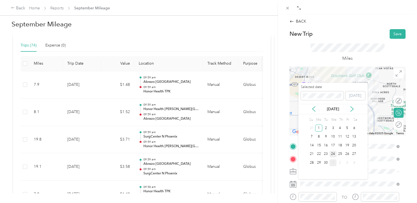
click at [334, 155] on div "24" at bounding box center [332, 153] width 7 height 7
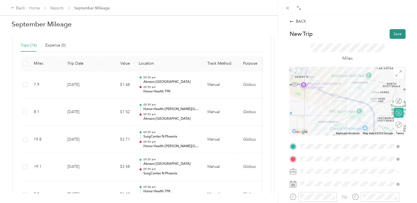
click at [389, 31] on button "Save" at bounding box center [397, 34] width 16 height 10
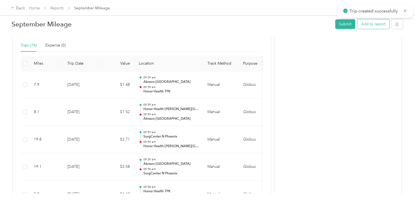
click at [357, 22] on button "Add to report" at bounding box center [373, 24] width 32 height 10
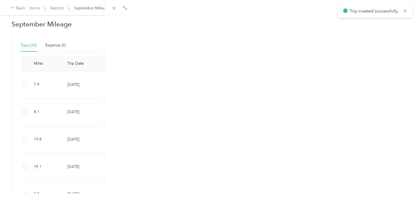
click at [357, 27] on button "New trip" at bounding box center [364, 27] width 23 height 10
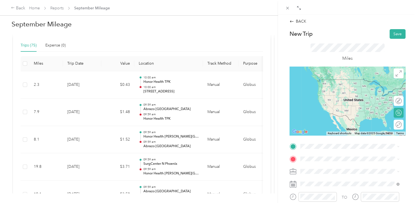
click at [349, 102] on span "[STREET_ADDRESS][US_STATE]" at bounding box center [337, 99] width 55 height 5
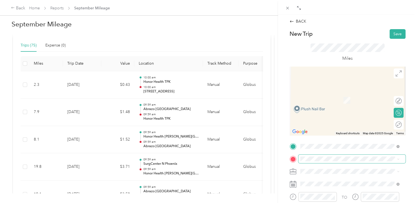
click at [334, 161] on span at bounding box center [351, 158] width 107 height 9
click at [338, 99] on span "[STREET_ADDRESS][PERSON_NAME]" at bounding box center [342, 98] width 65 height 5
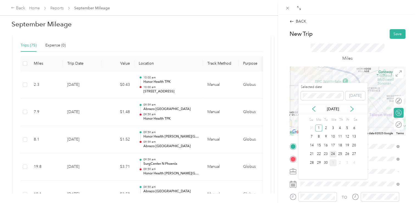
click at [332, 154] on div "24" at bounding box center [332, 153] width 7 height 7
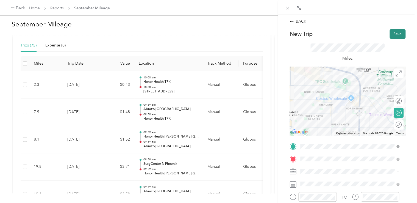
click at [393, 30] on button "Save" at bounding box center [397, 34] width 16 height 10
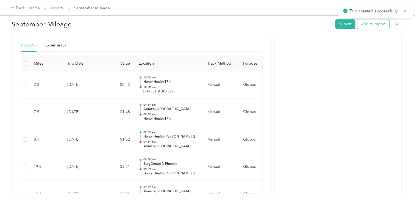
click at [373, 20] on button "Add to report" at bounding box center [373, 24] width 32 height 10
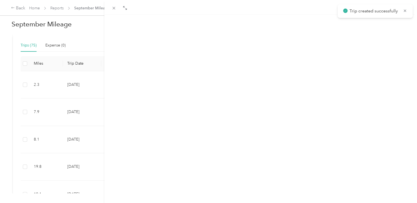
click at [367, 25] on button "New trip" at bounding box center [364, 27] width 23 height 10
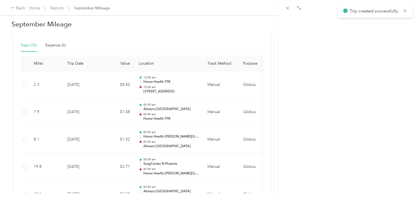
click at [342, 141] on div "New Trip Save This trip cannot be edited because it is either under review, app…" at bounding box center [347, 151] width 116 height 245
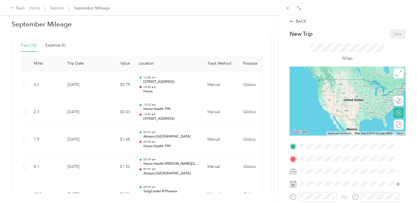
click at [349, 89] on div "Home [STREET_ADDRESS][PERSON_NAME]" at bounding box center [342, 83] width 65 height 12
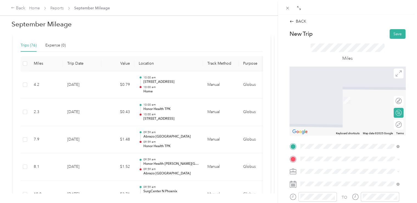
click at [336, 141] on strong "Abrazo [GEOGRAPHIC_DATA]" at bounding box center [337, 138] width 55 height 5
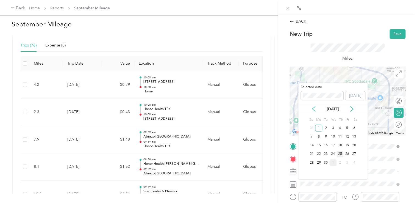
click at [338, 154] on div "25" at bounding box center [339, 153] width 7 height 7
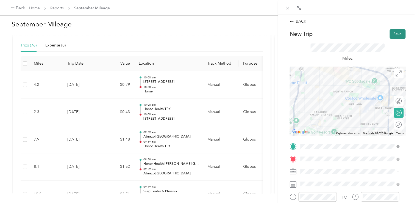
click at [389, 31] on button "Save" at bounding box center [397, 34] width 16 height 10
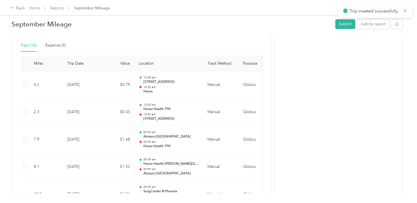
click at [371, 28] on div at bounding box center [208, 101] width 417 height 203
click at [367, 25] on button "Add to report" at bounding box center [373, 24] width 32 height 10
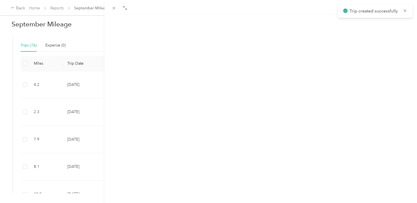
click at [353, 26] on button "New trip" at bounding box center [364, 27] width 23 height 10
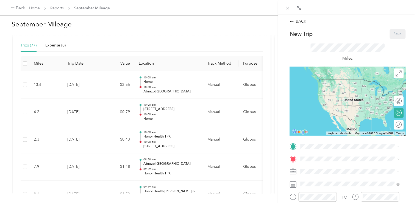
click at [333, 138] on span "[GEOGRAPHIC_DATA], [STREET_ADDRESS][PERSON_NAME][US_STATE]" at bounding box center [348, 136] width 77 height 10
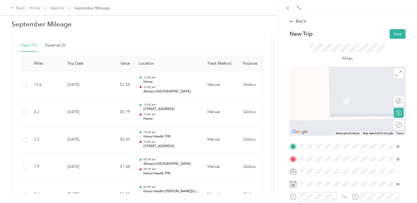
click at [343, 114] on div "SurgCenter N Phoenix [STREET_ADDRESS][US_STATE]" at bounding box center [349, 114] width 95 height 13
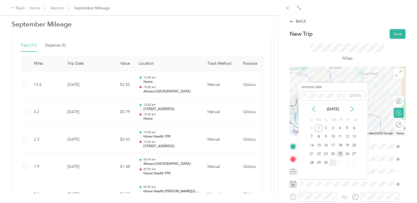
click at [340, 155] on div "25" at bounding box center [339, 153] width 7 height 7
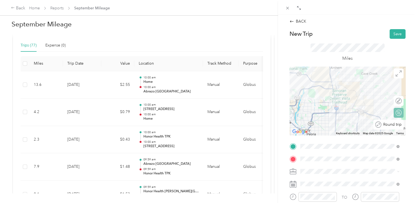
click at [412, 127] on div at bounding box center [412, 124] width 0 height 6
click at [399, 29] on button "Save" at bounding box center [397, 34] width 16 height 10
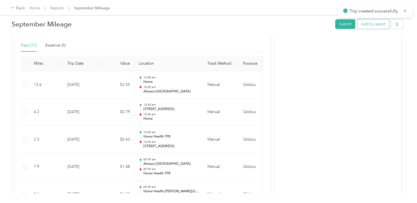
click at [380, 21] on button "Add to report" at bounding box center [373, 24] width 32 height 10
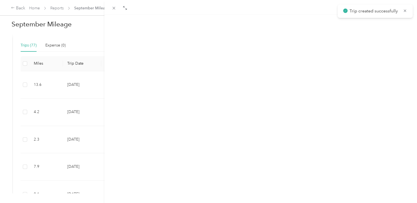
click at [359, 26] on button "New trip" at bounding box center [364, 27] width 23 height 10
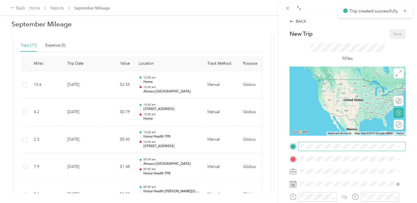
click at [320, 142] on span at bounding box center [351, 146] width 107 height 9
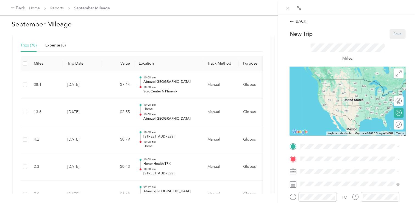
click at [331, 129] on strong "Abrazo [GEOGRAPHIC_DATA]" at bounding box center [337, 126] width 55 height 5
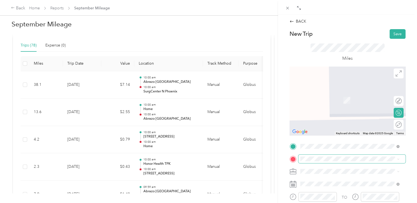
click at [321, 155] on span at bounding box center [351, 158] width 107 height 9
click at [322, 115] on span "[STREET_ADDRESS][US_STATE]" at bounding box center [337, 112] width 55 height 5
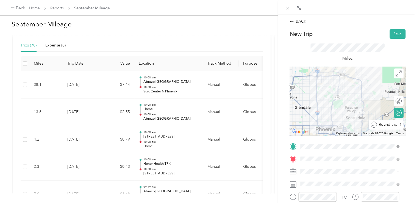
click at [407, 124] on div at bounding box center [407, 124] width 0 height 6
drag, startPoint x: 395, startPoint y: 31, endPoint x: 323, endPoint y: 200, distance: 183.6
click at [323, 202] on html "Back Home Reports September Mileage September Mileage Submit Add to report Due …" at bounding box center [207, 101] width 414 height 203
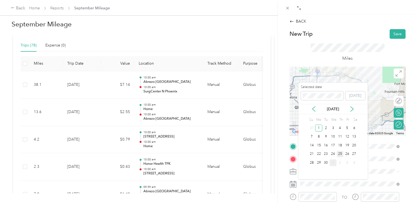
click at [337, 154] on div "25" at bounding box center [339, 153] width 7 height 7
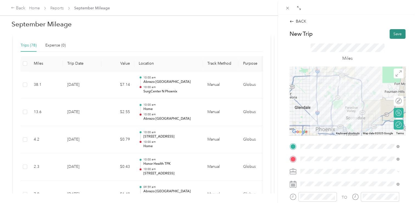
click at [390, 32] on button "Save" at bounding box center [397, 34] width 16 height 10
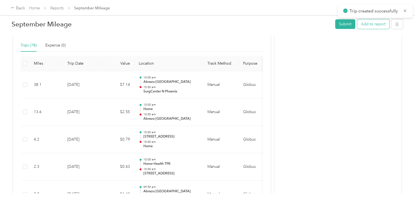
click at [380, 23] on button "Add to report" at bounding box center [373, 24] width 32 height 10
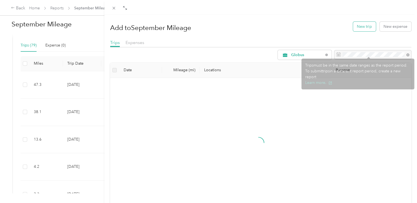
click at [358, 29] on button "New trip" at bounding box center [364, 27] width 23 height 10
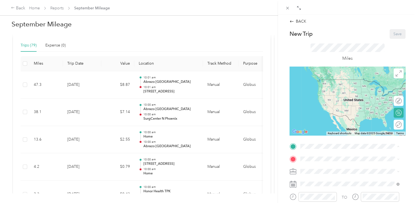
click at [324, 130] on strong "Abrazo [GEOGRAPHIC_DATA]" at bounding box center [337, 127] width 55 height 5
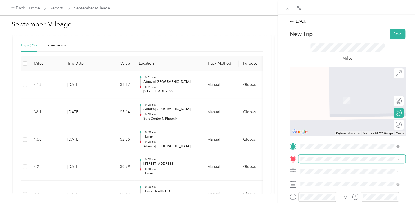
drag, startPoint x: 320, startPoint y: 165, endPoint x: 321, endPoint y: 162, distance: 3.3
click at [325, 128] on span "[STREET_ADDRESS][PERSON_NAME], [GEOGRAPHIC_DATA], [GEOGRAPHIC_DATA], [GEOGRAPHI…" at bounding box center [351, 123] width 82 height 16
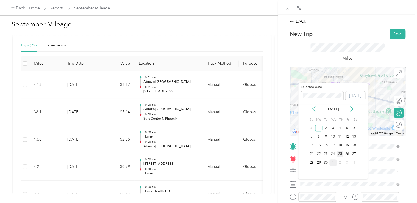
click at [341, 153] on div "25" at bounding box center [339, 153] width 7 height 7
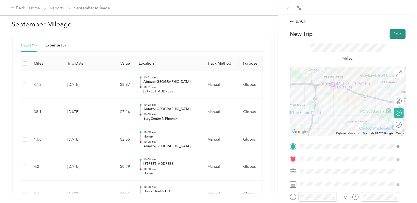
click at [397, 34] on button "Save" at bounding box center [397, 34] width 16 height 10
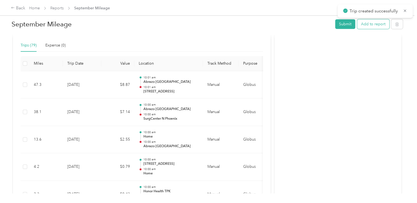
drag, startPoint x: 384, startPoint y: 24, endPoint x: 382, endPoint y: 27, distance: 3.4
click at [383, 25] on div at bounding box center [208, 101] width 417 height 203
click at [373, 21] on button "Add to report" at bounding box center [373, 24] width 32 height 10
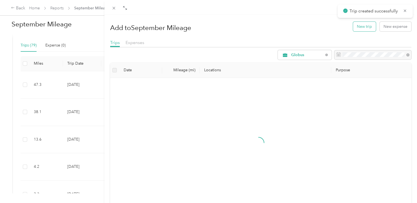
click at [359, 24] on button "New trip" at bounding box center [364, 27] width 23 height 10
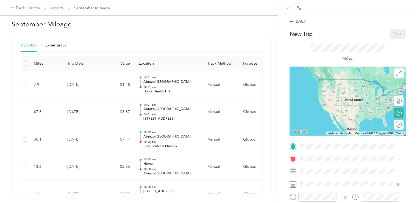
click at [340, 115] on span "[STREET_ADDRESS][PERSON_NAME], [GEOGRAPHIC_DATA], [GEOGRAPHIC_DATA], [GEOGRAPHI…" at bounding box center [351, 110] width 82 height 16
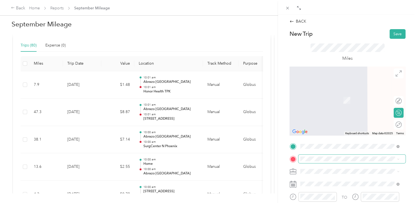
click at [335, 162] on span at bounding box center [351, 158] width 107 height 9
click at [335, 100] on span "[STREET_ADDRESS][PERSON_NAME]" at bounding box center [342, 98] width 65 height 5
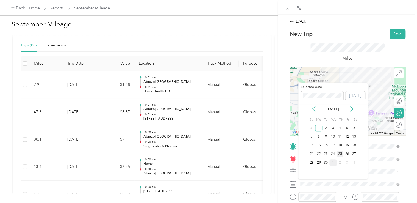
click at [341, 154] on div "25" at bounding box center [339, 153] width 7 height 7
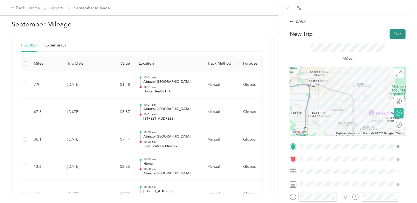
click at [396, 32] on button "Save" at bounding box center [397, 34] width 16 height 10
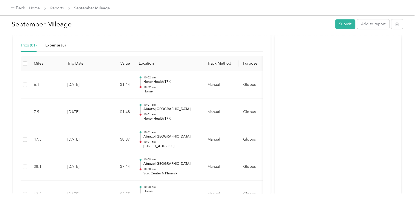
click at [374, 19] on div "September Mileage Submit Add to report" at bounding box center [207, 25] width 391 height 16
click at [373, 21] on button "Add to report" at bounding box center [373, 24] width 32 height 10
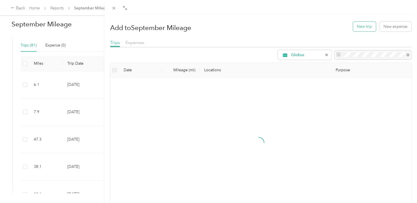
click at [362, 25] on button "New trip" at bounding box center [364, 27] width 23 height 10
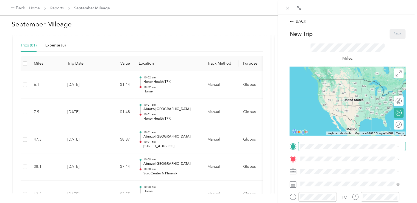
click at [336, 150] on span at bounding box center [351, 146] width 107 height 9
click at [336, 100] on li "Honor Health TPK [STREET_ADDRESS][PERSON_NAME], [GEOGRAPHIC_DATA], [GEOGRAPHIC_…" at bounding box center [349, 107] width 103 height 29
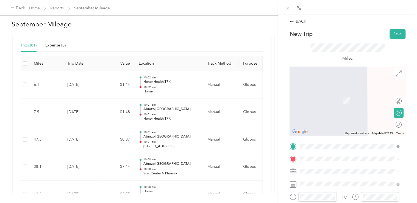
click at [342, 93] on li "Home [STREET_ADDRESS][PERSON_NAME]" at bounding box center [349, 84] width 103 height 17
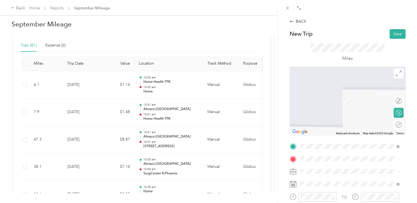
click at [339, 126] on div "Honor Health TPK [STREET_ADDRESS][PERSON_NAME], [GEOGRAPHIC_DATA], [GEOGRAPHIC_…" at bounding box center [353, 119] width 87 height 23
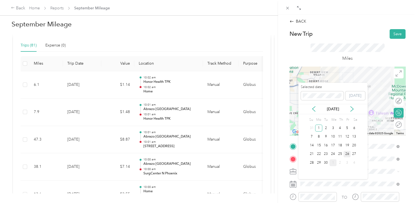
click at [347, 153] on div "26" at bounding box center [346, 153] width 7 height 7
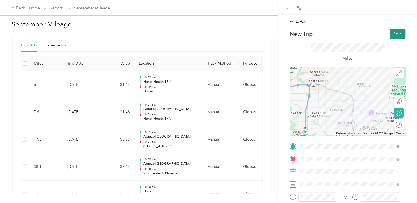
click at [397, 29] on button "Save" at bounding box center [397, 34] width 16 height 10
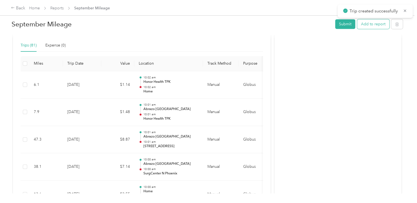
click at [372, 21] on button "Add to report" at bounding box center [373, 24] width 32 height 10
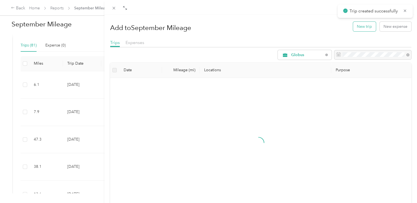
click at [365, 23] on button "New trip" at bounding box center [364, 27] width 23 height 10
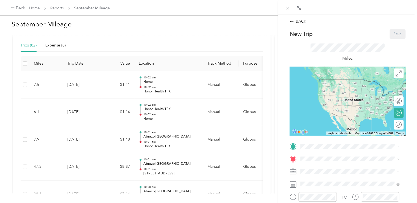
drag, startPoint x: 340, startPoint y: 112, endPoint x: 340, endPoint y: 121, distance: 9.3
click at [340, 113] on span "[STREET_ADDRESS][PERSON_NAME], [GEOGRAPHIC_DATA], [GEOGRAPHIC_DATA], [GEOGRAPHI…" at bounding box center [351, 110] width 82 height 16
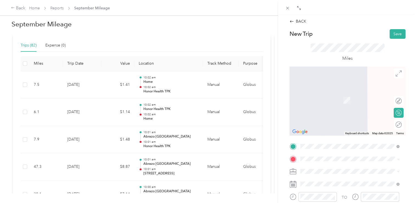
click at [335, 142] on strong "Abrazo [GEOGRAPHIC_DATA]" at bounding box center [337, 139] width 55 height 5
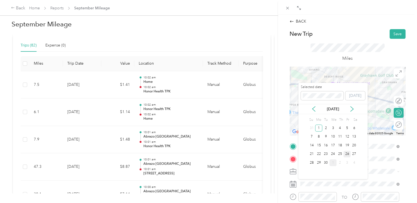
click at [344, 153] on div "26" at bounding box center [346, 153] width 7 height 7
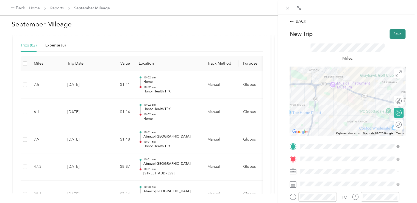
click at [393, 33] on button "Save" at bounding box center [397, 34] width 16 height 10
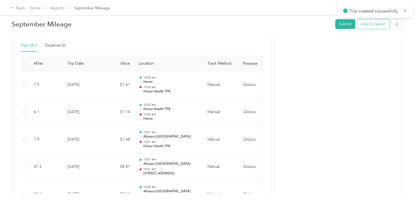
click at [369, 23] on button "Add to report" at bounding box center [373, 24] width 32 height 10
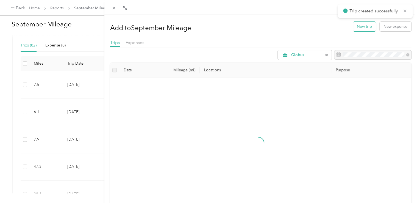
click at [359, 27] on button "New trip" at bounding box center [364, 27] width 23 height 10
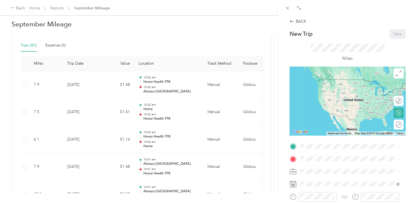
drag, startPoint x: 345, startPoint y: 86, endPoint x: 346, endPoint y: 92, distance: 6.3
click at [345, 87] on span "[STREET_ADDRESS][PERSON_NAME]" at bounding box center [342, 85] width 65 height 5
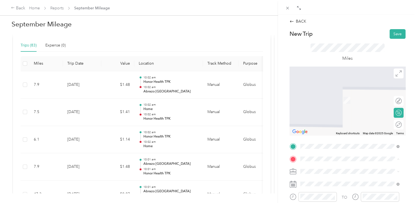
click at [338, 125] on span "[STREET_ADDRESS][PERSON_NAME], [GEOGRAPHIC_DATA], [GEOGRAPHIC_DATA], [GEOGRAPHI…" at bounding box center [351, 123] width 82 height 16
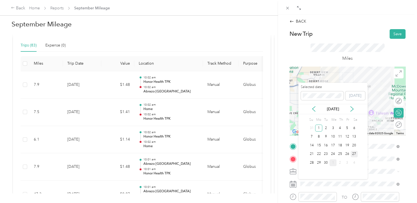
click at [354, 152] on div "27" at bounding box center [353, 153] width 7 height 7
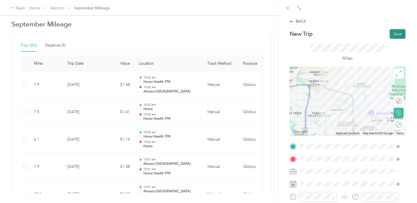
click at [390, 36] on button "Save" at bounding box center [397, 34] width 16 height 10
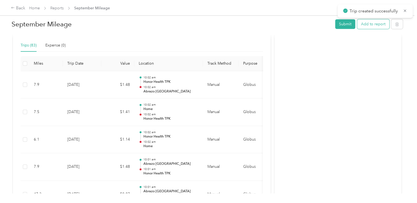
click at [370, 26] on button "Add to report" at bounding box center [373, 24] width 32 height 10
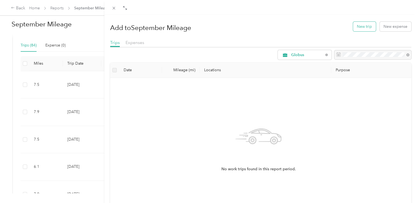
click at [364, 27] on button "New trip" at bounding box center [364, 27] width 23 height 10
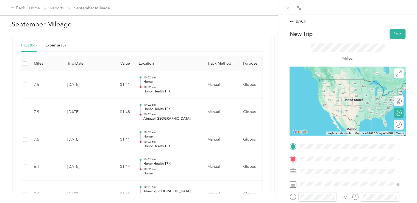
click at [337, 136] on div "[GEOGRAPHIC_DATA] [GEOGRAPHIC_DATA], [STREET_ADDRESS][PERSON_NAME][US_STATE]" at bounding box center [353, 133] width 87 height 17
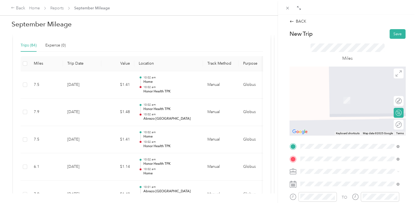
click at [316, 111] on span "[STREET_ADDRESS][US_STATE]" at bounding box center [337, 112] width 55 height 5
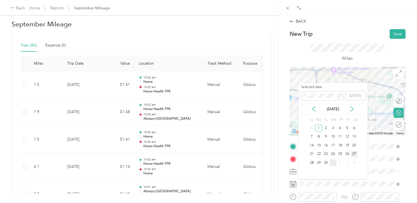
click at [354, 151] on div "27" at bounding box center [353, 153] width 7 height 7
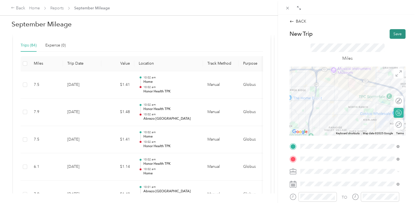
click at [391, 33] on button "Save" at bounding box center [397, 34] width 16 height 10
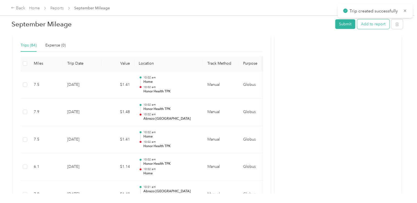
click at [361, 25] on button "Add to report" at bounding box center [373, 24] width 32 height 10
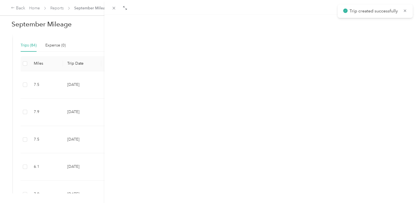
click at [360, 27] on button "New trip" at bounding box center [364, 27] width 23 height 10
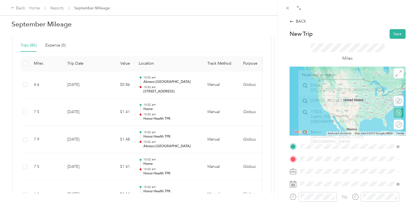
click at [332, 100] on span "[STREET_ADDRESS][US_STATE]" at bounding box center [337, 100] width 55 height 5
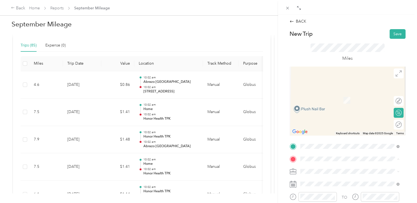
click at [324, 102] on span "[STREET_ADDRESS][PERSON_NAME]" at bounding box center [342, 99] width 65 height 5
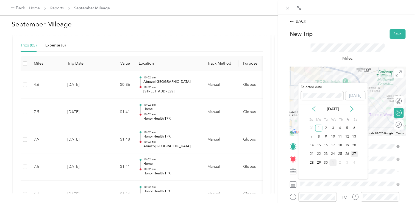
click at [355, 155] on div "27" at bounding box center [353, 153] width 7 height 7
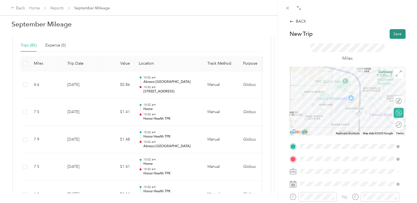
click at [395, 31] on button "Save" at bounding box center [397, 34] width 16 height 10
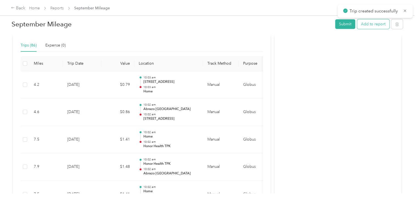
click at [373, 21] on button "Add to report" at bounding box center [373, 24] width 32 height 10
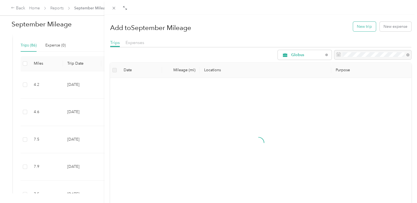
click at [357, 25] on button "New trip" at bounding box center [364, 27] width 23 height 10
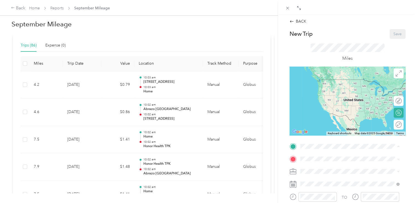
click at [317, 90] on span "[STREET_ADDRESS][PERSON_NAME]" at bounding box center [342, 87] width 65 height 5
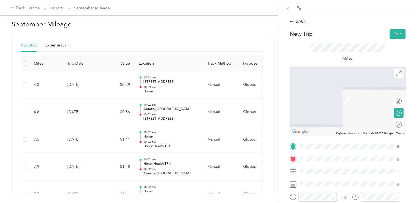
click at [347, 94] on span "[STREET_ADDRESS][US_STATE]" at bounding box center [337, 91] width 55 height 5
click at [362, 94] on span "[STREET_ADDRESS][PERSON_NAME][US_STATE]" at bounding box center [352, 91] width 85 height 5
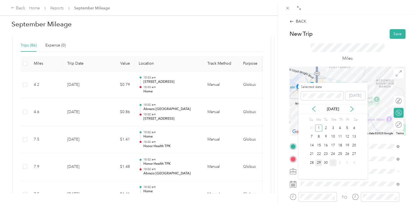
click at [318, 164] on div "29" at bounding box center [318, 162] width 7 height 7
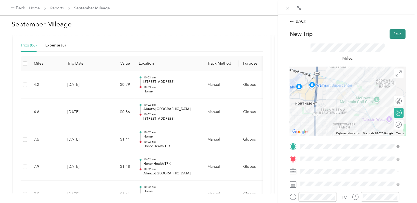
click at [392, 33] on button "Save" at bounding box center [397, 34] width 16 height 10
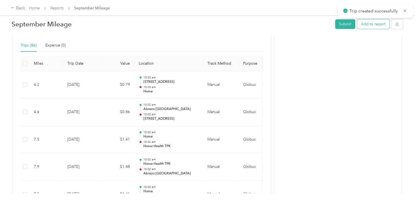
click at [363, 22] on button "Add to report" at bounding box center [373, 24] width 32 height 10
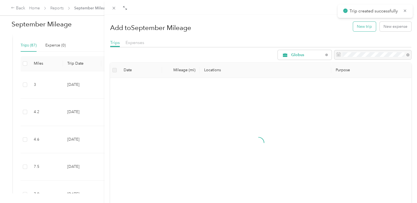
click at [360, 26] on button "New trip" at bounding box center [364, 27] width 23 height 10
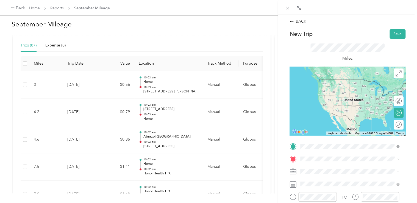
click at [342, 81] on span "[STREET_ADDRESS][PERSON_NAME][US_STATE]" at bounding box center [352, 79] width 85 height 5
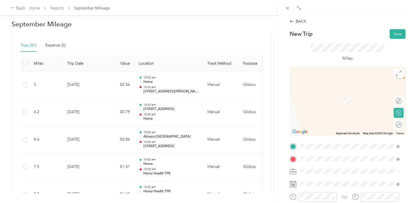
click at [336, 119] on span "[STREET_ADDRESS][US_STATE]" at bounding box center [337, 117] width 55 height 5
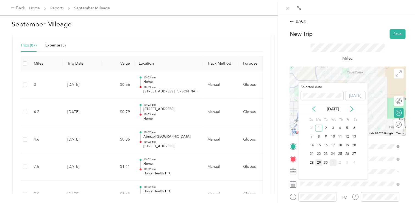
click at [318, 160] on div "29" at bounding box center [318, 162] width 7 height 7
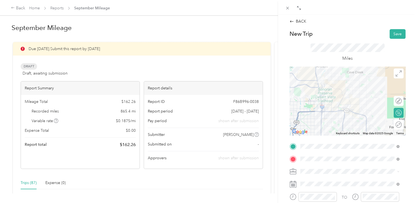
scroll to position [137, 0]
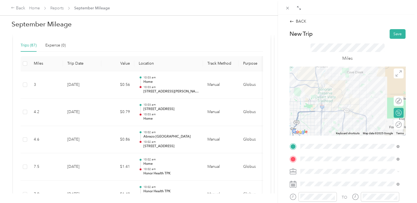
click at [392, 36] on button "Save" at bounding box center [397, 34] width 16 height 10
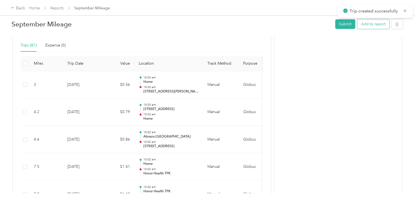
click at [359, 22] on button "Add to report" at bounding box center [373, 24] width 32 height 10
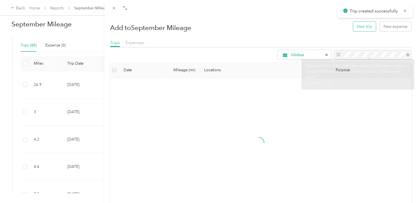
click at [363, 28] on button "New trip" at bounding box center [364, 27] width 23 height 10
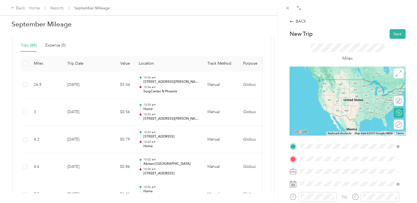
click at [332, 107] on span "[STREET_ADDRESS][US_STATE]" at bounding box center [337, 104] width 55 height 5
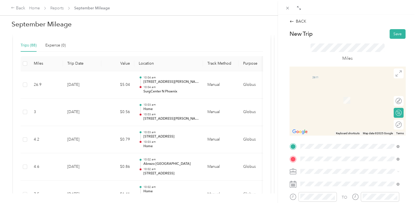
click at [343, 94] on span "1985 West Happy Valley Road Phoenix, Arizona 85085, United States" at bounding box center [337, 91] width 55 height 5
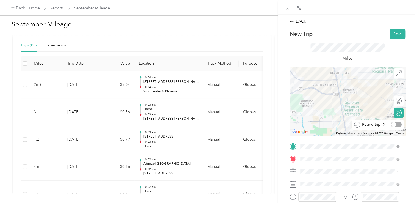
click at [392, 122] on div at bounding box center [396, 124] width 11 height 6
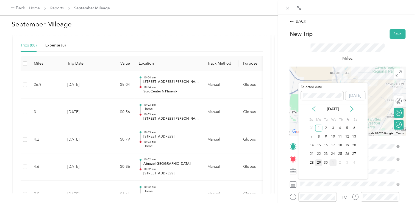
click at [315, 163] on div "29" at bounding box center [318, 162] width 7 height 7
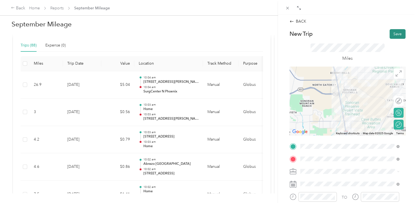
click at [391, 35] on button "Save" at bounding box center [397, 34] width 16 height 10
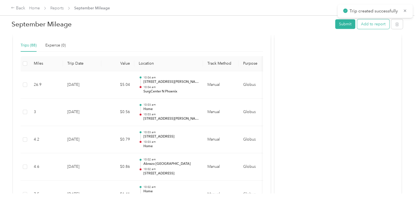
click at [368, 26] on button "Add to report" at bounding box center [373, 24] width 32 height 10
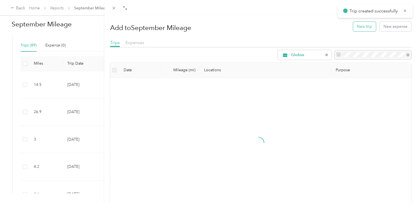
click at [363, 26] on button "New trip" at bounding box center [364, 27] width 23 height 10
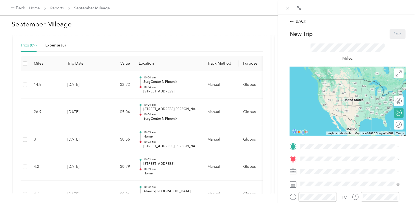
click at [306, 149] on span at bounding box center [351, 146] width 107 height 9
click at [350, 149] on span at bounding box center [351, 146] width 107 height 9
click at [332, 108] on div "SurgCenter N Phoenix [STREET_ADDRESS][US_STATE]" at bounding box center [337, 102] width 55 height 12
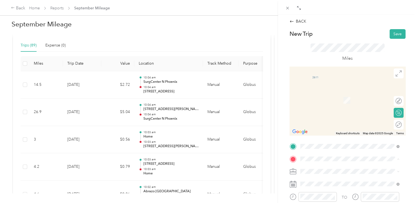
click at [327, 148] on div "[GEOGRAPHIC_DATA] [GEOGRAPHIC_DATA], [STREET_ADDRESS][PERSON_NAME][US_STATE]" at bounding box center [353, 145] width 87 height 17
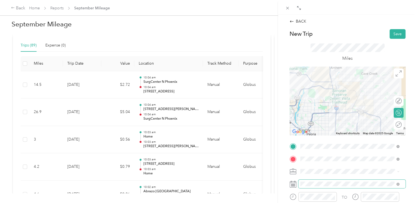
click at [321, 187] on span at bounding box center [351, 183] width 107 height 9
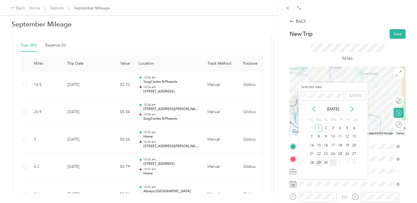
click at [318, 163] on div "29" at bounding box center [318, 162] width 7 height 7
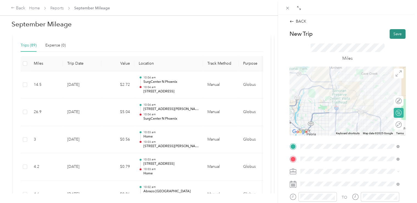
click at [391, 36] on button "Save" at bounding box center [397, 34] width 16 height 10
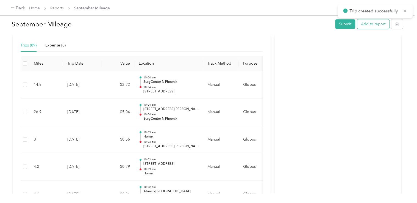
click at [369, 26] on button "Add to report" at bounding box center [373, 24] width 32 height 10
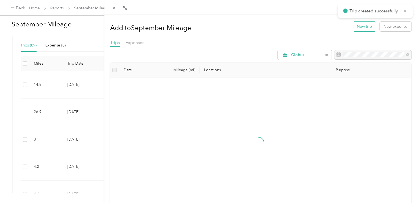
click at [354, 30] on button "New trip" at bounding box center [364, 27] width 23 height 10
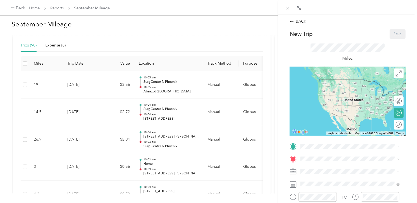
click at [336, 137] on span "[GEOGRAPHIC_DATA], [STREET_ADDRESS][PERSON_NAME][US_STATE]" at bounding box center [348, 136] width 77 height 10
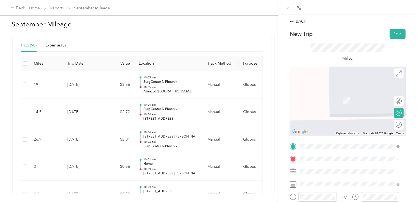
click at [341, 99] on span "[STREET_ADDRESS][PERSON_NAME]" at bounding box center [342, 99] width 65 height 5
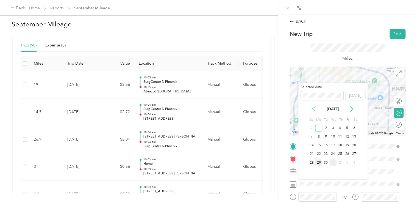
click at [321, 164] on div "29" at bounding box center [318, 162] width 7 height 7
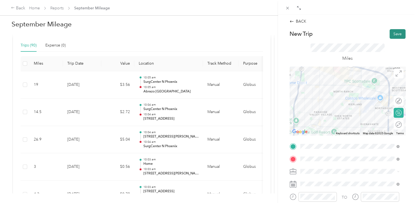
click at [390, 31] on button "Save" at bounding box center [397, 34] width 16 height 10
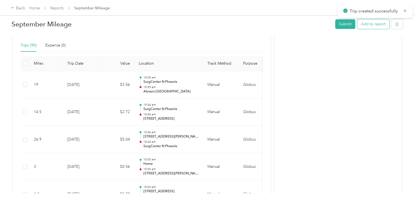
click at [372, 21] on button "Add to report" at bounding box center [373, 24] width 32 height 10
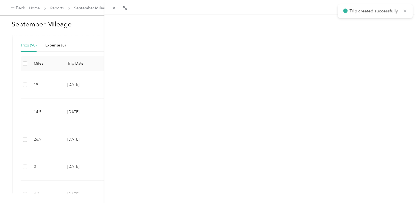
click at [361, 24] on button "New trip" at bounding box center [364, 27] width 23 height 10
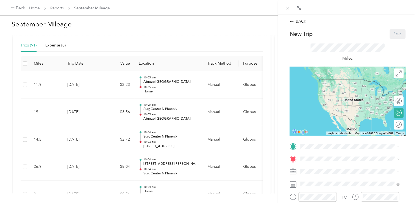
click at [330, 90] on span "[STREET_ADDRESS][PERSON_NAME]" at bounding box center [342, 87] width 65 height 5
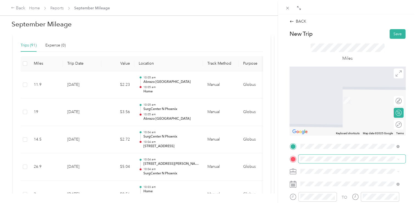
click at [323, 155] on span at bounding box center [351, 158] width 107 height 9
click at [329, 125] on span "[STREET_ADDRESS][PERSON_NAME], [GEOGRAPHIC_DATA], [GEOGRAPHIC_DATA], [GEOGRAPHI…" at bounding box center [351, 123] width 82 height 16
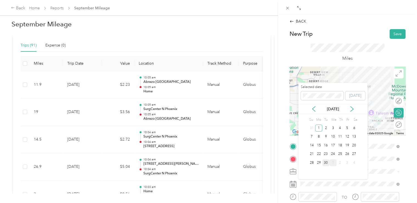
click at [325, 162] on div "30" at bounding box center [325, 162] width 7 height 7
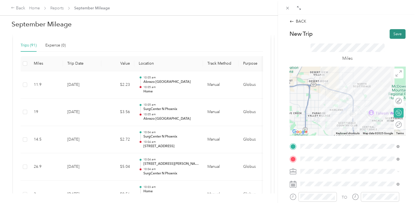
click at [389, 35] on button "Save" at bounding box center [397, 34] width 16 height 10
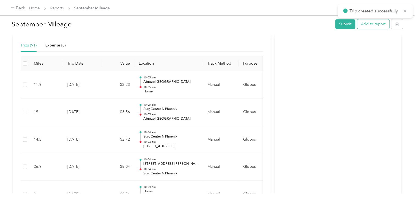
click at [375, 27] on button "Add to report" at bounding box center [373, 24] width 32 height 10
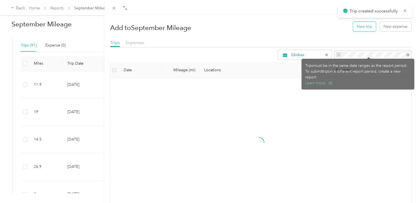
click at [358, 25] on button "New trip" at bounding box center [364, 27] width 23 height 10
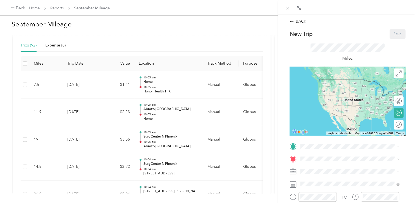
click at [333, 112] on span "[STREET_ADDRESS][PERSON_NAME], [GEOGRAPHIC_DATA], [GEOGRAPHIC_DATA], [GEOGRAPHI…" at bounding box center [351, 108] width 82 height 16
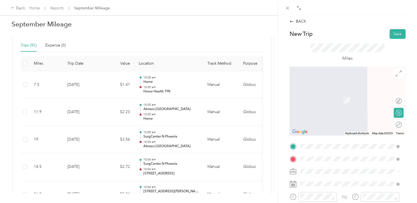
click at [339, 120] on div "SurgCenter N Phoenix [STREET_ADDRESS][US_STATE]" at bounding box center [337, 114] width 55 height 12
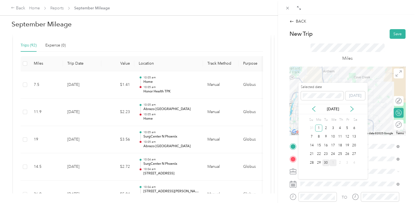
click at [326, 162] on div "30" at bounding box center [325, 162] width 7 height 7
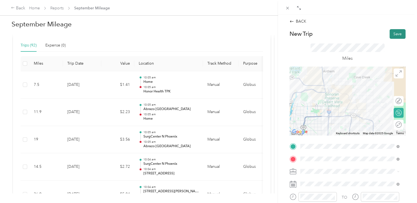
click at [391, 34] on button "Save" at bounding box center [397, 34] width 16 height 10
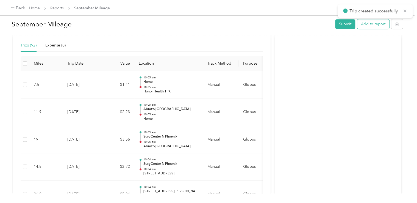
click at [360, 23] on button "Add to report" at bounding box center [373, 24] width 32 height 10
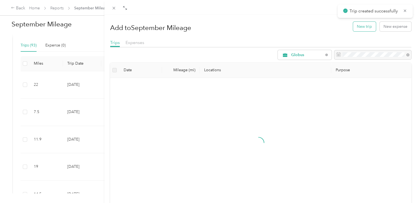
click at [356, 23] on button "New trip" at bounding box center [364, 27] width 23 height 10
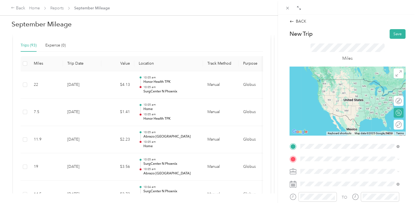
click at [328, 107] on span "[STREET_ADDRESS][US_STATE]" at bounding box center [337, 104] width 55 height 5
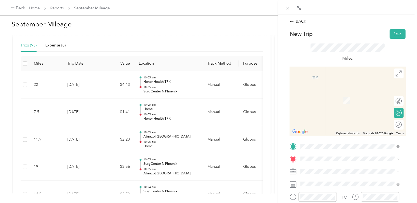
click at [321, 142] on strong "Abrazo [GEOGRAPHIC_DATA]" at bounding box center [337, 139] width 55 height 5
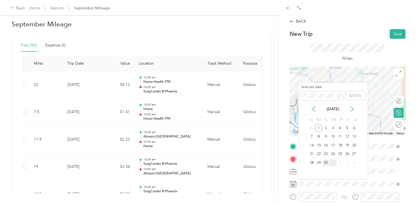
click at [325, 163] on div "30" at bounding box center [325, 162] width 7 height 7
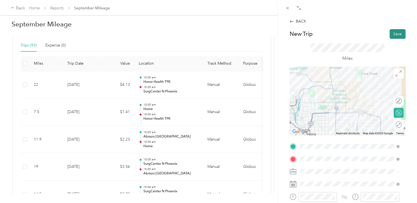
click at [394, 36] on button "Save" at bounding box center [397, 34] width 16 height 10
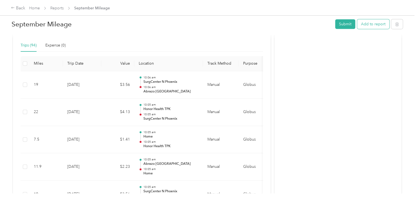
click at [361, 23] on button "Add to report" at bounding box center [373, 24] width 32 height 10
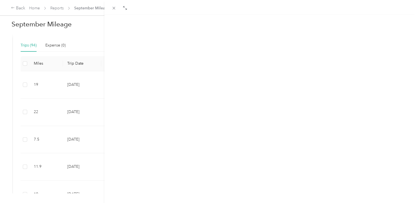
click at [359, 23] on button "New trip" at bounding box center [364, 27] width 23 height 10
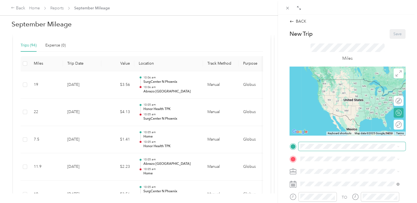
click at [304, 149] on span at bounding box center [351, 146] width 107 height 9
click at [313, 130] on strong "Abrazo [GEOGRAPHIC_DATA]" at bounding box center [337, 127] width 55 height 5
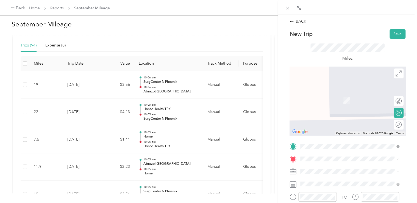
click at [331, 90] on span "4550 East Bell Road Phoenix, Arizona 85032, United States" at bounding box center [337, 91] width 55 height 5
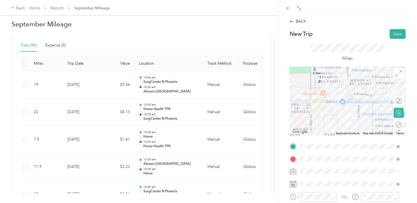
click at [397, 126] on div "Round trip" at bounding box center [398, 124] width 10 height 10
click at [393, 123] on div at bounding box center [396, 124] width 12 height 6
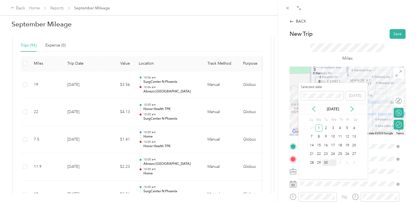
click at [325, 160] on div "30" at bounding box center [325, 162] width 7 height 7
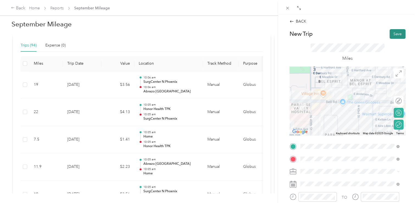
click at [391, 35] on button "Save" at bounding box center [397, 34] width 16 height 10
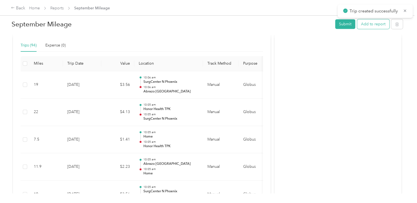
click at [366, 24] on button "Add to report" at bounding box center [373, 24] width 32 height 10
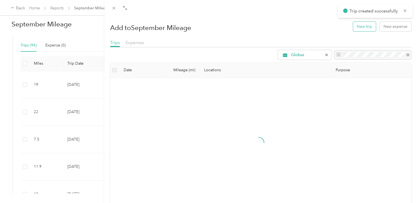
click at [353, 26] on button "New trip" at bounding box center [364, 27] width 23 height 10
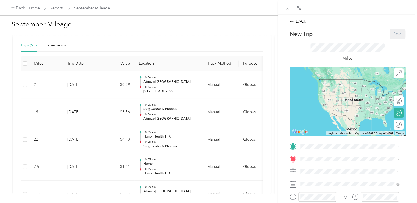
click at [322, 137] on span "[GEOGRAPHIC_DATA], [STREET_ADDRESS][PERSON_NAME][US_STATE]" at bounding box center [348, 136] width 77 height 10
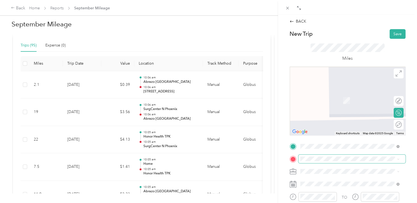
click at [324, 155] on span at bounding box center [351, 158] width 107 height 9
click at [337, 106] on li "Home [STREET_ADDRESS][PERSON_NAME]" at bounding box center [349, 96] width 103 height 17
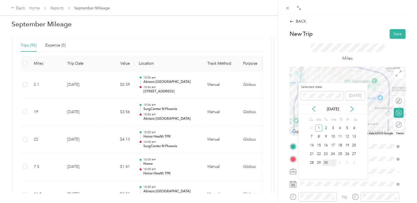
click at [324, 164] on div "30" at bounding box center [325, 162] width 7 height 7
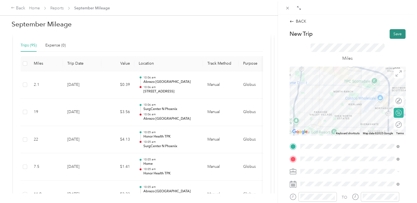
click at [391, 31] on button "Save" at bounding box center [397, 34] width 16 height 10
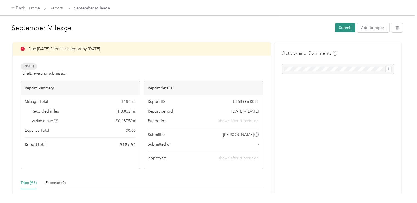
click at [340, 26] on button "Submit" at bounding box center [345, 28] width 20 height 10
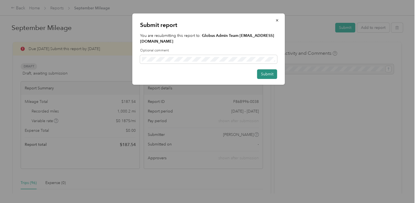
click at [270, 74] on button "Submit" at bounding box center [267, 74] width 20 height 10
